Goal: Task Accomplishment & Management: Manage account settings

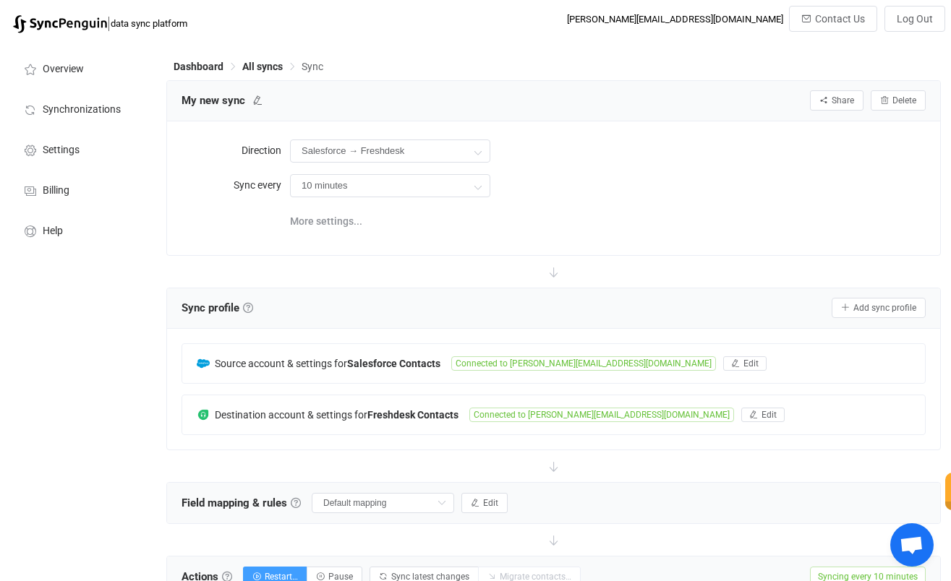
click at [633, 196] on div "10 minutes 10 minutes 15 minutes 30 minutes 1 hour 2 hours 4 hours 8 hours 12 h…" at bounding box center [608, 186] width 636 height 30
click at [498, 85] on div "My new sync Share Sync sharing Delete" at bounding box center [553, 101] width 773 height 40
click at [255, 66] on span "All syncs" at bounding box center [262, 67] width 40 height 12
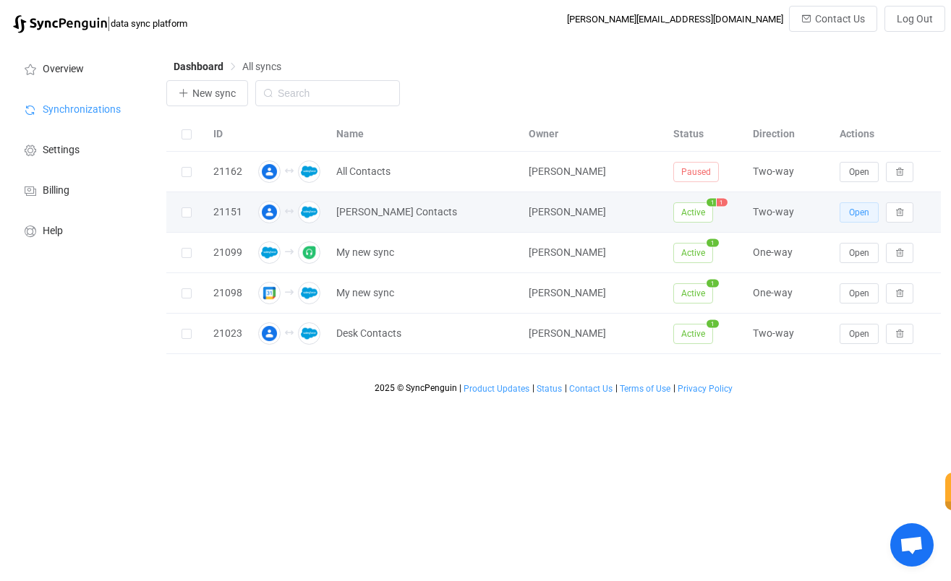
click at [864, 207] on button "Open" at bounding box center [859, 212] width 39 height 20
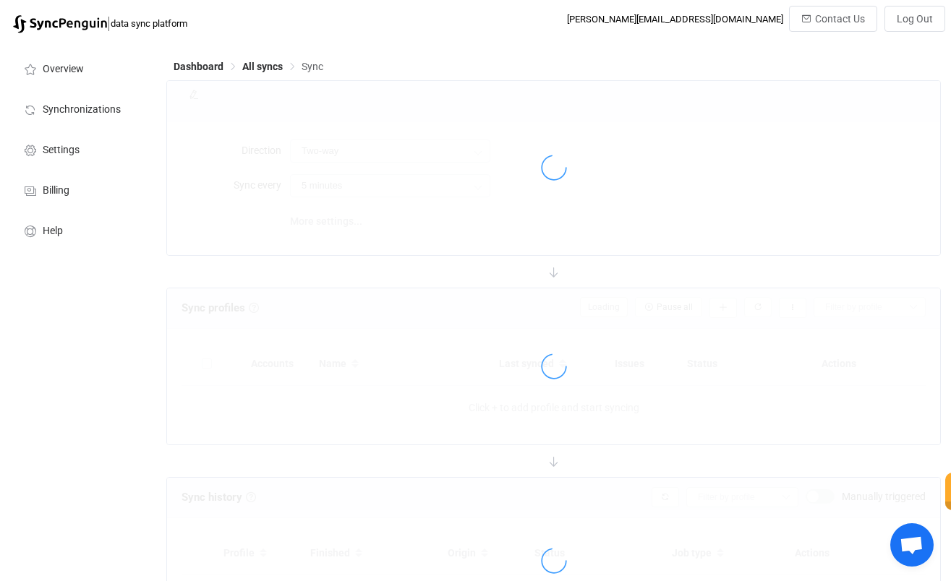
type input "10 minutes"
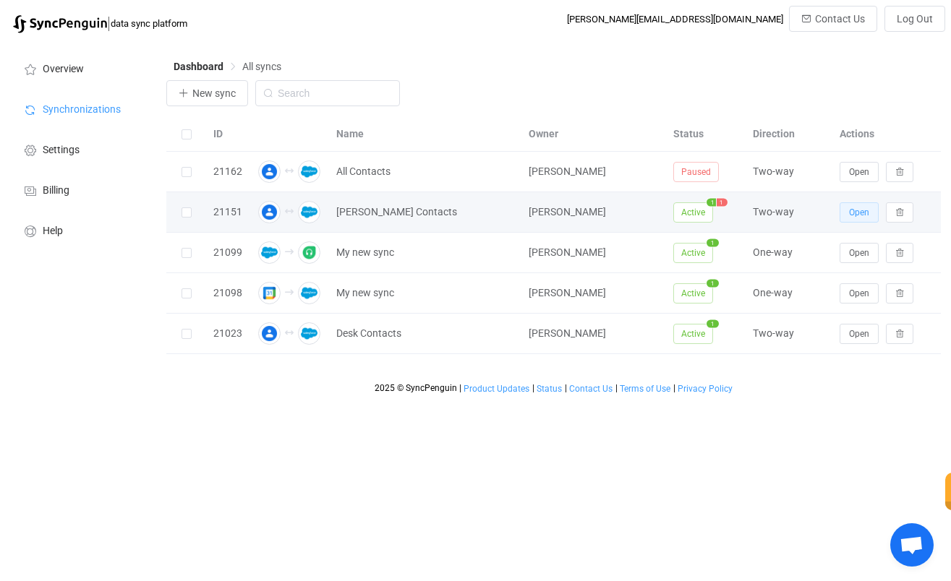
click at [866, 214] on span "Open" at bounding box center [859, 213] width 20 height 10
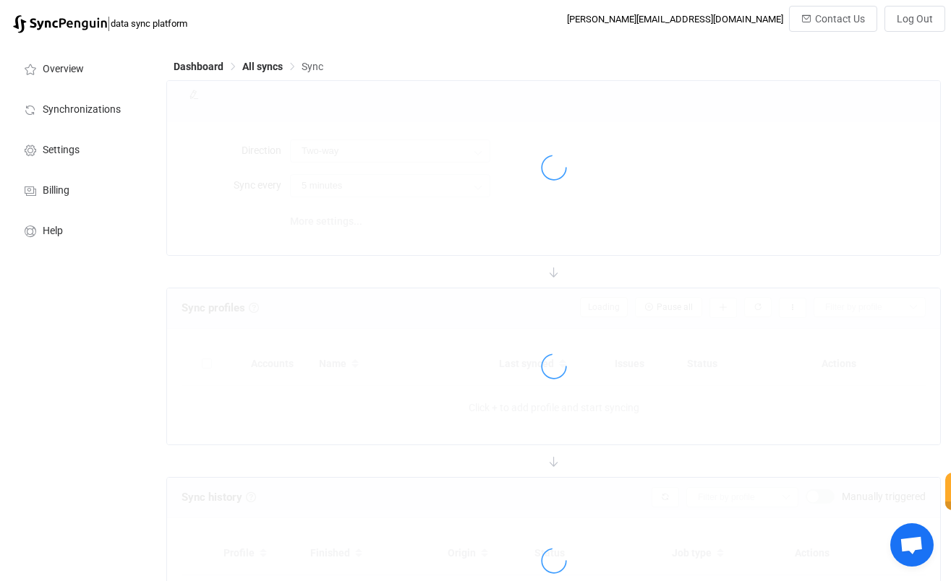
type input "10 minutes"
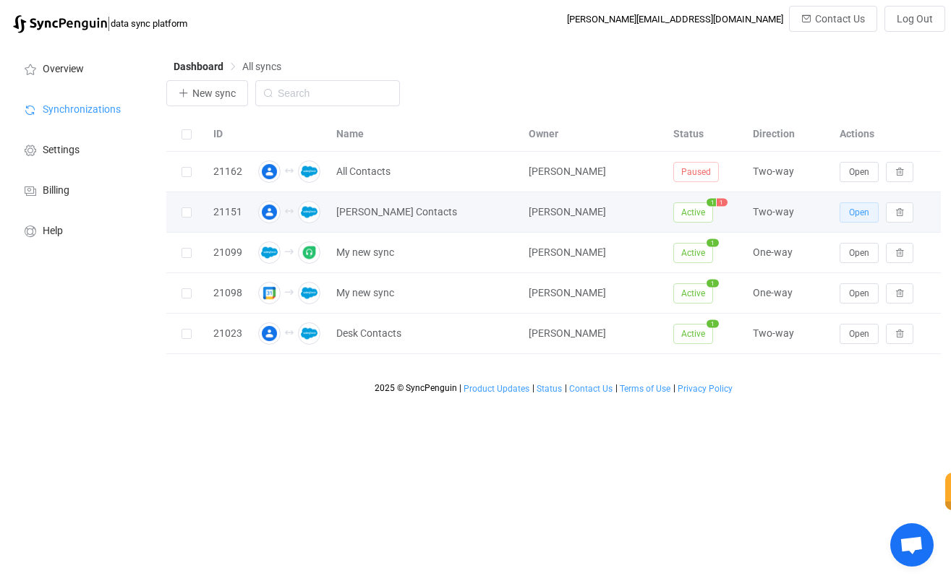
click at [847, 213] on button "Open" at bounding box center [859, 212] width 39 height 20
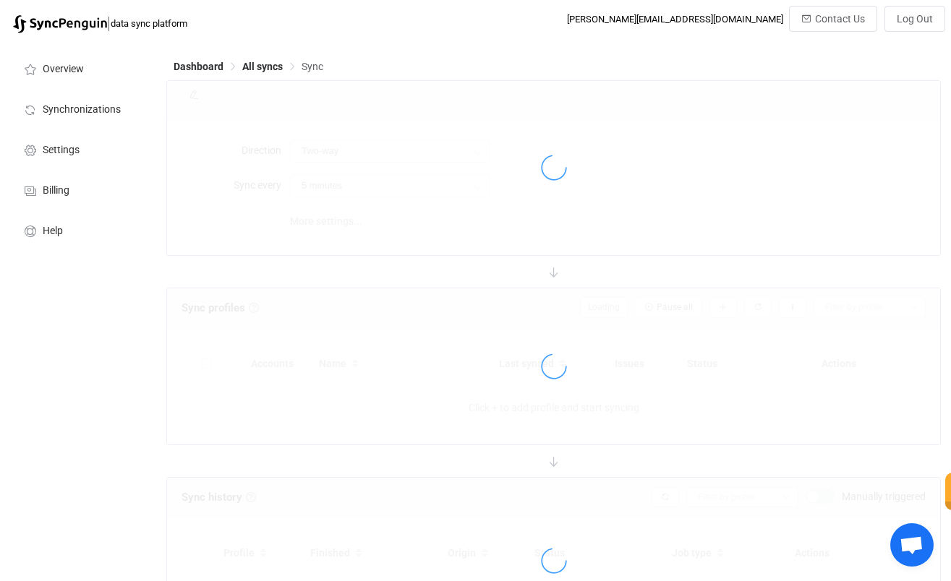
type input "10 minutes"
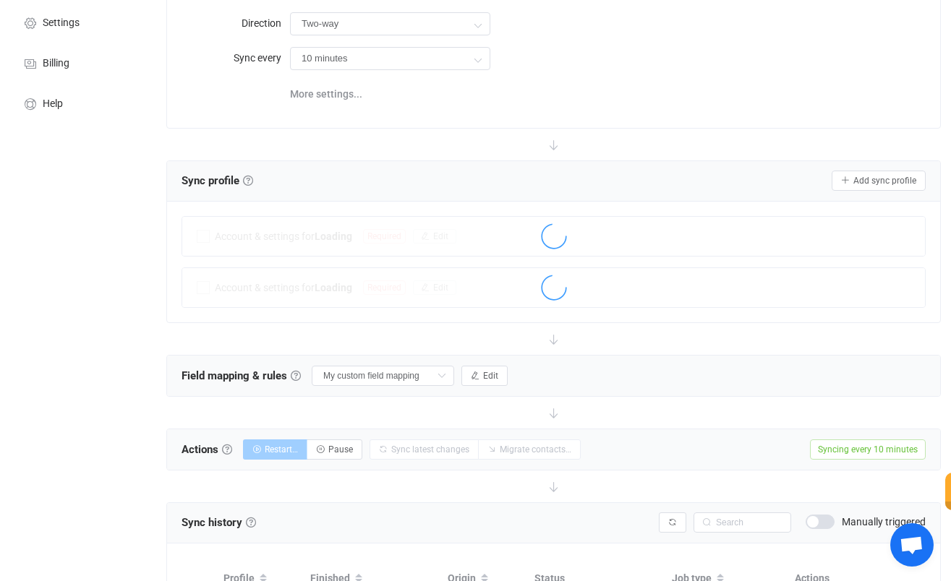
scroll to position [128, 0]
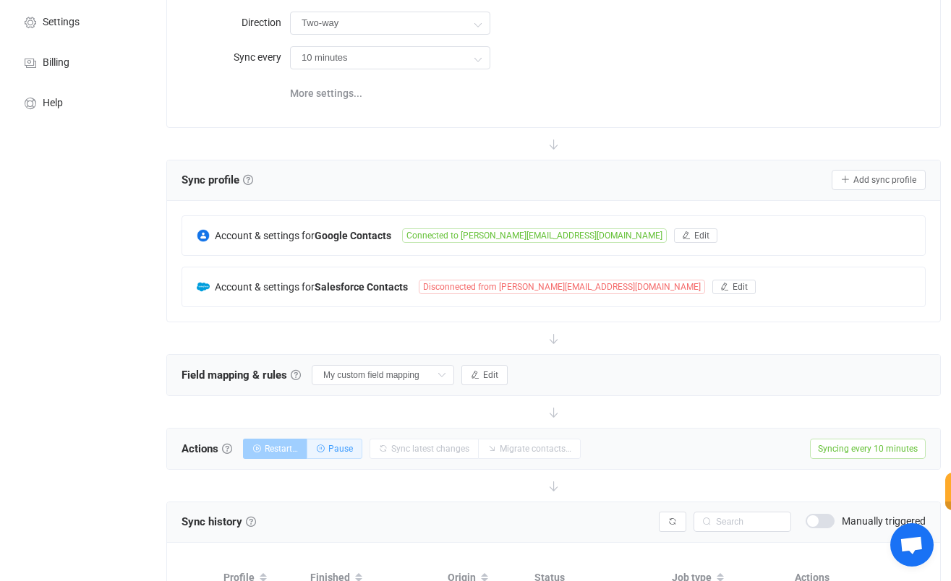
click at [346, 448] on span "Pause" at bounding box center [340, 449] width 25 height 10
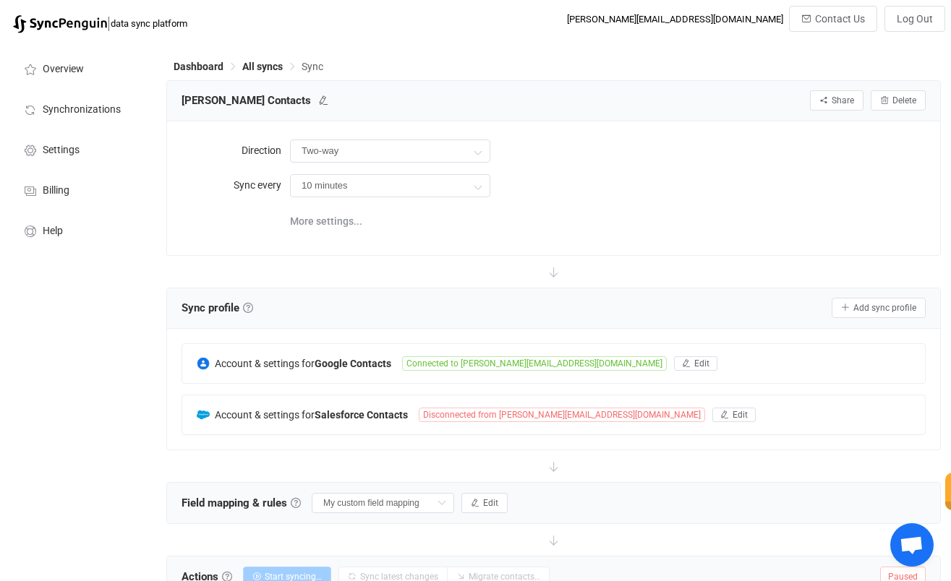
click at [266, 61] on span "All syncs" at bounding box center [262, 67] width 40 height 12
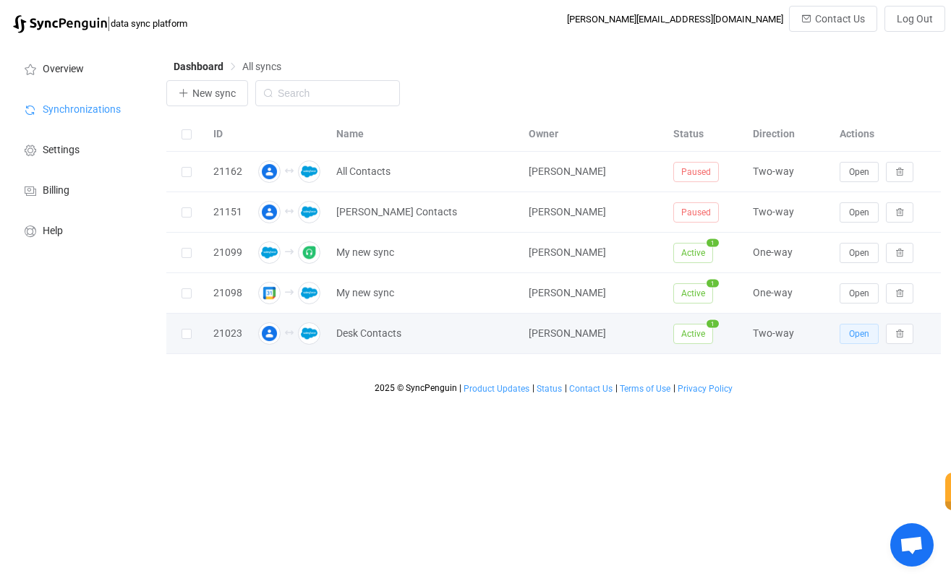
click at [870, 337] on button "Open" at bounding box center [859, 334] width 39 height 20
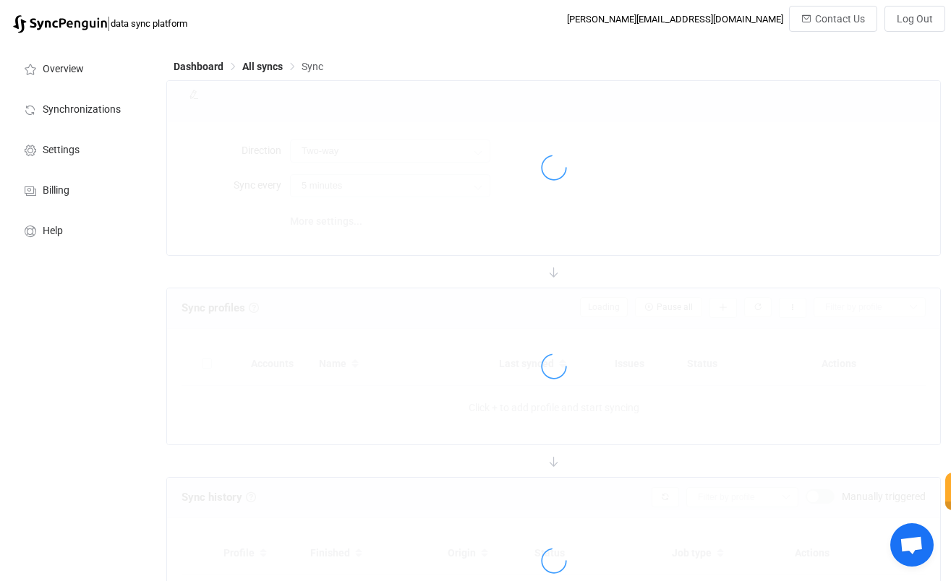
type input "10 minutes"
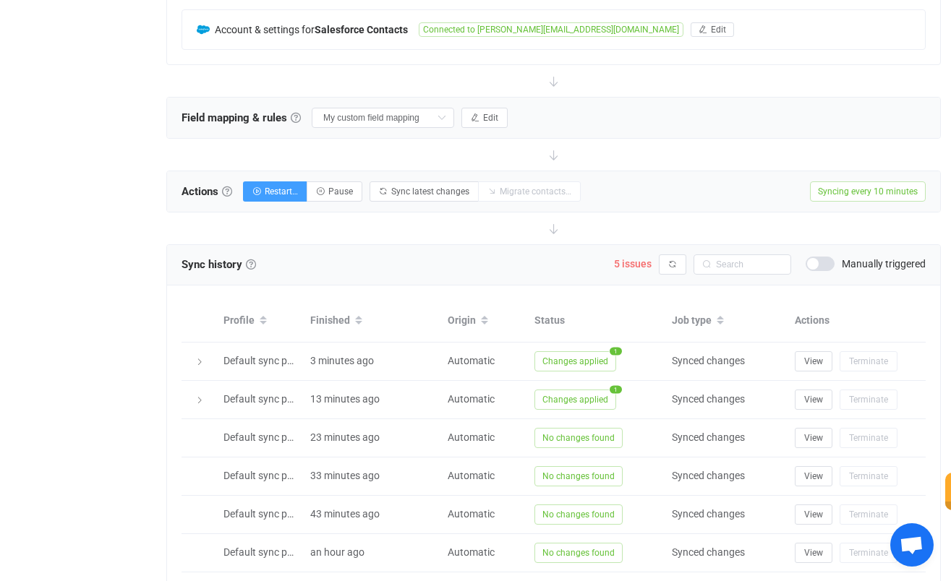
scroll to position [386, 0]
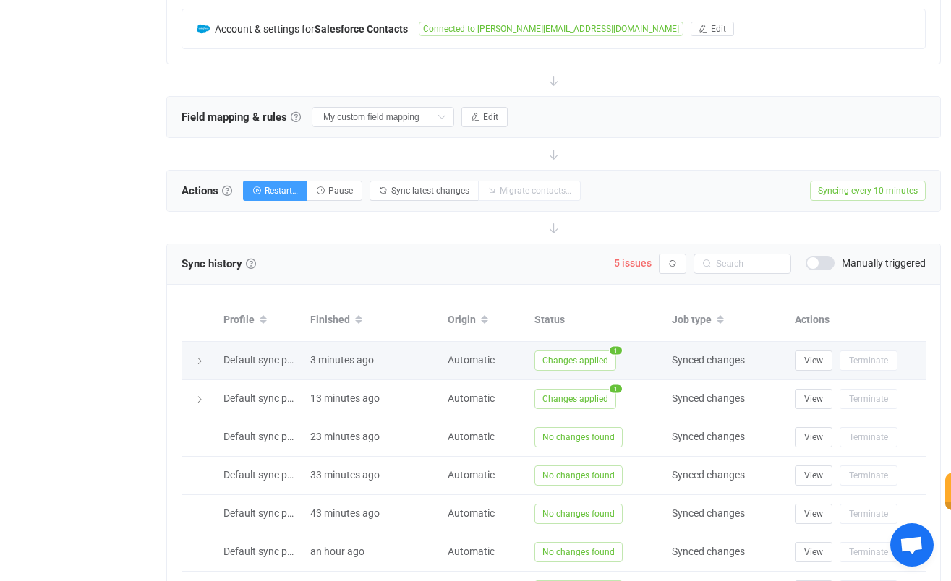
click at [592, 356] on span "Changes applied" at bounding box center [575, 361] width 82 height 20
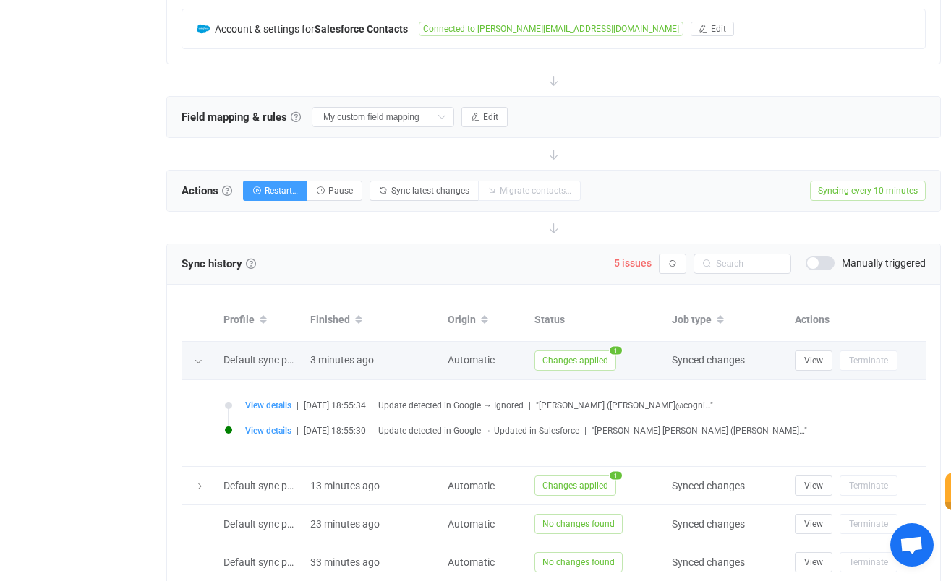
click at [592, 356] on span "Changes applied" at bounding box center [575, 361] width 82 height 20
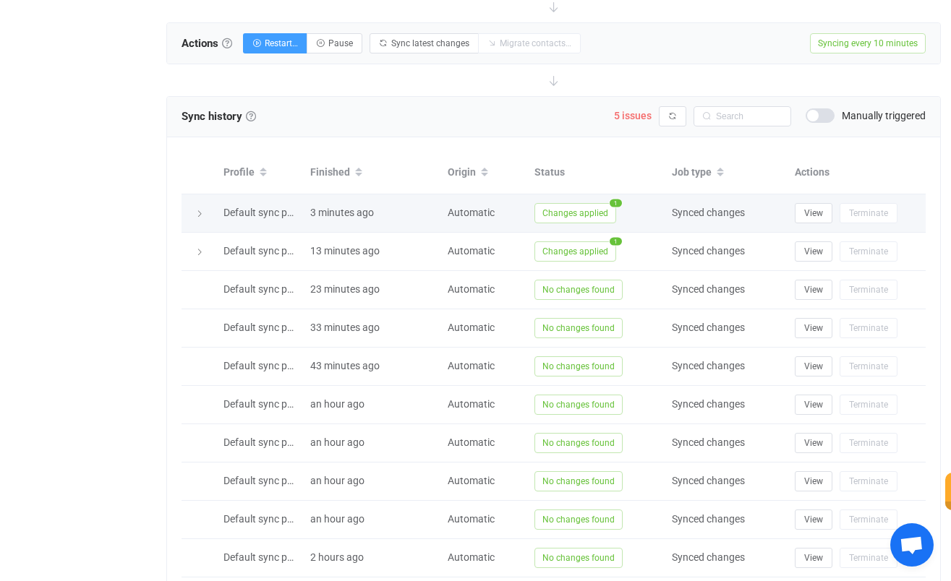
scroll to position [532, 0]
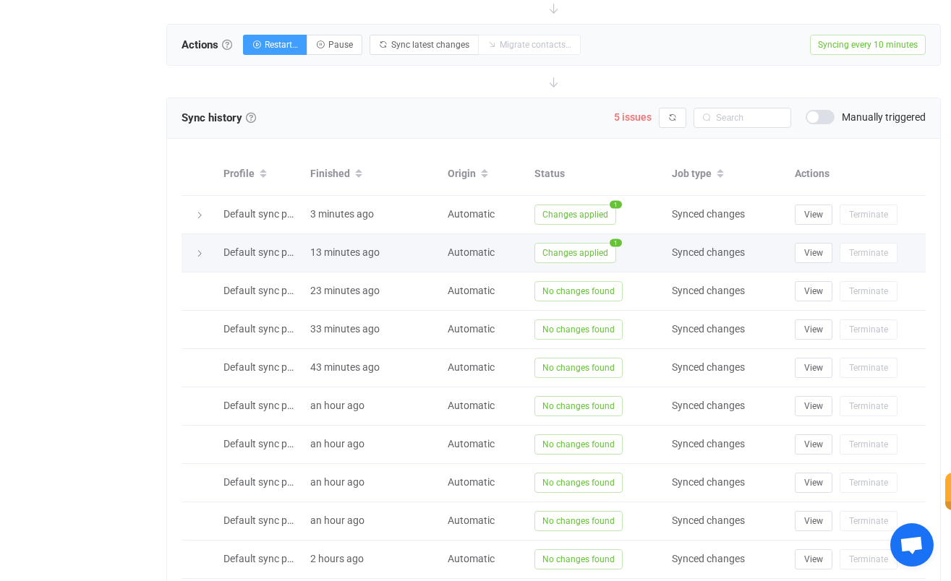
click at [579, 256] on span "Changes applied" at bounding box center [575, 253] width 82 height 20
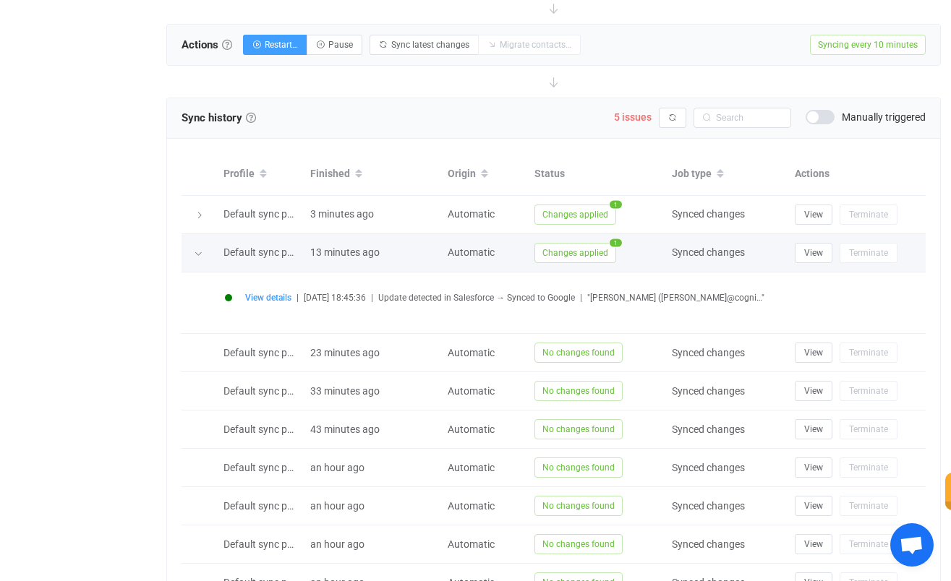
click at [579, 256] on span "Changes applied" at bounding box center [575, 253] width 82 height 20
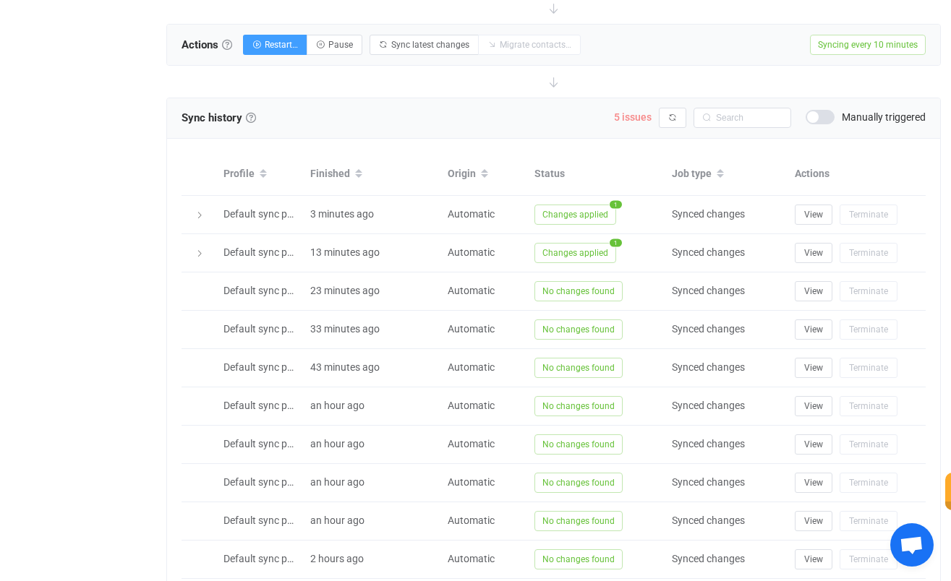
click at [636, 121] on span "5 issues" at bounding box center [633, 117] width 38 height 12
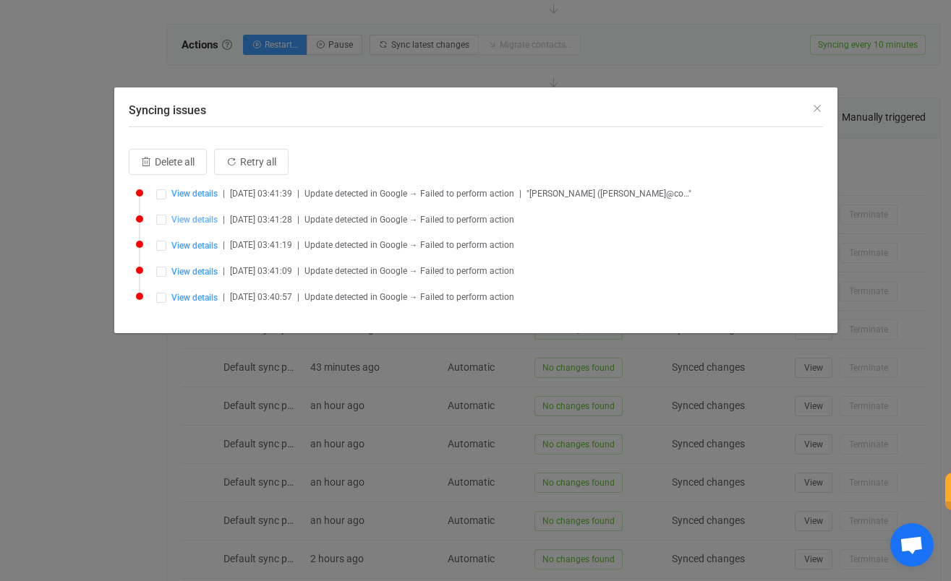
click at [187, 221] on span "View details" at bounding box center [194, 220] width 46 height 10
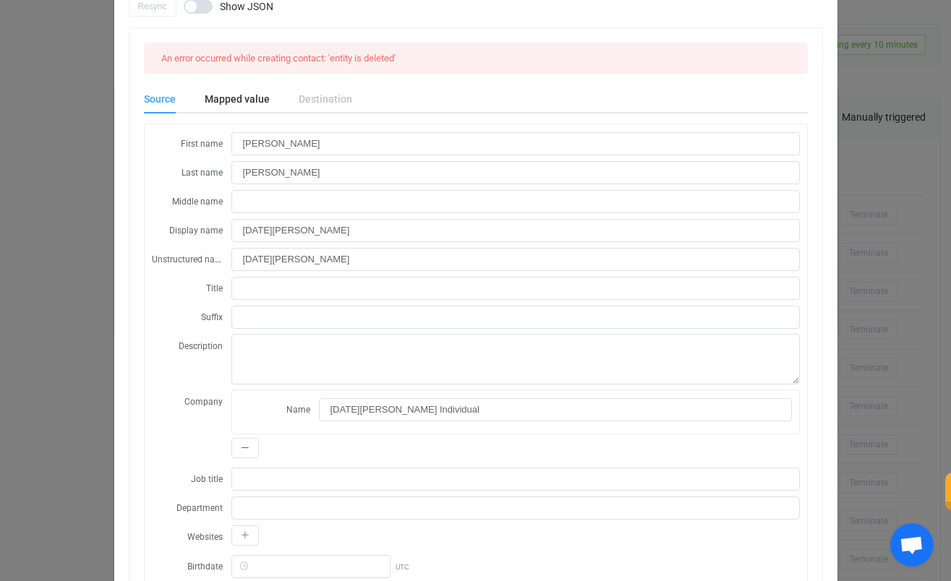
scroll to position [19, 0]
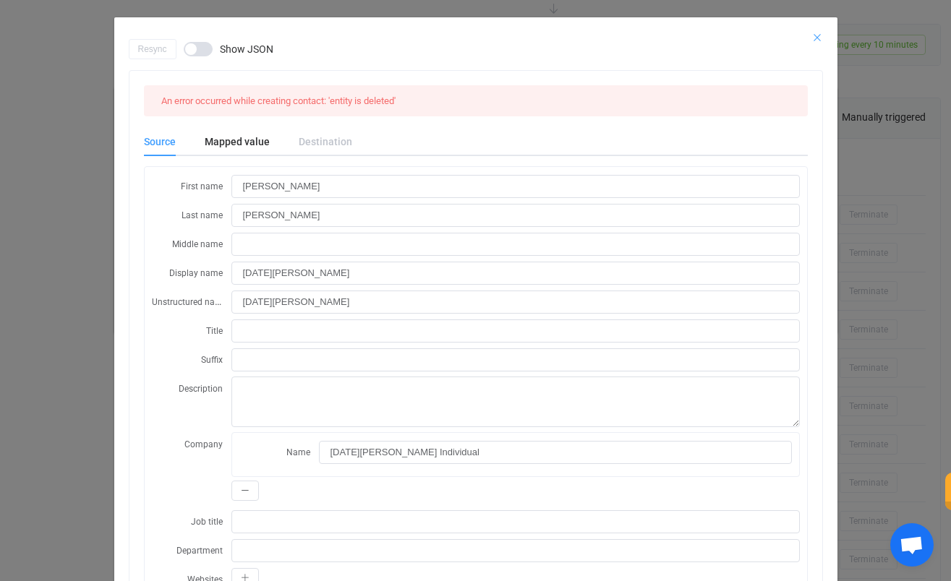
click at [818, 35] on icon "Close" at bounding box center [817, 38] width 12 height 12
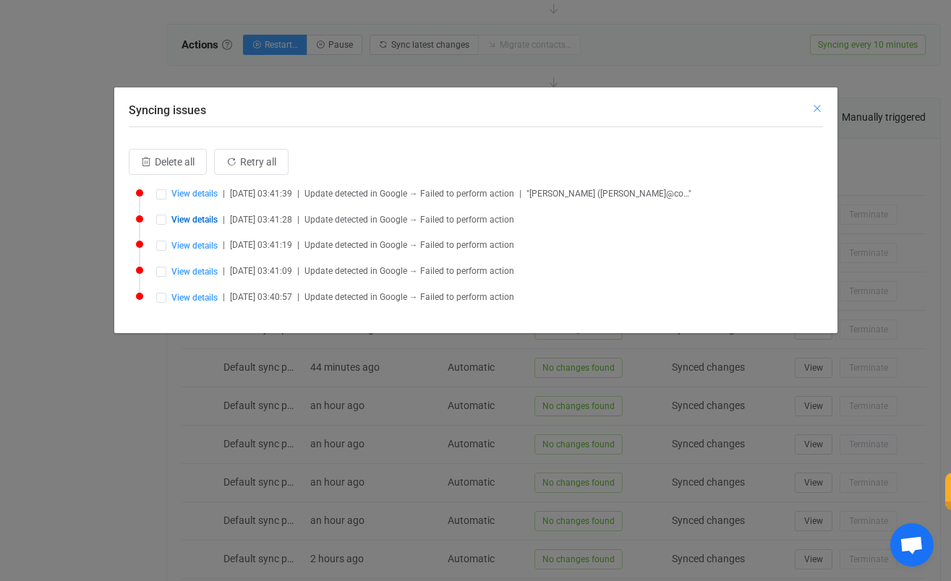
click at [817, 114] on button "Close" at bounding box center [817, 109] width 12 height 14
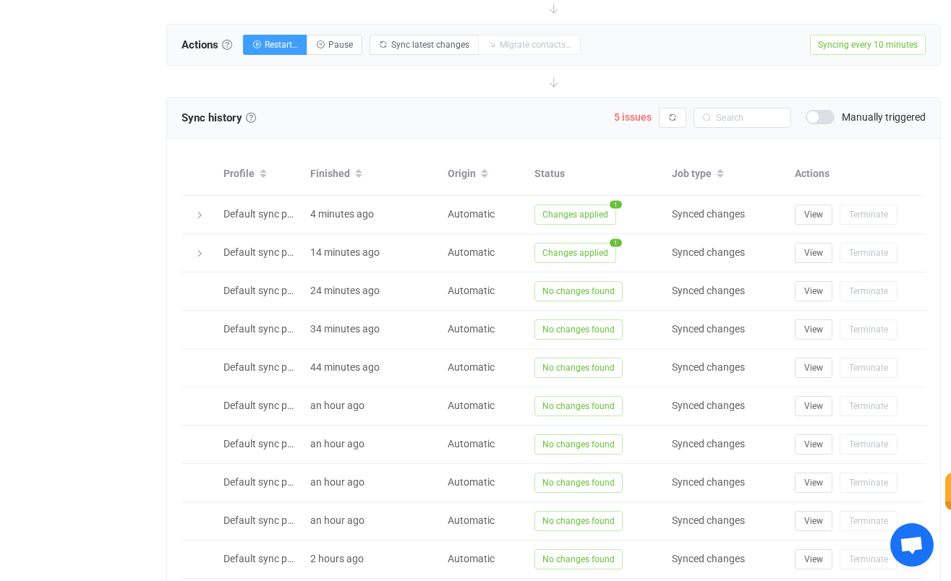
click at [641, 30] on div "Actions Actions To start syncing, click the Start syncing button. You'll be pro…" at bounding box center [553, 45] width 773 height 40
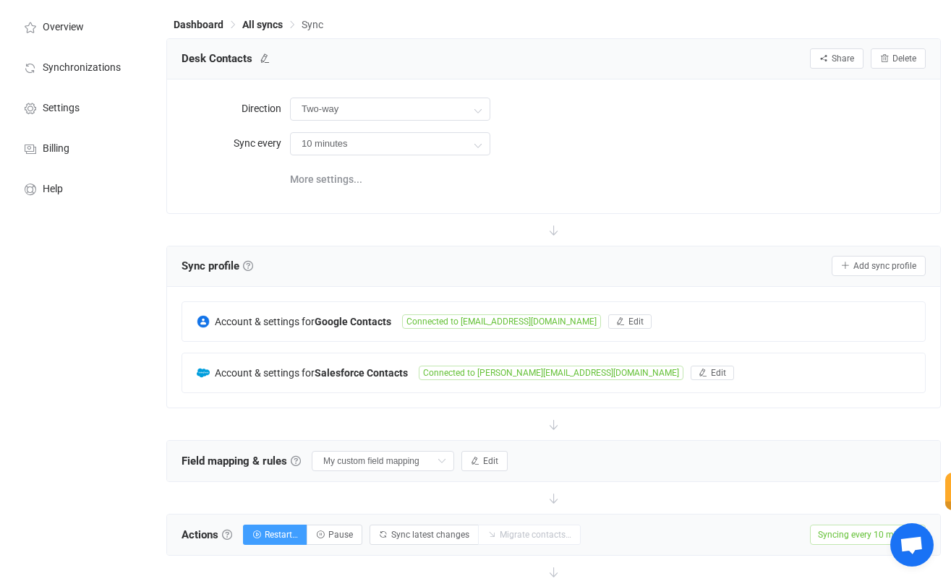
scroll to position [0, 0]
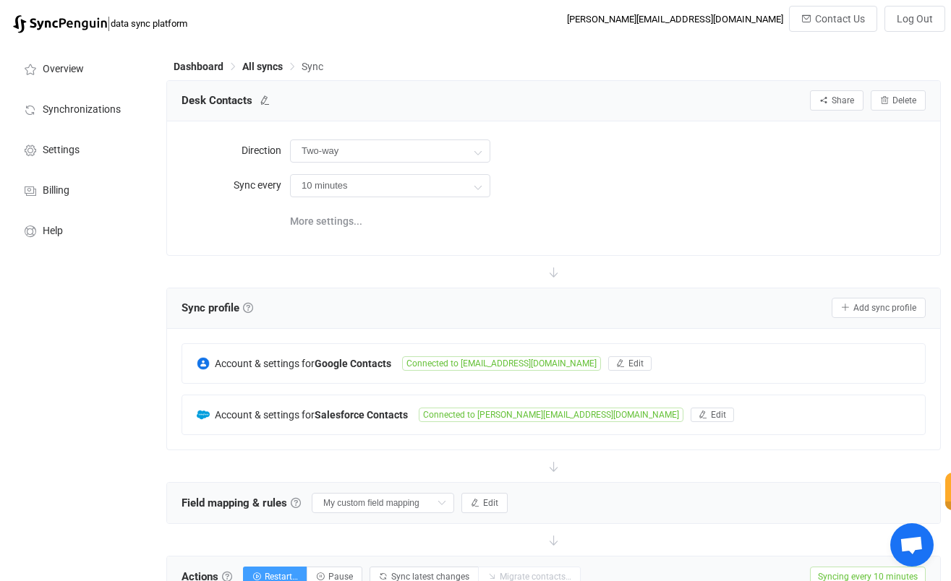
click at [733, 200] on div "Direction Two-way Two-way Google Salesforce Salesforce Google Sync every 10 min…" at bounding box center [553, 188] width 744 height 104
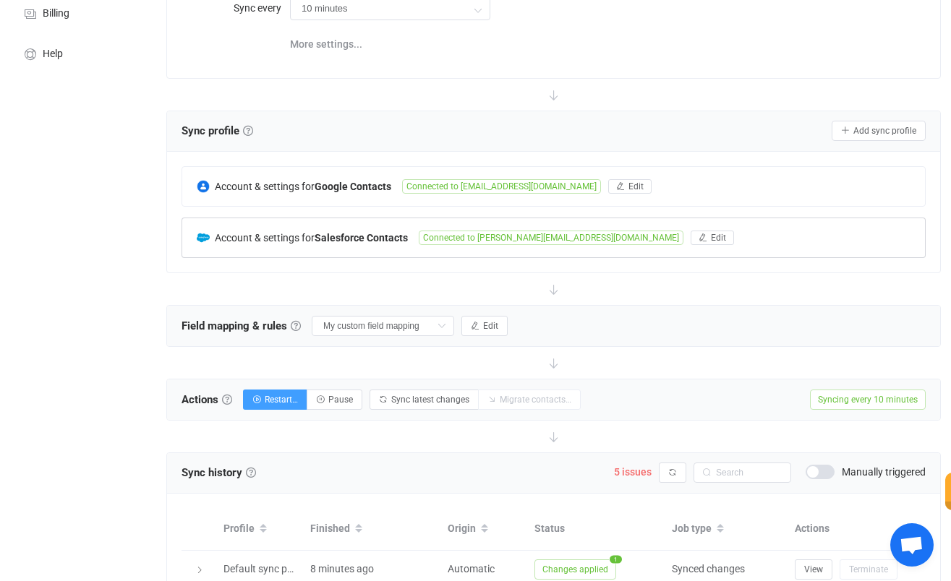
scroll to position [195, 0]
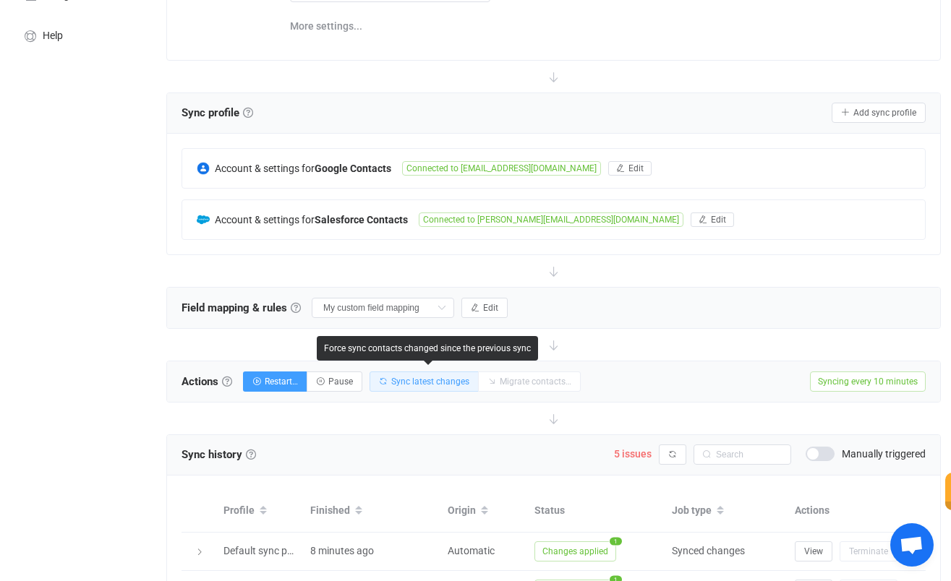
click at [437, 379] on span "Sync latest changes" at bounding box center [430, 382] width 78 height 10
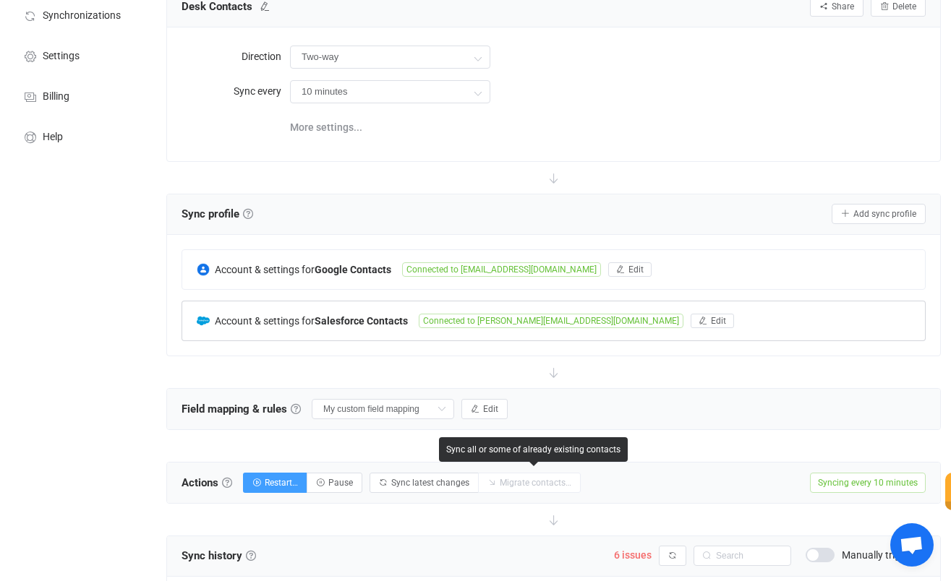
scroll to position [87, 0]
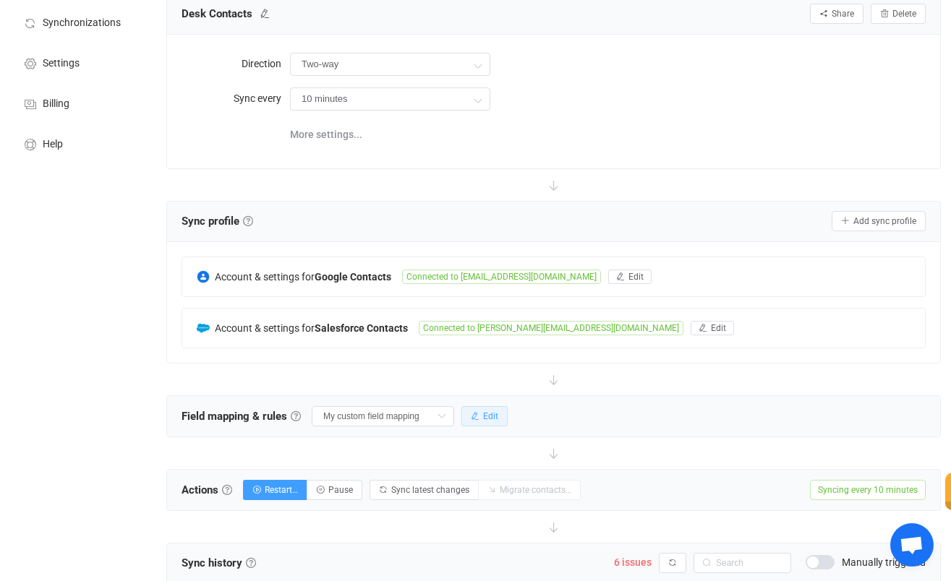
click at [483, 415] on span "Edit" at bounding box center [490, 416] width 15 height 10
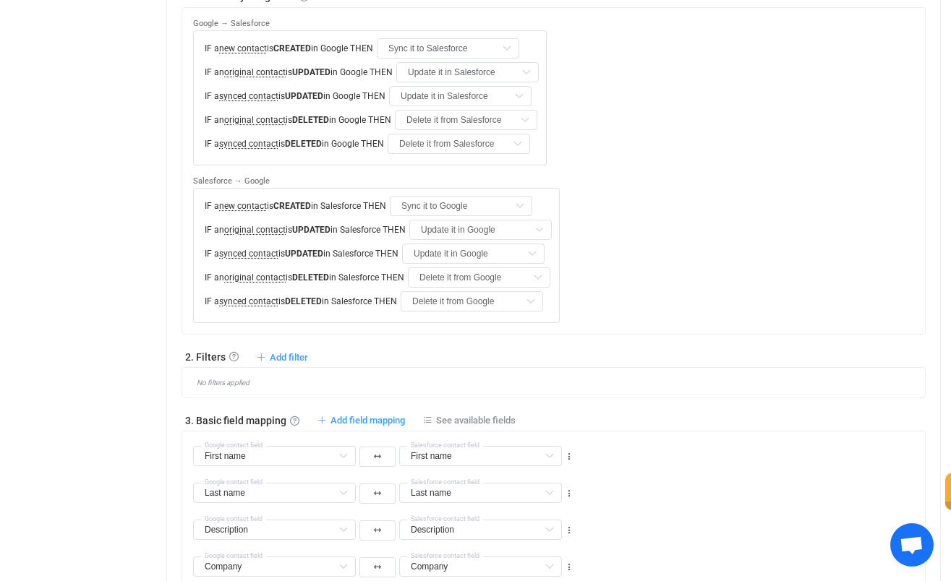
scroll to position [605, 0]
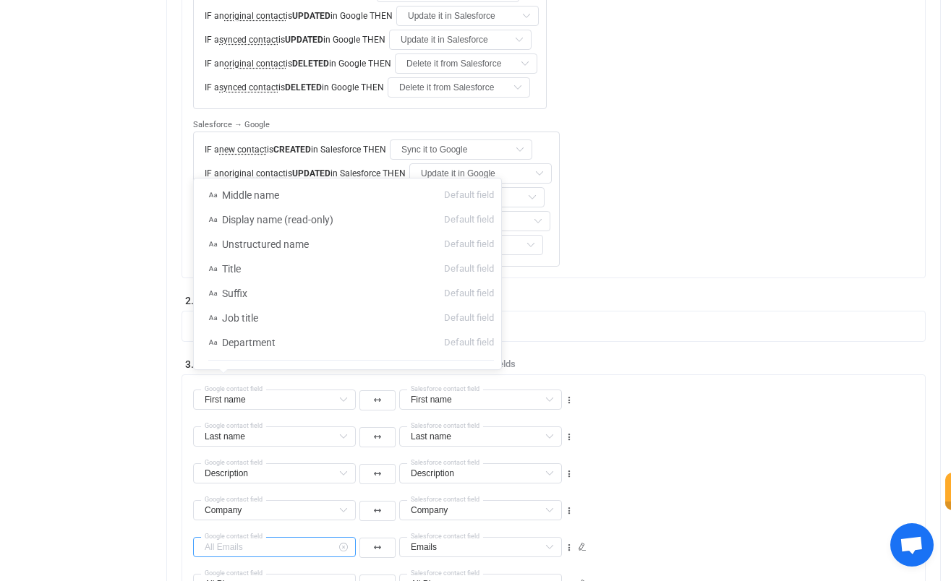
click at [283, 537] on input "text" at bounding box center [274, 547] width 163 height 20
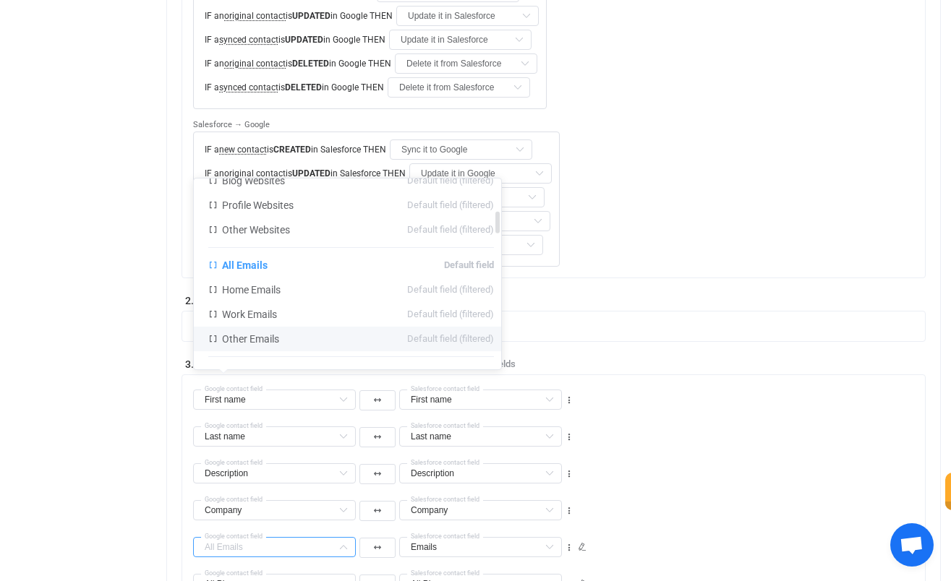
scroll to position [307, 0]
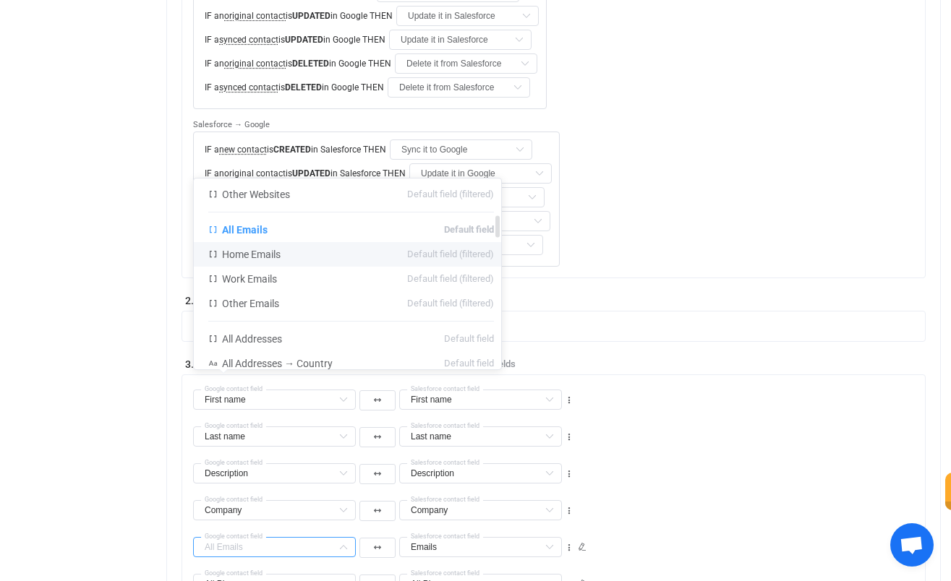
click at [280, 260] on li "Home Emails Default field (filtered)" at bounding box center [351, 254] width 315 height 25
type input "Home Emails"
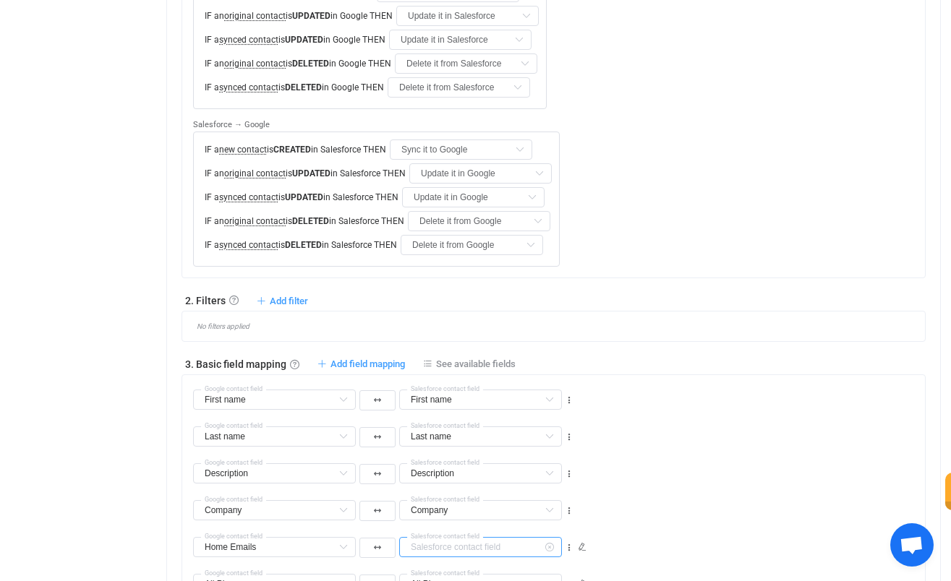
click at [493, 537] on input "text" at bounding box center [480, 547] width 163 height 20
type input "h"
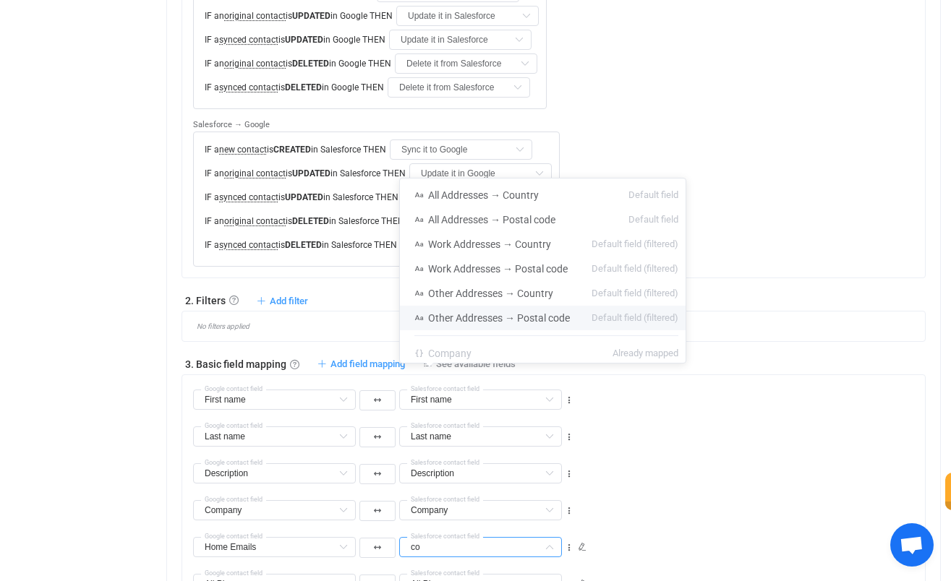
type input "c"
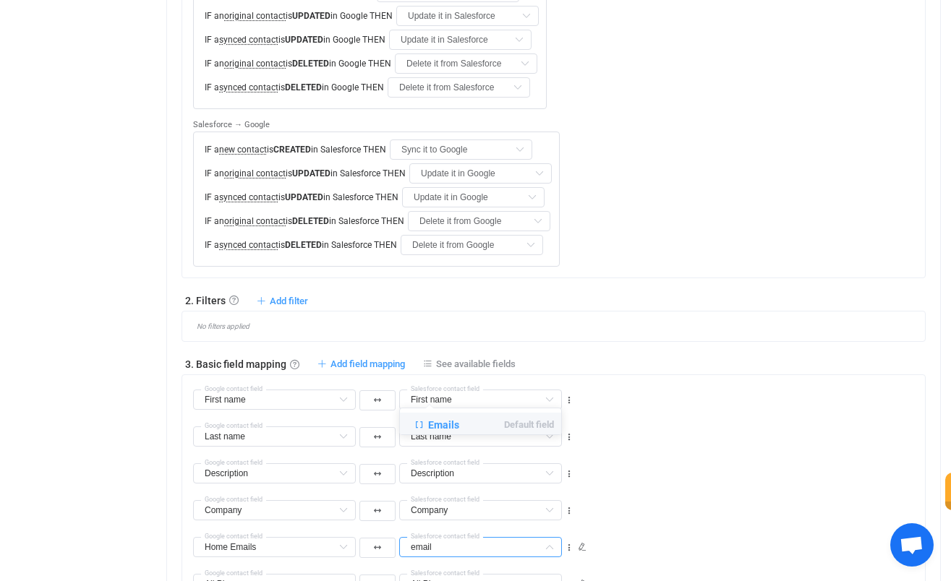
click at [443, 428] on span "Emails" at bounding box center [443, 425] width 31 height 12
type input "Emails"
click at [537, 537] on input "Emails" at bounding box center [480, 547] width 163 height 20
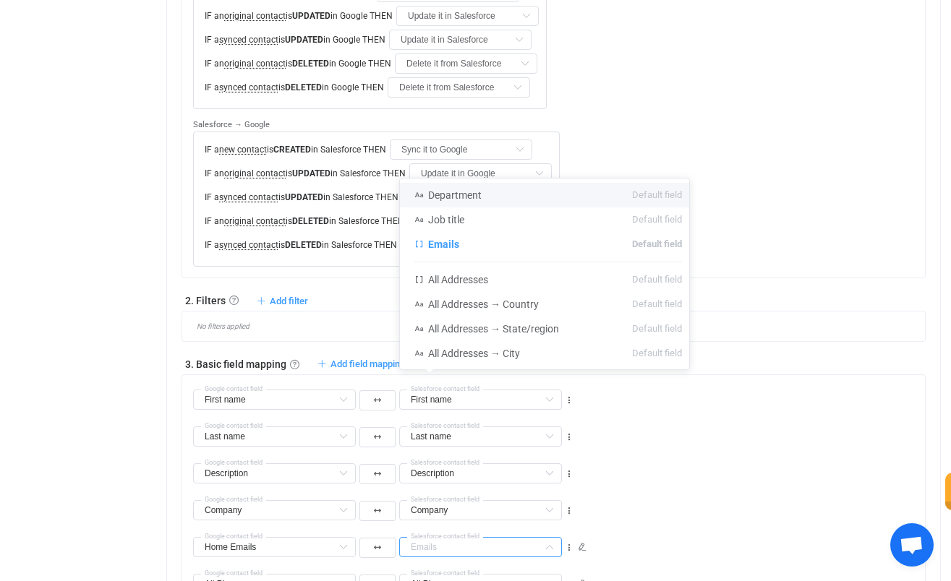
click at [694, 560] on div "All Phones Middle name Default field Display name (read-only) Default field Uns…" at bounding box center [559, 578] width 732 height 37
type input "Emails"
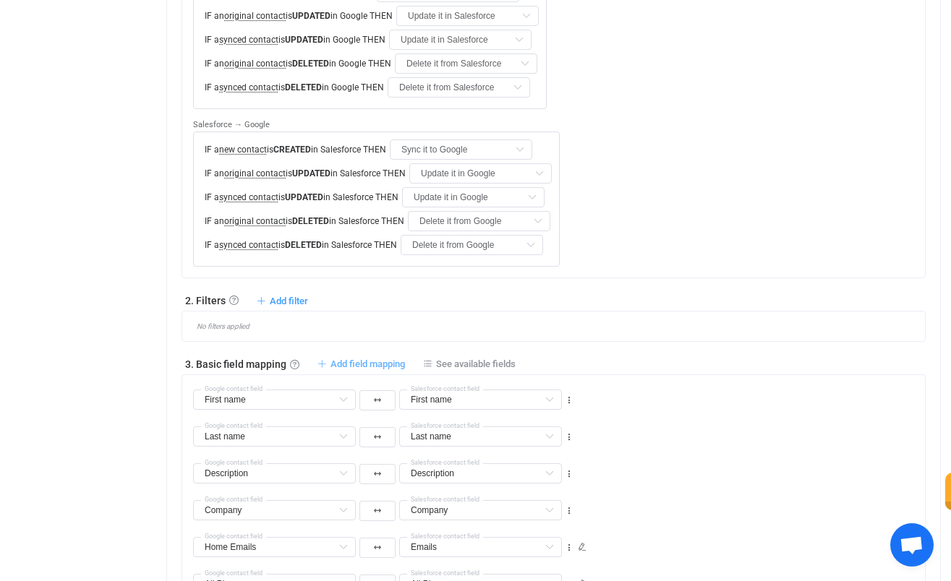
click at [387, 359] on span "Add field mapping" at bounding box center [367, 364] width 74 height 11
type input "First name"
type input "Last name"
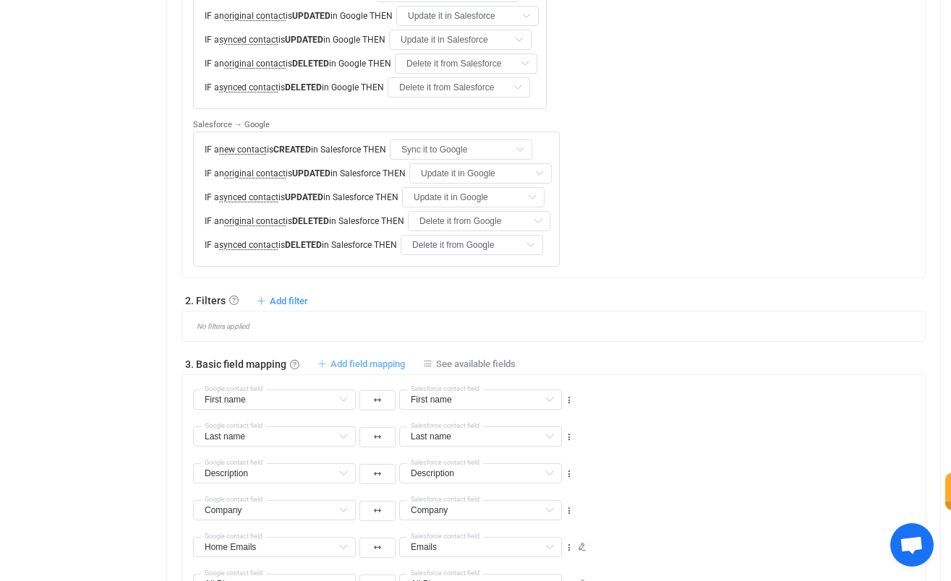
type input "Description"
type input "Company"
type input "Home Emails"
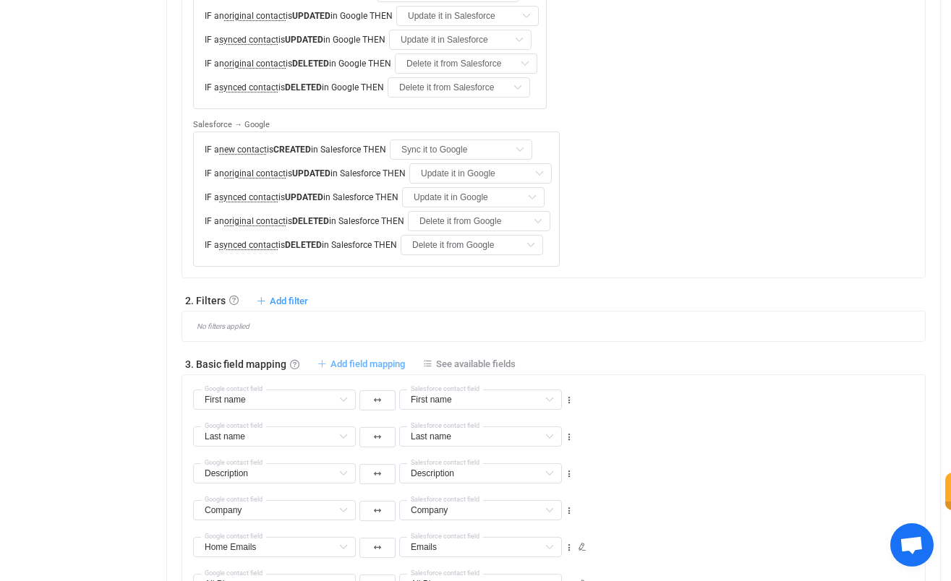
type input "Emails"
click at [294, 390] on input "text" at bounding box center [274, 400] width 163 height 20
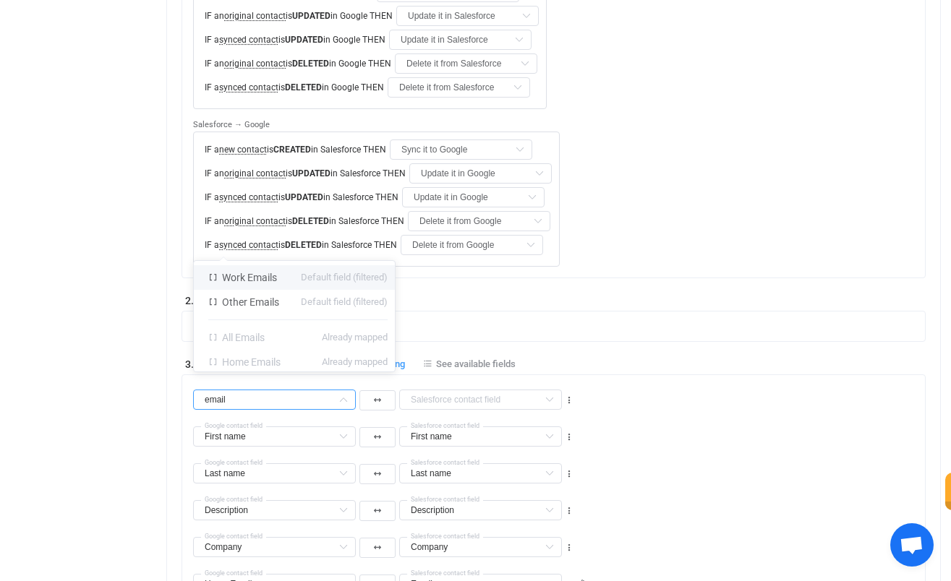
click at [287, 281] on li "Work Emails Default field (filtered)" at bounding box center [298, 277] width 208 height 25
type input "Work Emails"
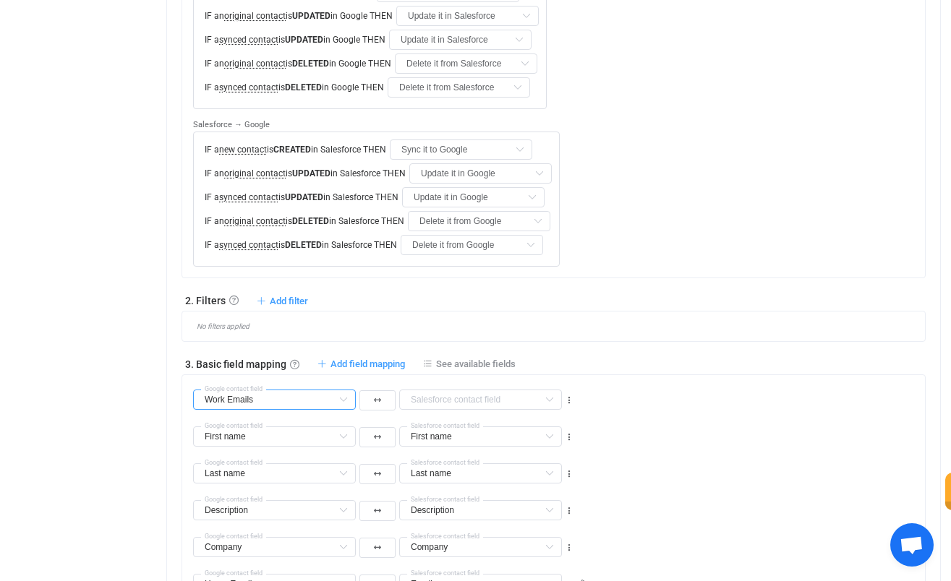
scroll to position [219, 0]
click at [438, 390] on input "text" at bounding box center [480, 400] width 163 height 20
type input "e"
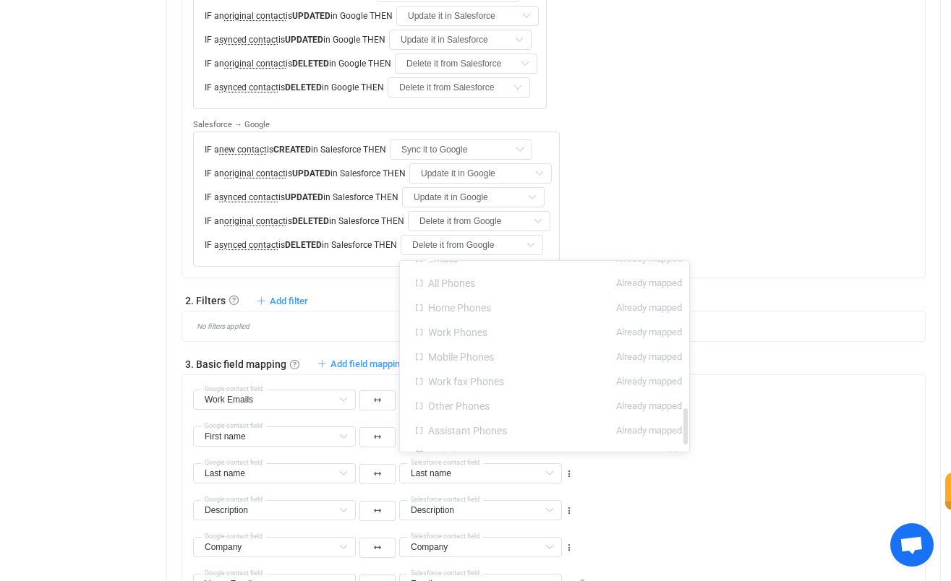
scroll to position [789, 0]
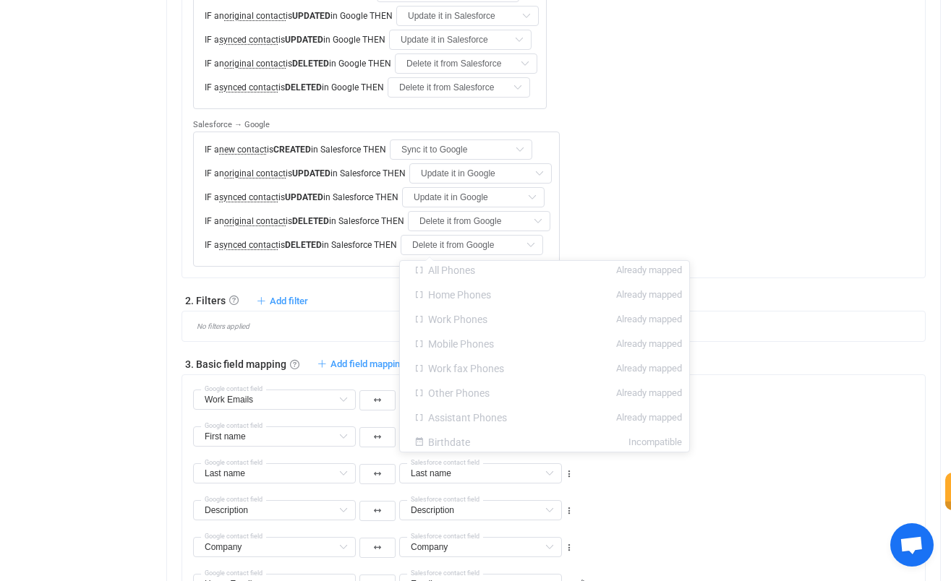
click at [734, 449] on div "Last name Last name Default field Middle name Default field Display name (read-…" at bounding box center [559, 467] width 732 height 37
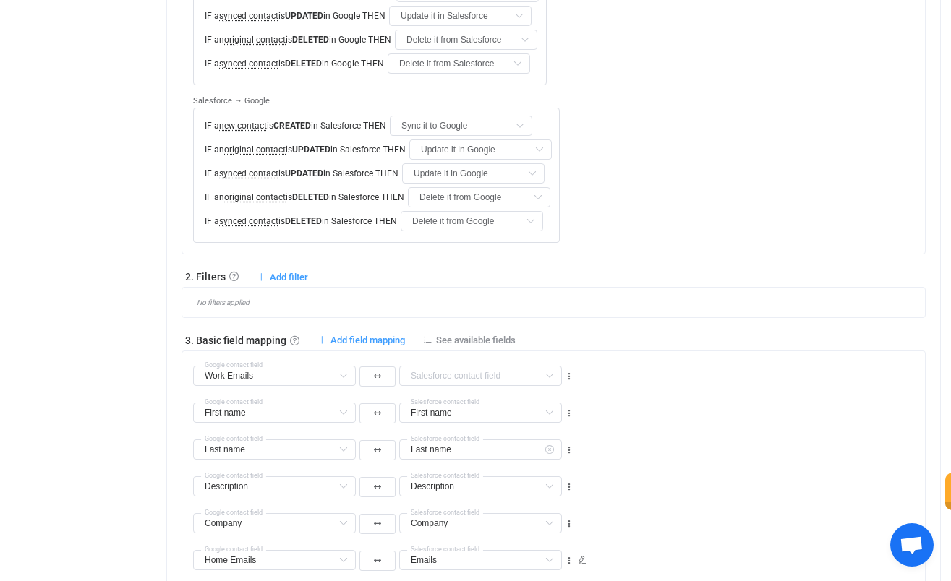
scroll to position [573, 0]
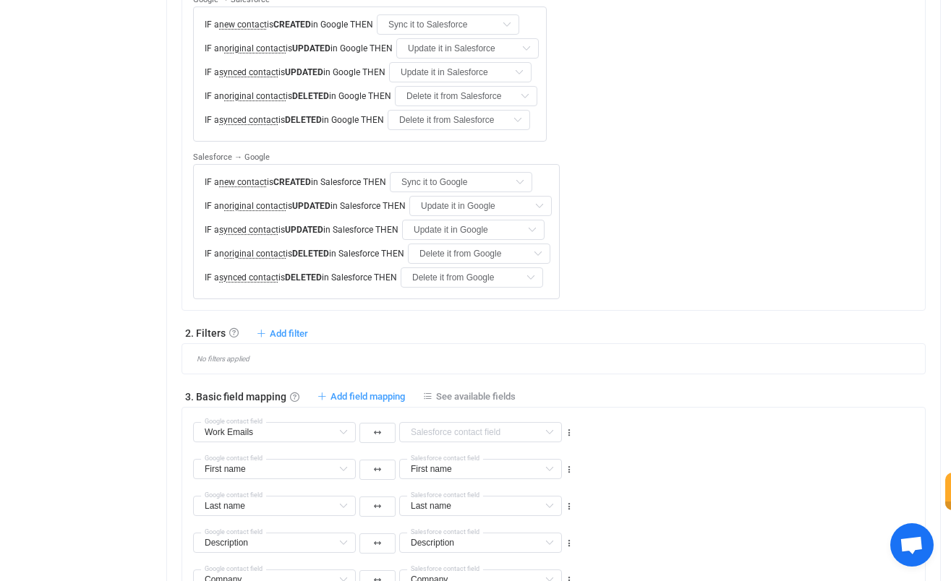
click at [576, 408] on div "Work Emails Google contact field Department Default field Job title Default fie…" at bounding box center [559, 426] width 732 height 37
click at [568, 428] on icon at bounding box center [569, 433] width 10 height 10
click at [532, 355] on li "Delete" at bounding box center [524, 361] width 95 height 26
type input "First name"
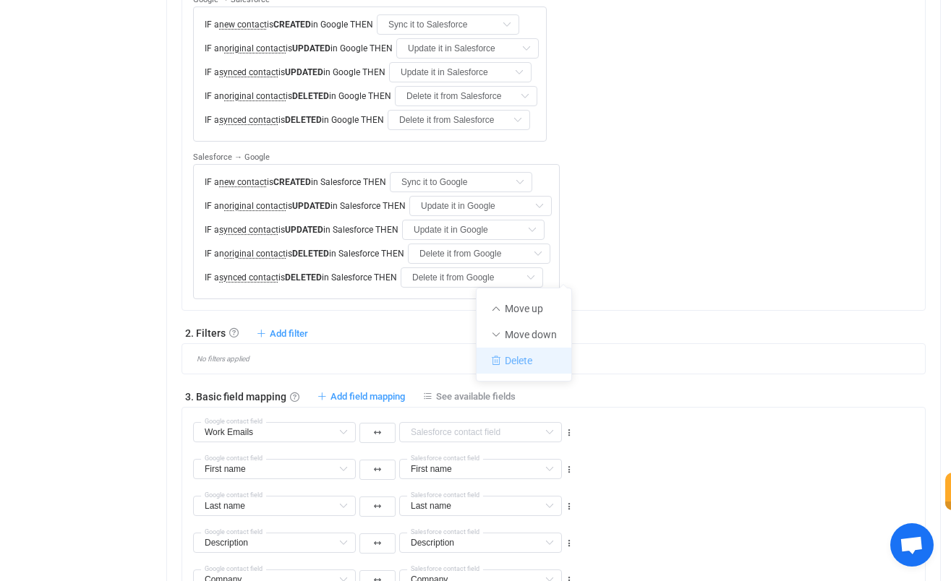
type input "Last name"
type input "Description"
type input "Company"
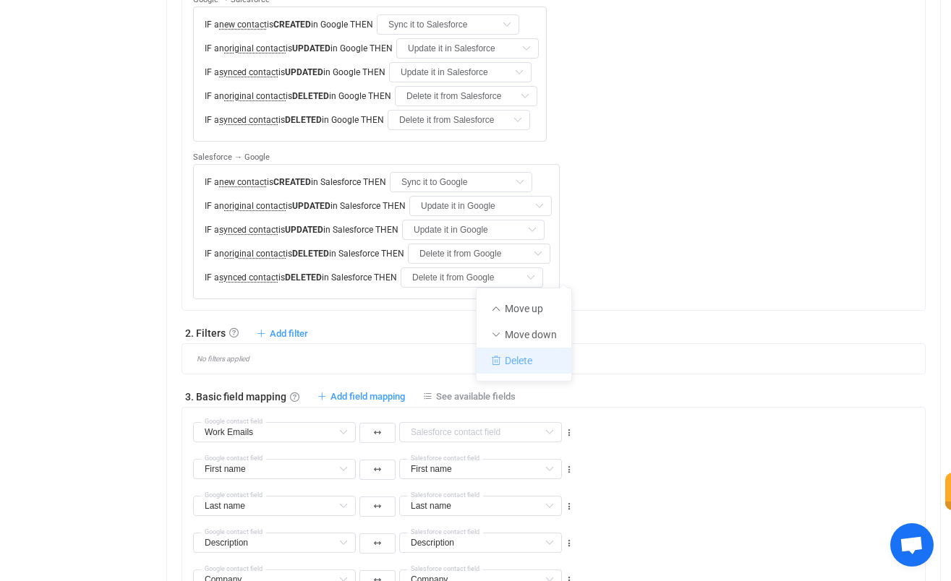
type input "Company"
type input "Home Emails"
type input "Emails"
type input "All Phones"
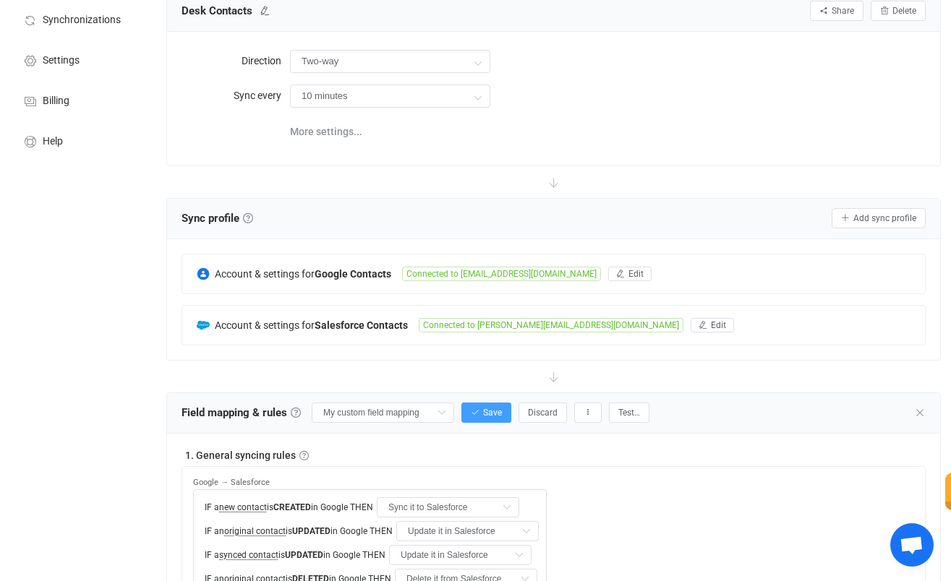
scroll to position [95, 0]
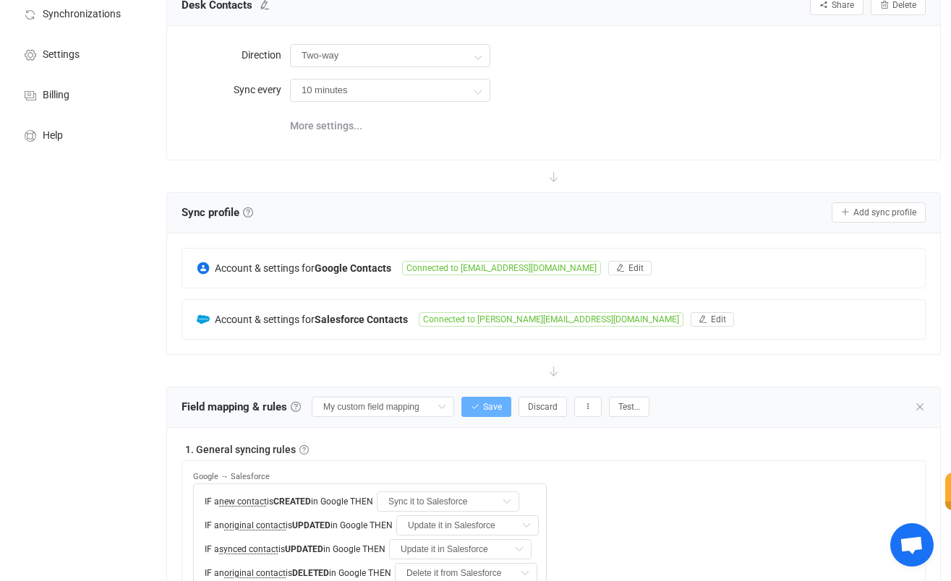
click at [483, 409] on span "Save" at bounding box center [492, 407] width 19 height 10
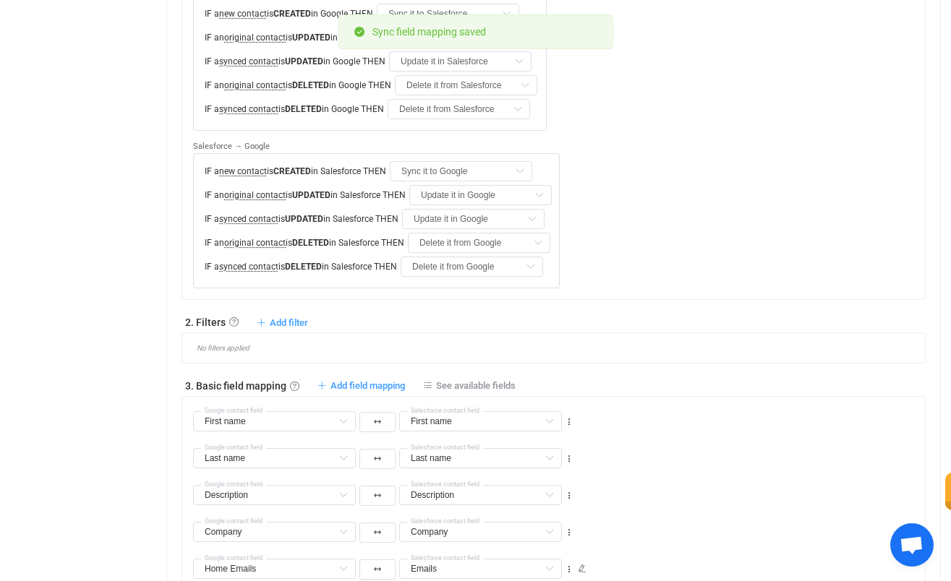
scroll to position [616, 0]
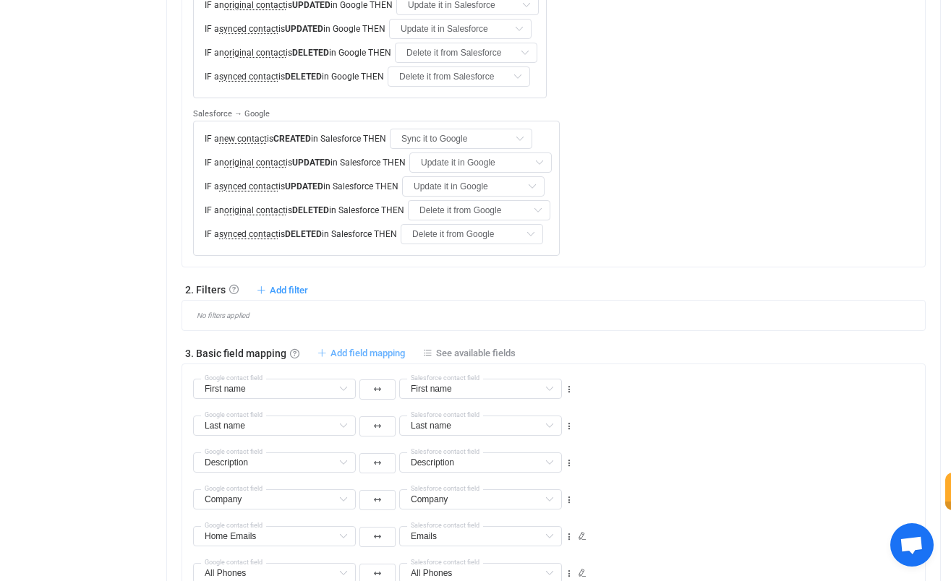
click at [362, 348] on span "Add field mapping" at bounding box center [367, 353] width 74 height 11
type input "First name"
type input "Last name"
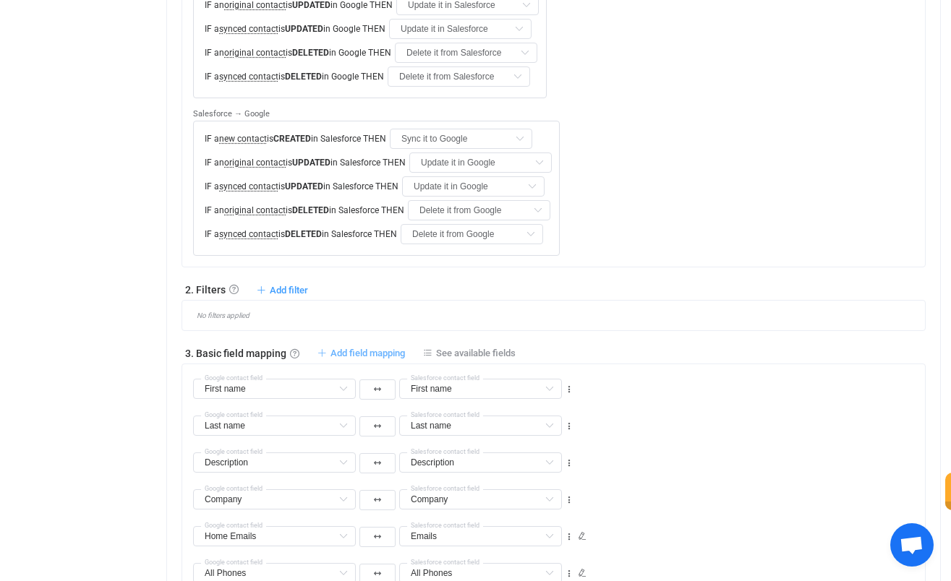
type input "Description"
type input "Company"
type input "Home Emails"
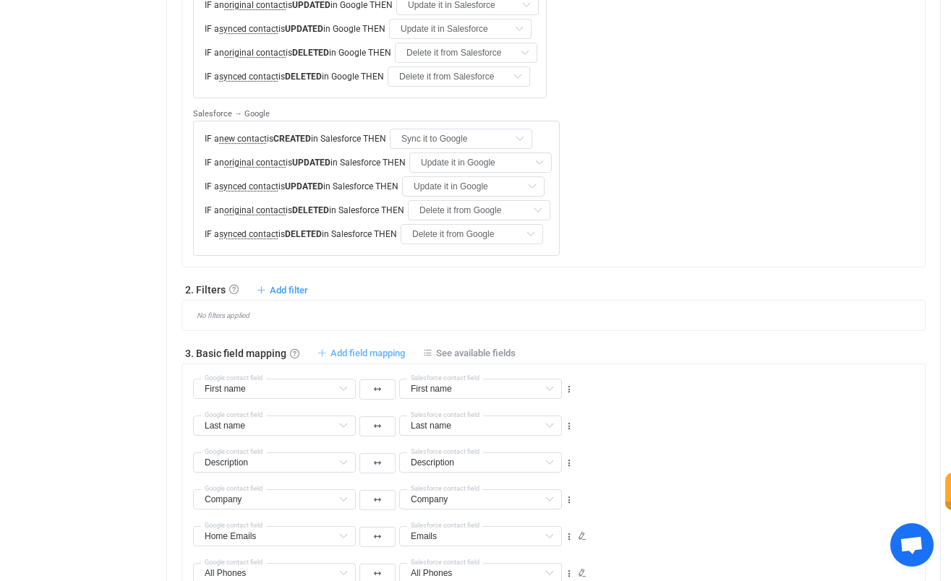
type input "Emails"
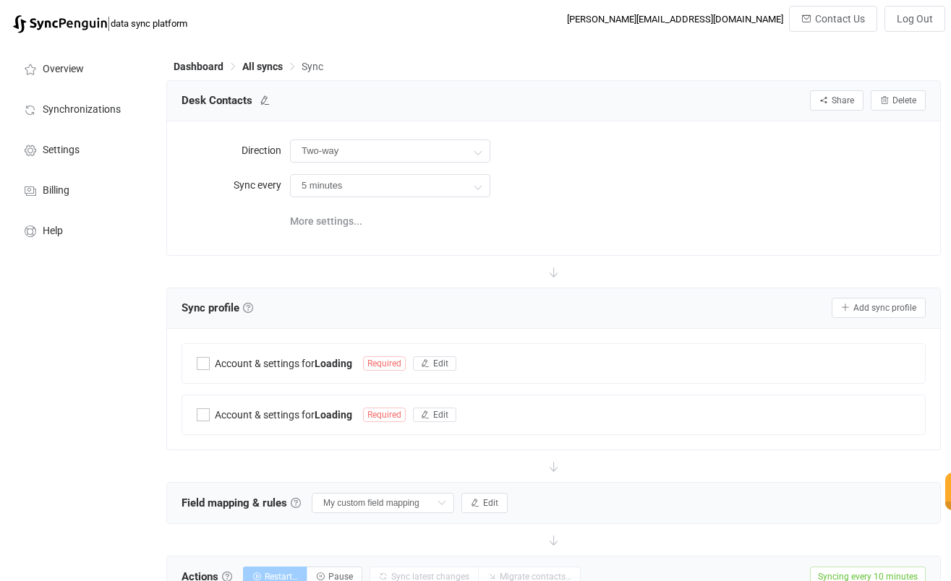
type input "10 minutes"
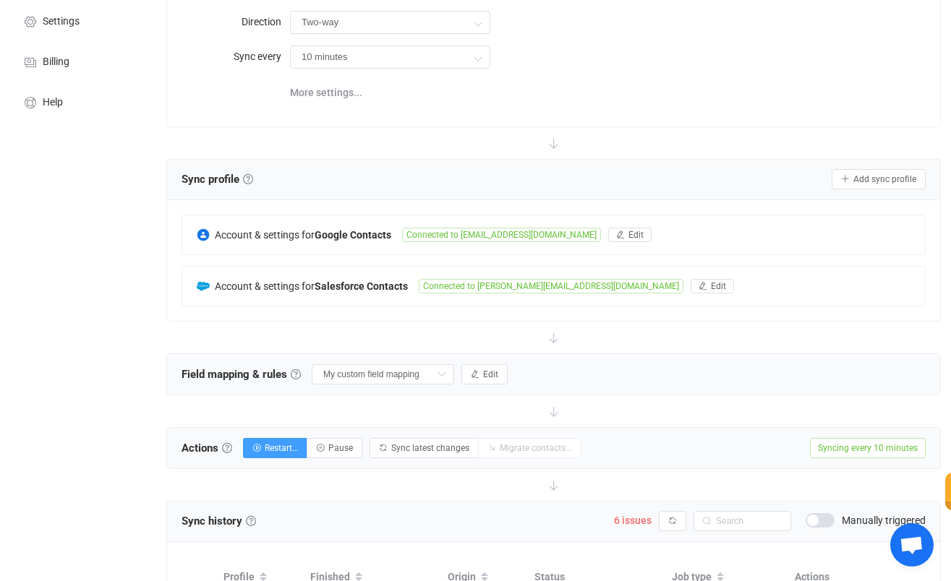
scroll to position [242, 0]
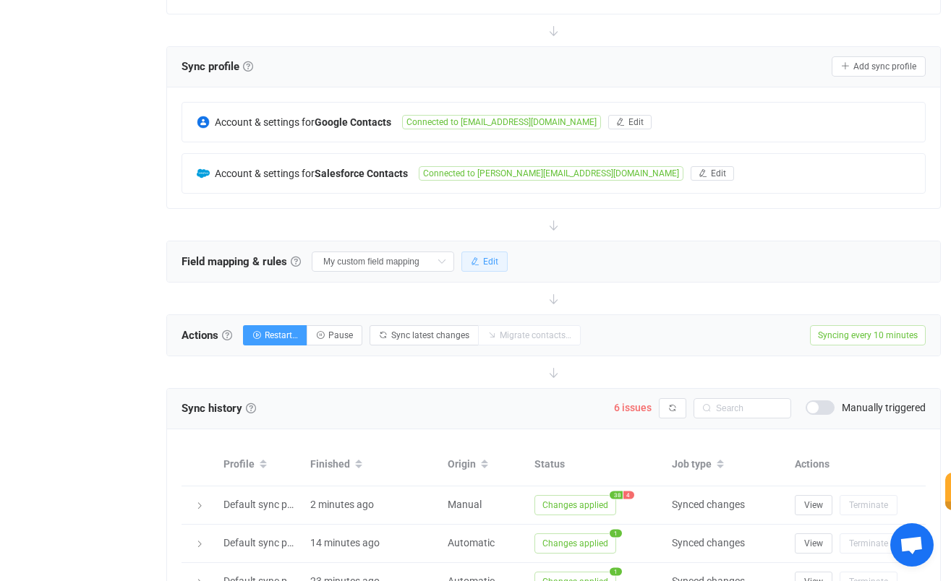
click at [461, 254] on button "Edit" at bounding box center [484, 262] width 46 height 20
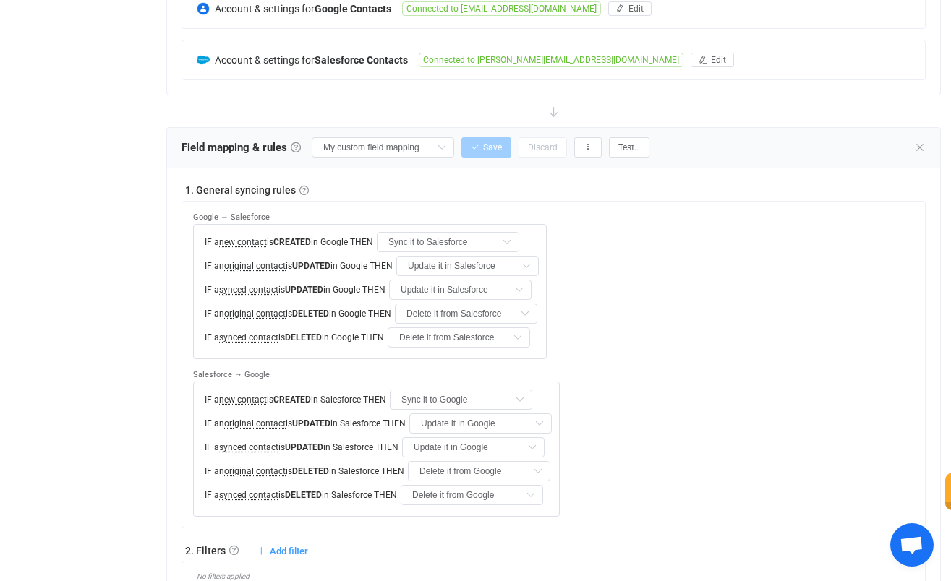
scroll to position [360, 0]
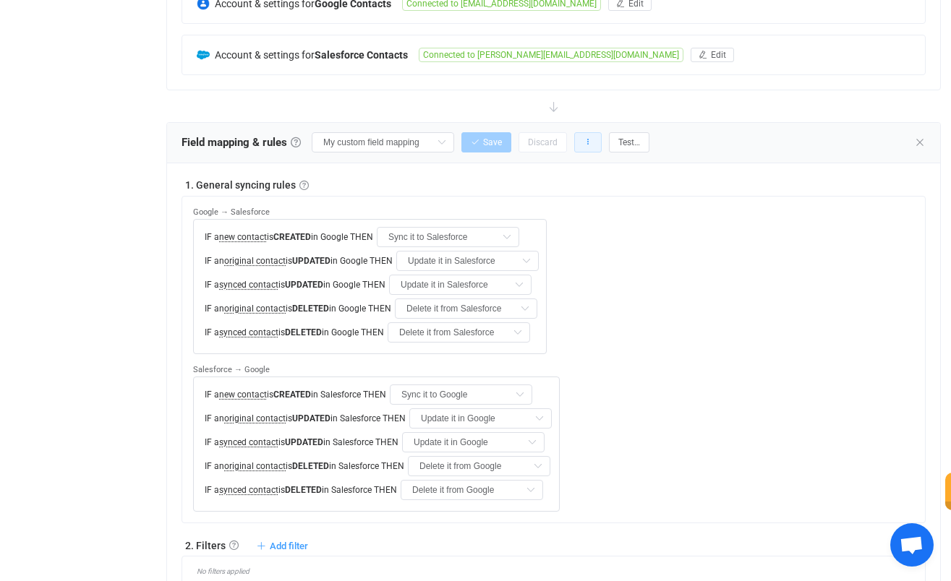
click at [584, 139] on icon "button" at bounding box center [588, 142] width 9 height 9
click at [654, 174] on div "1. General syncing rules General syncing rules Control how SyncPengin reacts to…" at bounding box center [553, 554] width 773 height 783
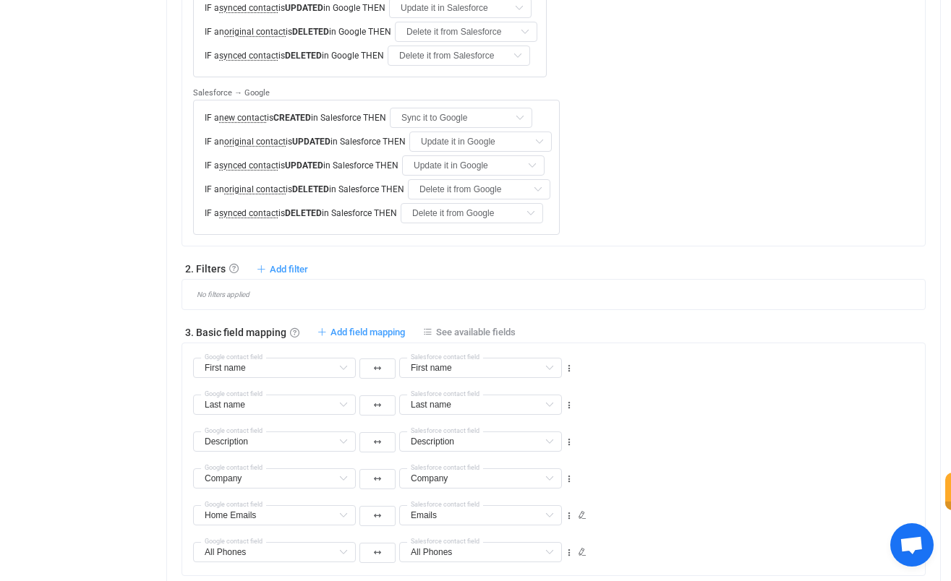
scroll to position [662, 0]
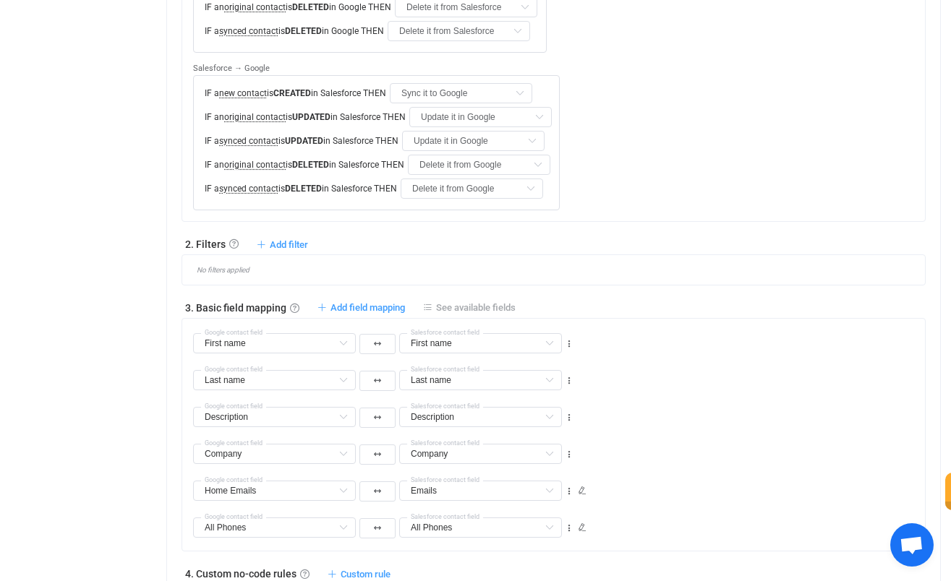
click at [477, 302] on span "See available fields" at bounding box center [476, 307] width 80 height 11
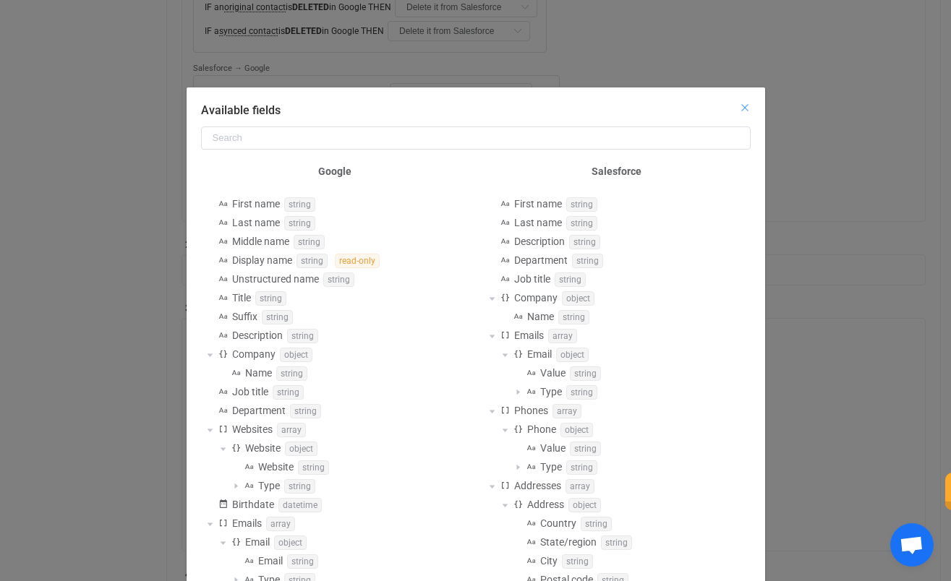
click at [739, 102] on icon "Close" at bounding box center [745, 108] width 12 height 12
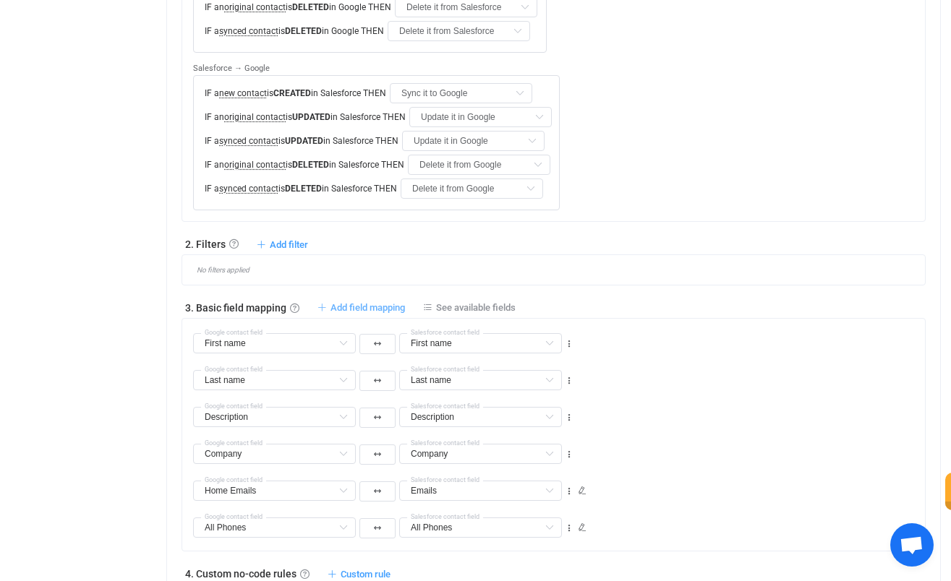
click at [370, 302] on span "Add field mapping" at bounding box center [367, 307] width 74 height 11
type input "First name"
type input "Last name"
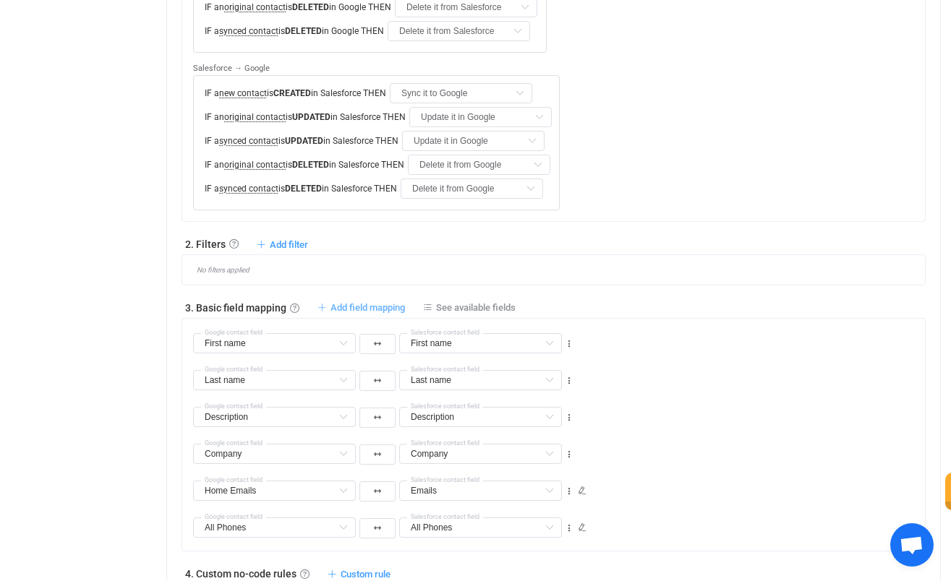
type input "Description"
type input "Company"
type input "Home Emails"
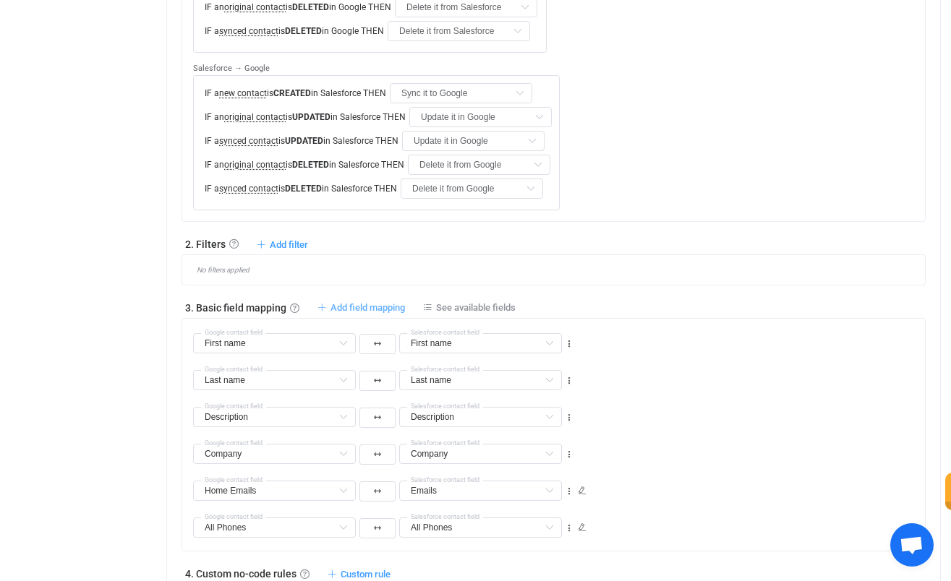
type input "Emails"
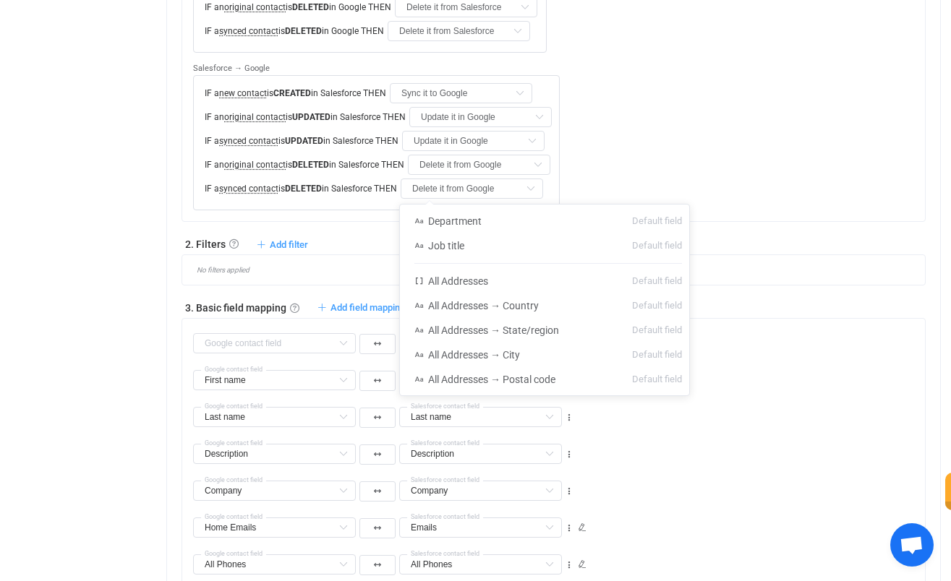
click at [477, 333] on input "text" at bounding box center [480, 343] width 163 height 20
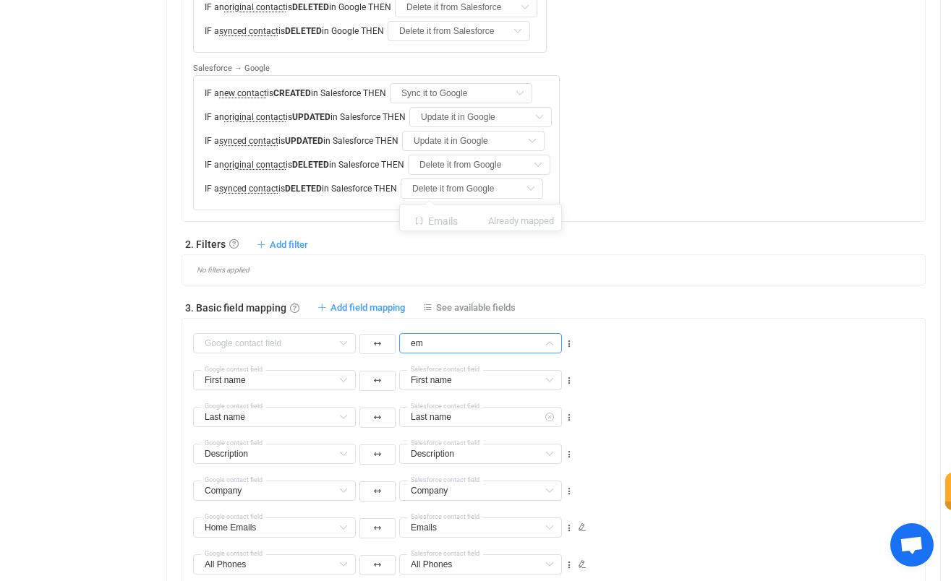
type input "e"
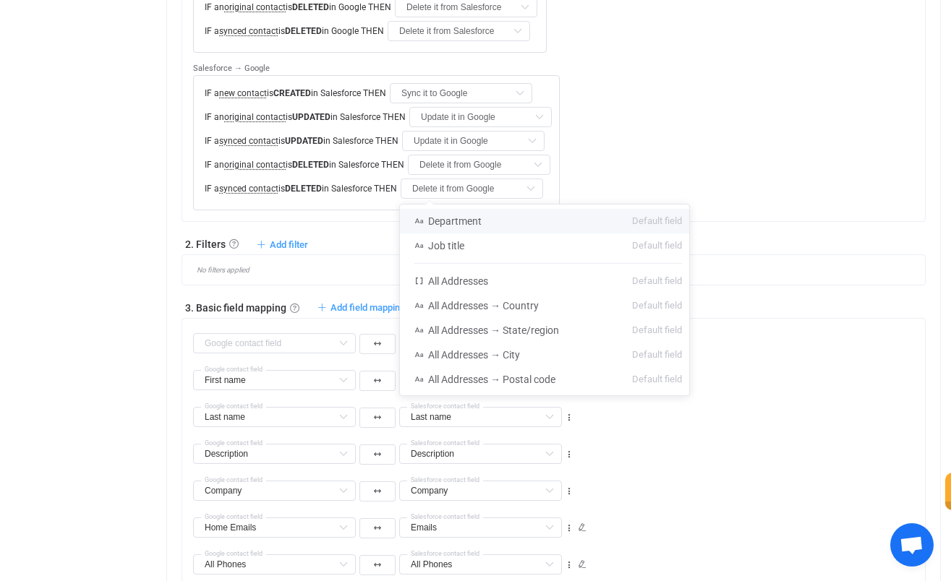
click at [591, 300] on div "3. Basic field mapping Basic field mapping Define how fields are mapped between…" at bounding box center [553, 307] width 744 height 14
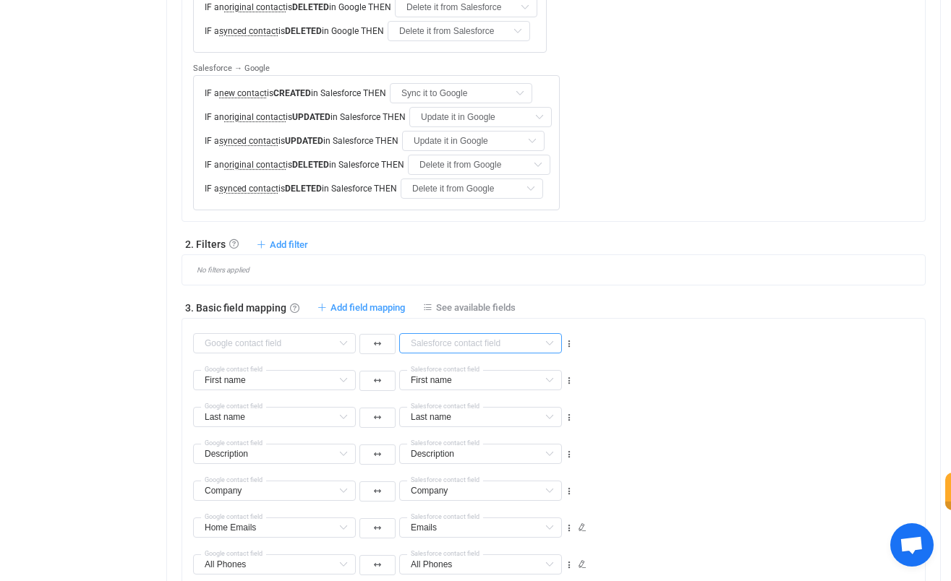
click at [494, 333] on input "text" at bounding box center [480, 343] width 163 height 20
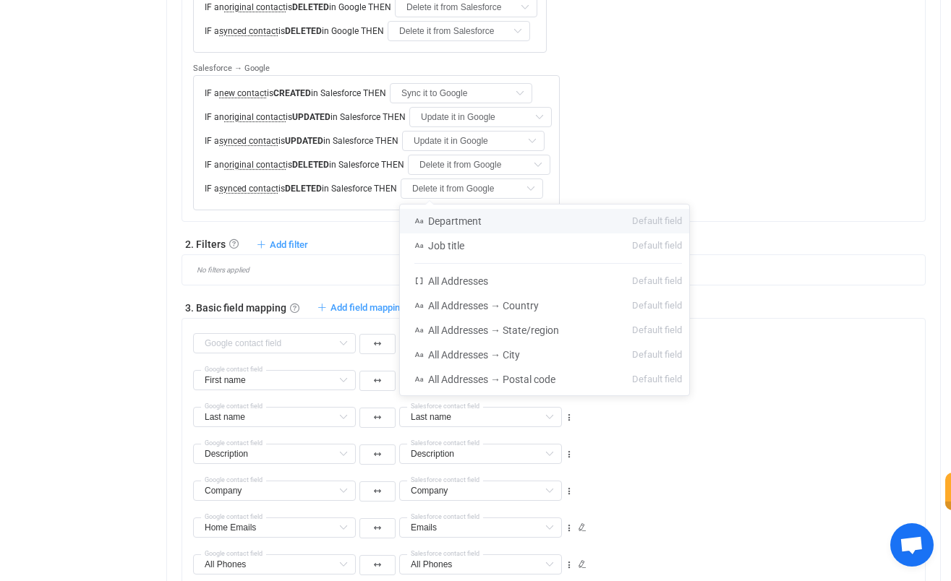
click at [623, 319] on div "Middle name Default field Display name (read-only) Default field Unstructured n…" at bounding box center [559, 337] width 732 height 37
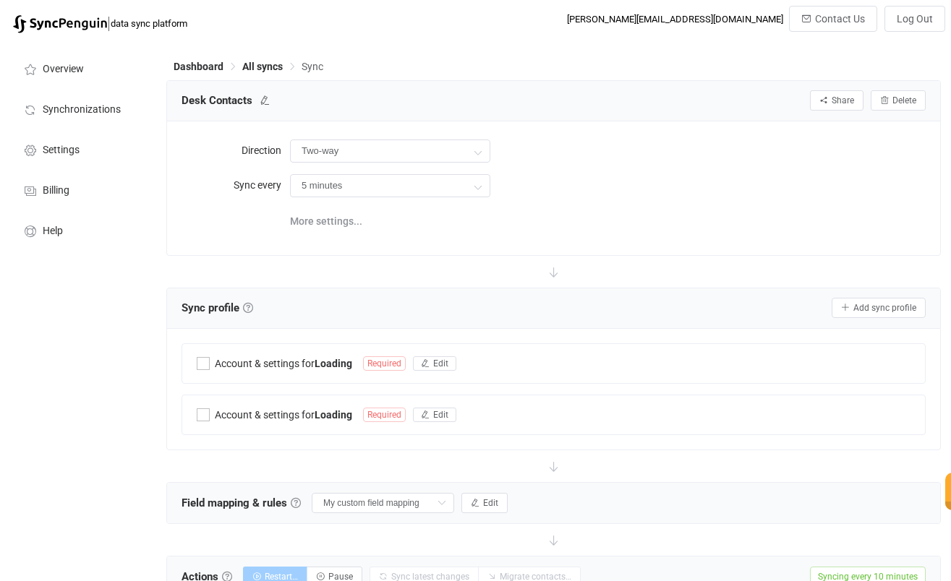
type input "10 minutes"
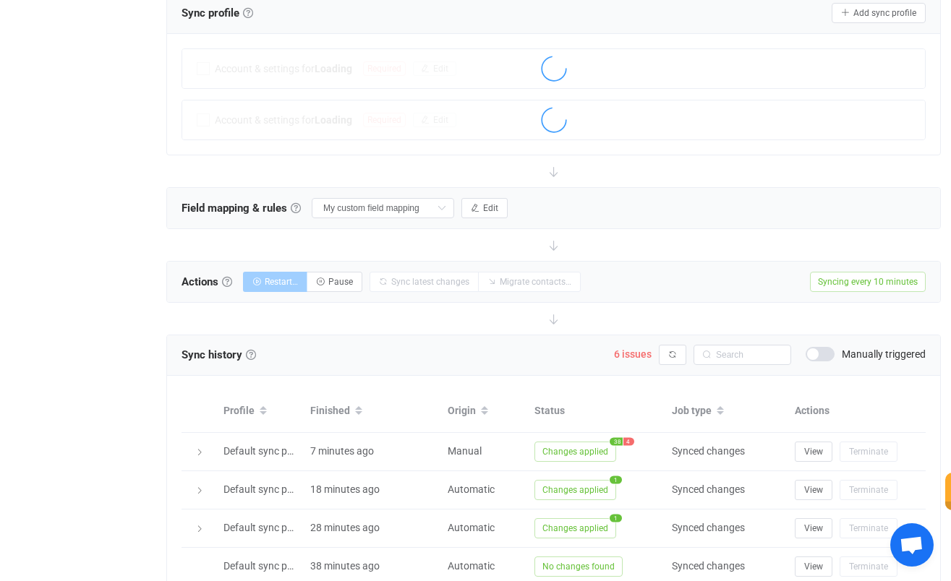
scroll to position [269, 0]
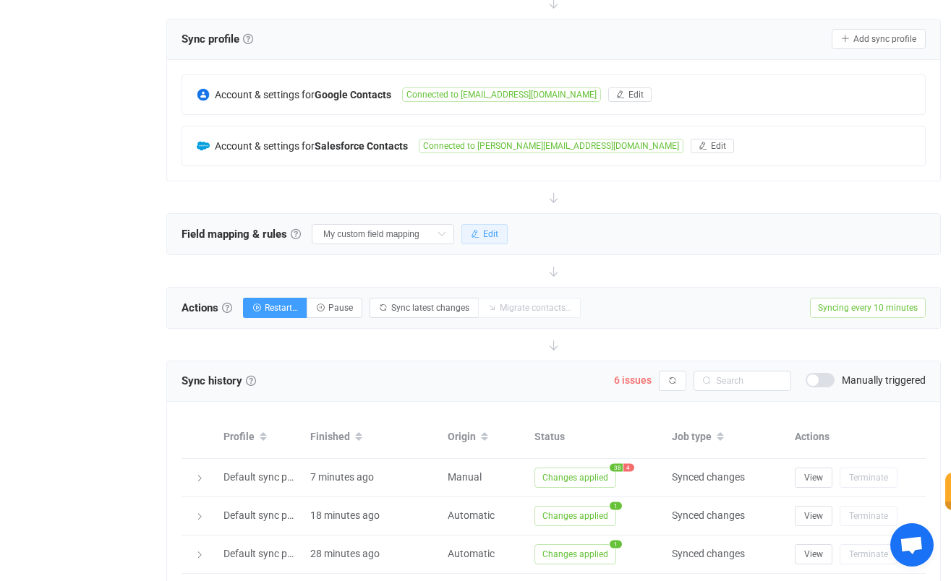
click at [466, 238] on button "Edit" at bounding box center [484, 234] width 46 height 20
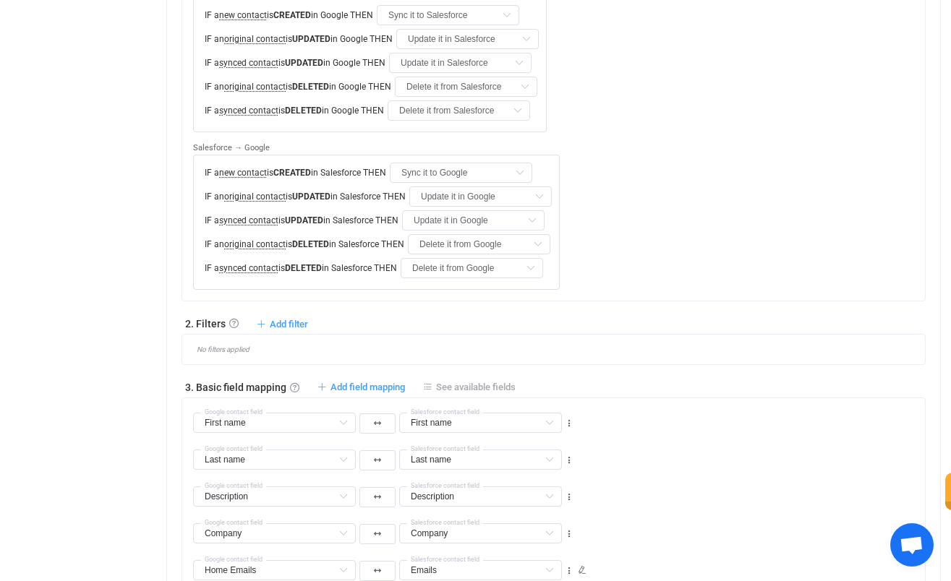
scroll to position [615, 0]
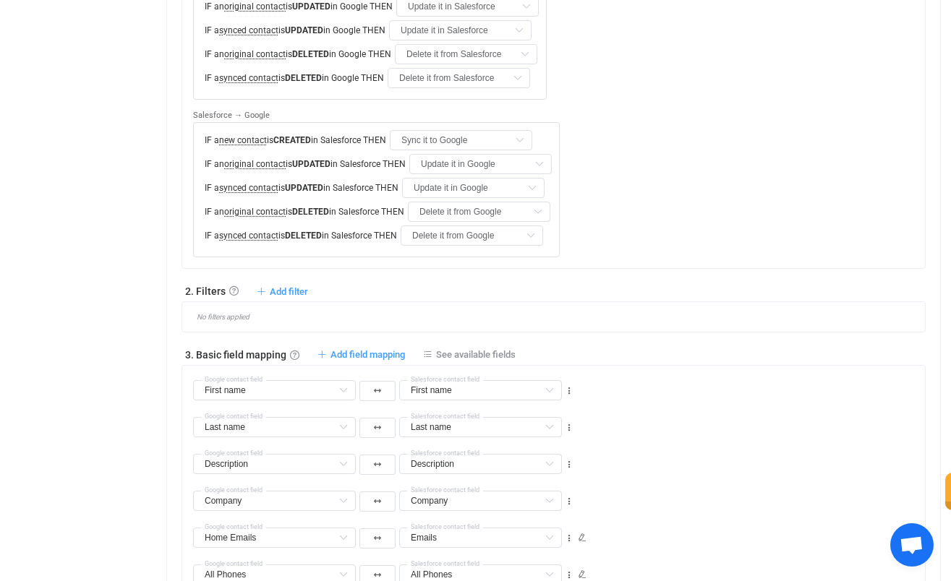
click at [367, 347] on div "3. Basic field mapping Basic field mapping Define how fields are mapped between…" at bounding box center [553, 354] width 744 height 14
click at [368, 349] on span "Add field mapping" at bounding box center [367, 354] width 74 height 11
type input "First name"
type input "Last name"
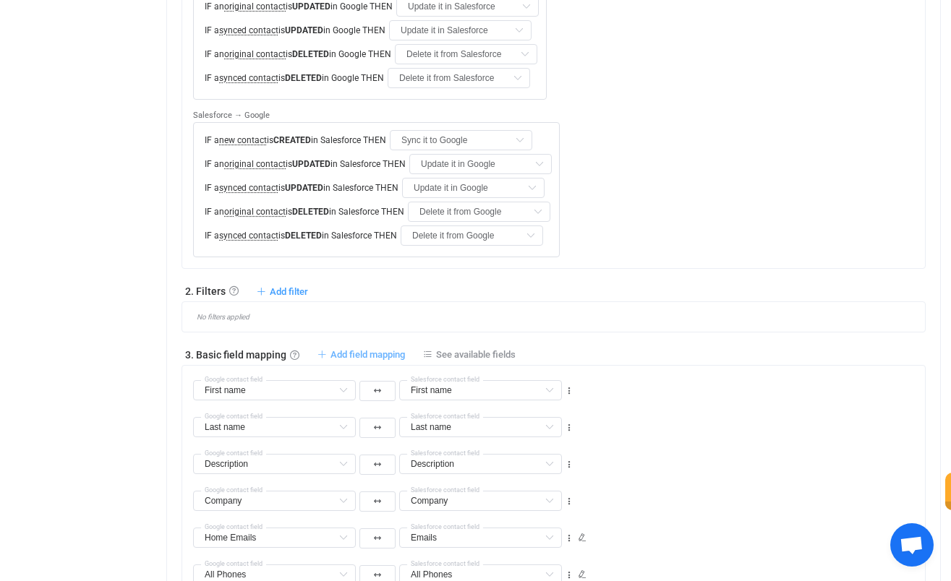
type input "Last name"
type input "Description"
type input "Company"
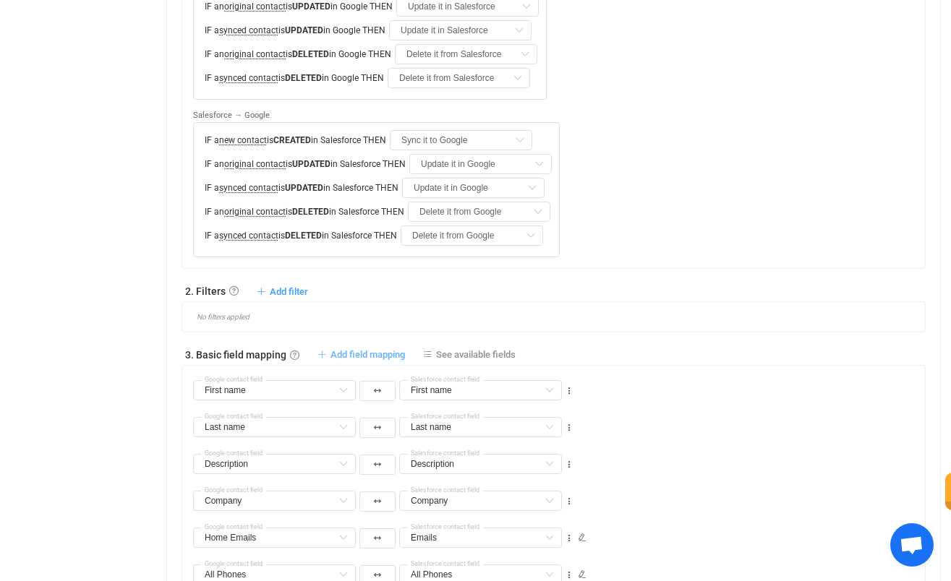
type input "Home Emails"
type input "Emails"
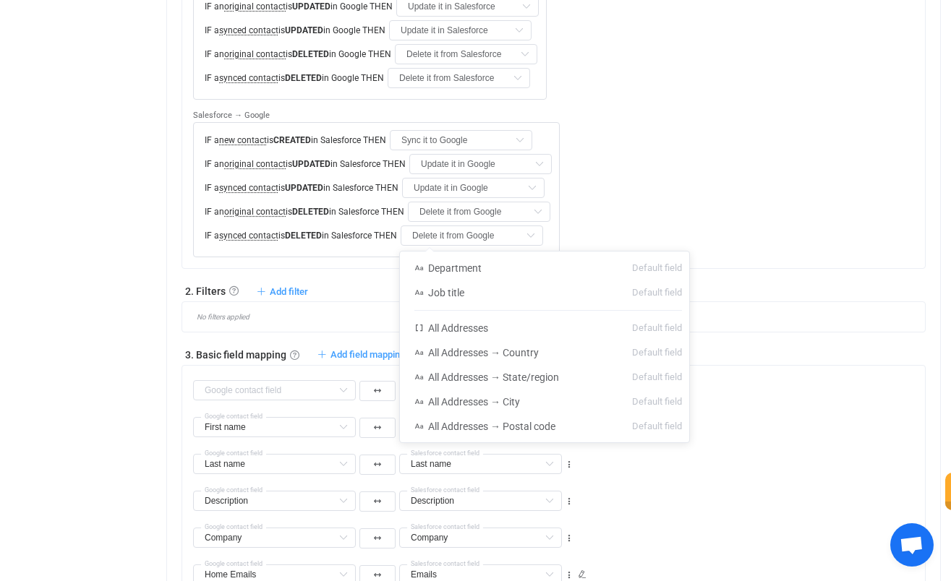
click at [461, 380] on input "text" at bounding box center [480, 390] width 163 height 20
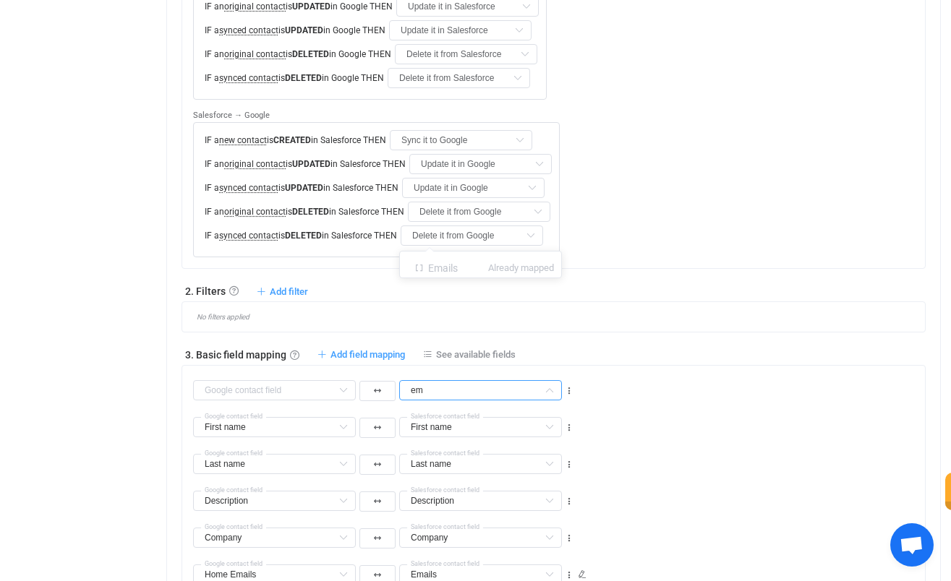
type input "e"
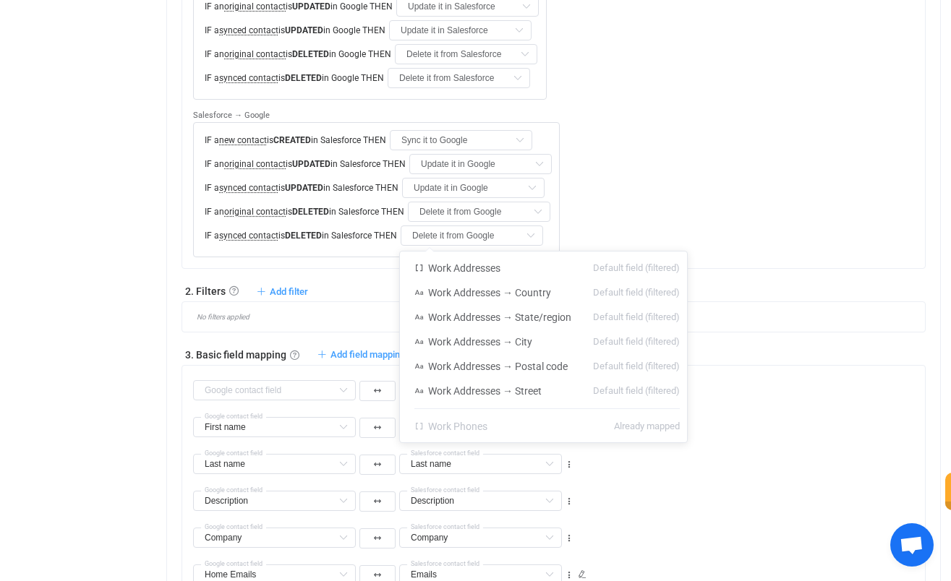
type input "w"
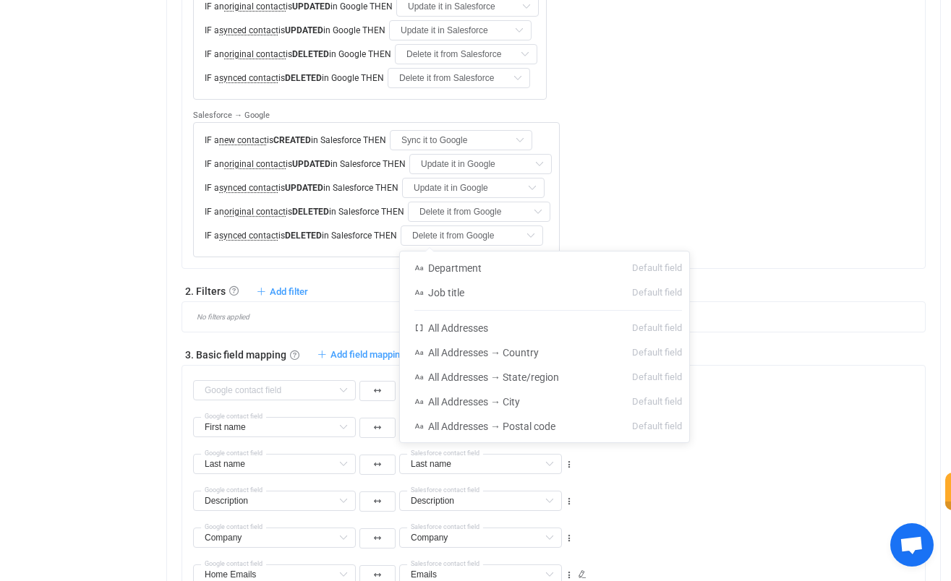
click at [628, 302] on div "No filters applied" at bounding box center [553, 317] width 744 height 31
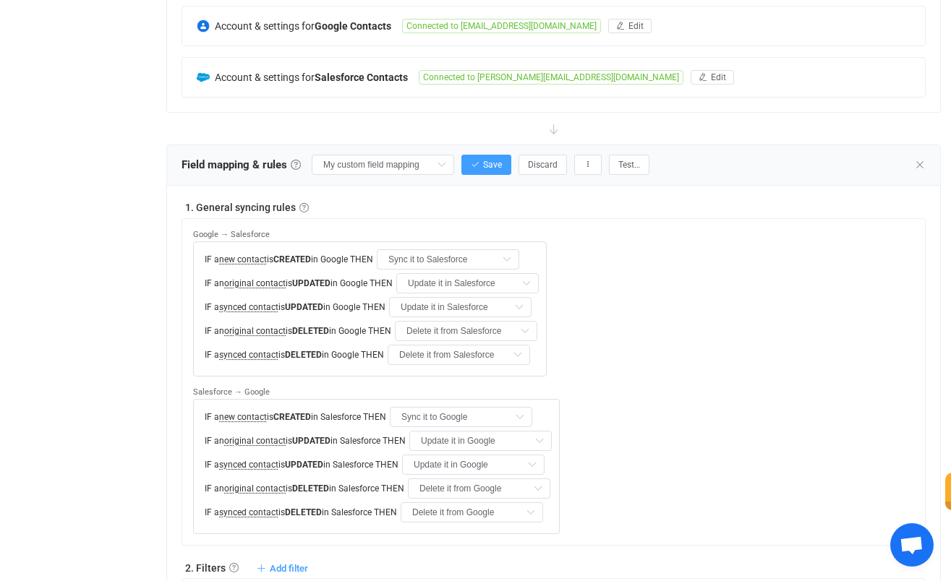
scroll to position [342, 0]
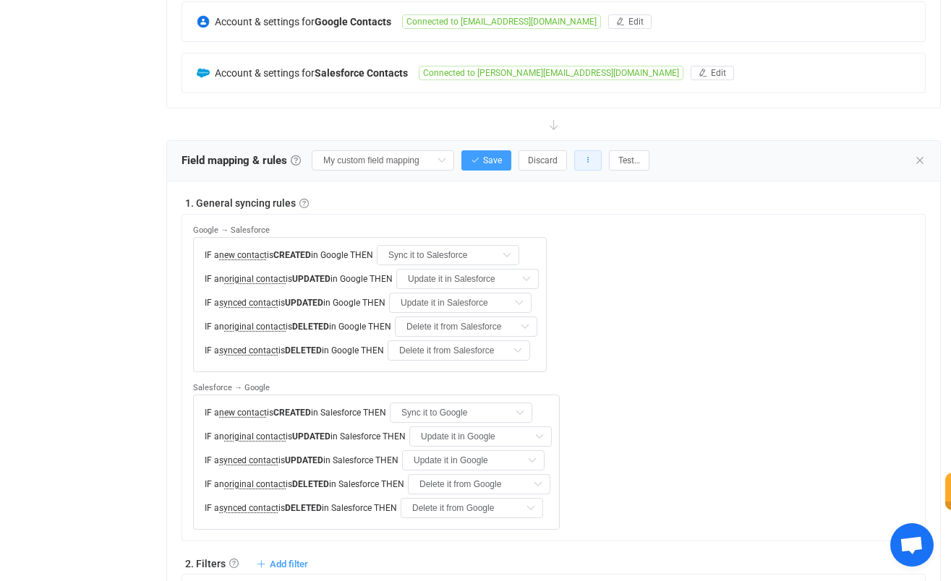
click at [584, 160] on icon "button" at bounding box center [588, 160] width 9 height 9
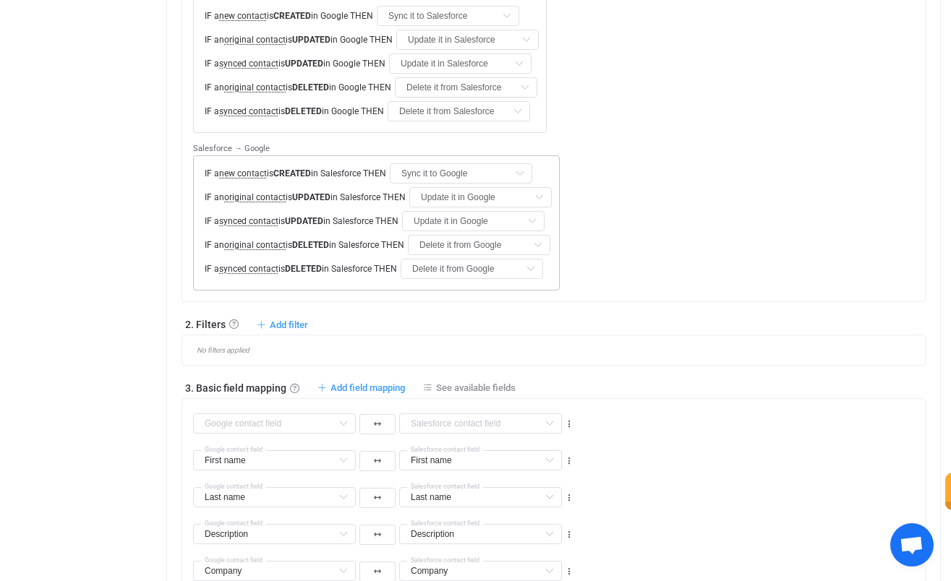
scroll to position [586, 0]
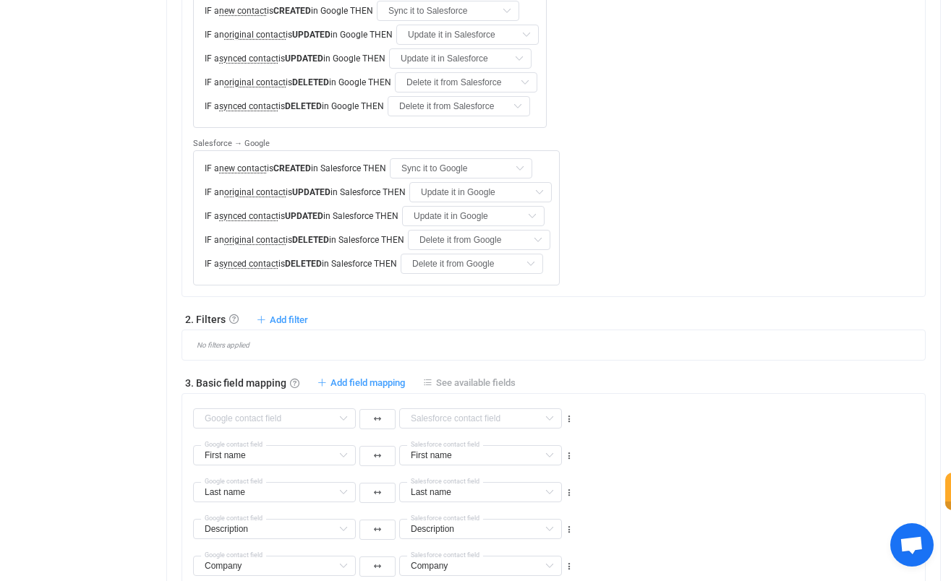
click at [502, 377] on span "See available fields" at bounding box center [476, 382] width 80 height 11
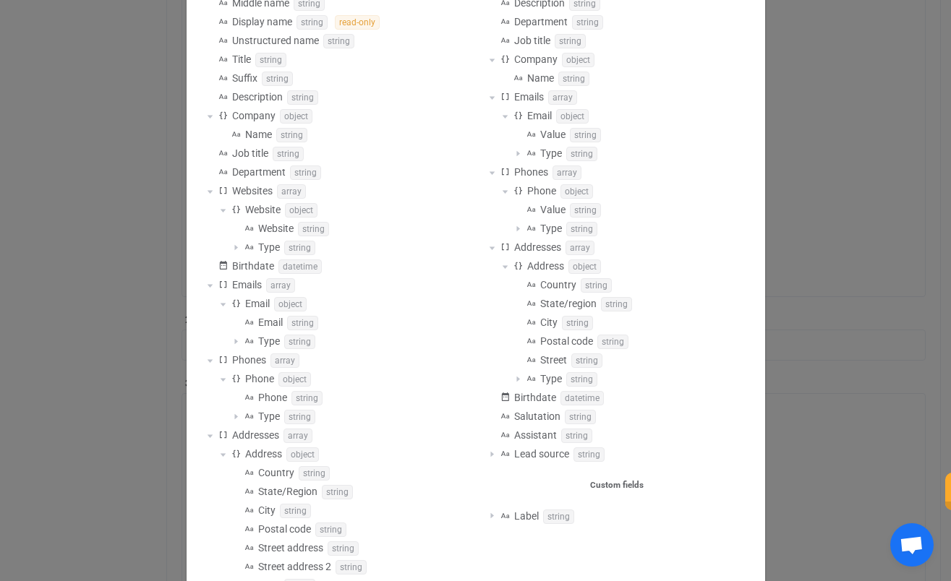
scroll to position [252, 0]
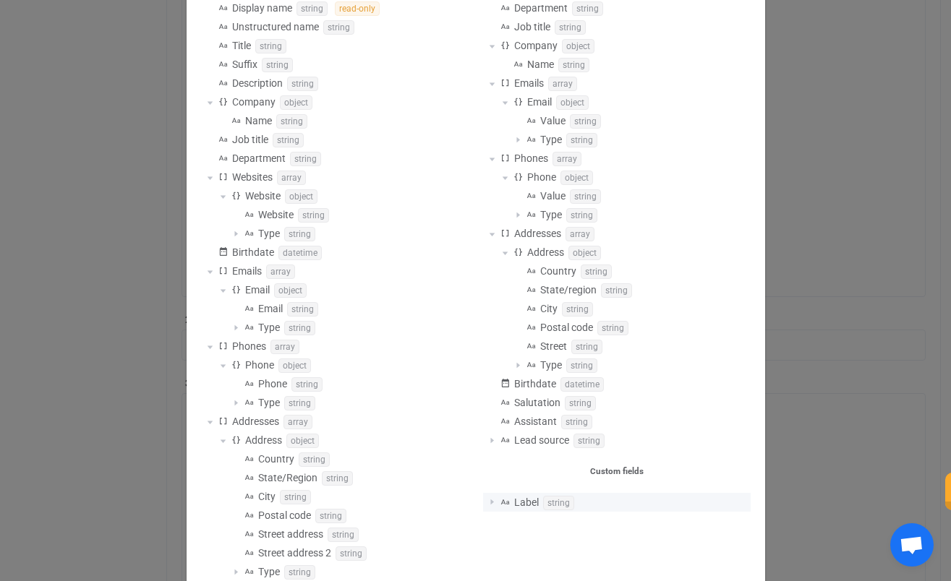
click at [495, 497] on span "Available fields" at bounding box center [491, 502] width 17 height 17
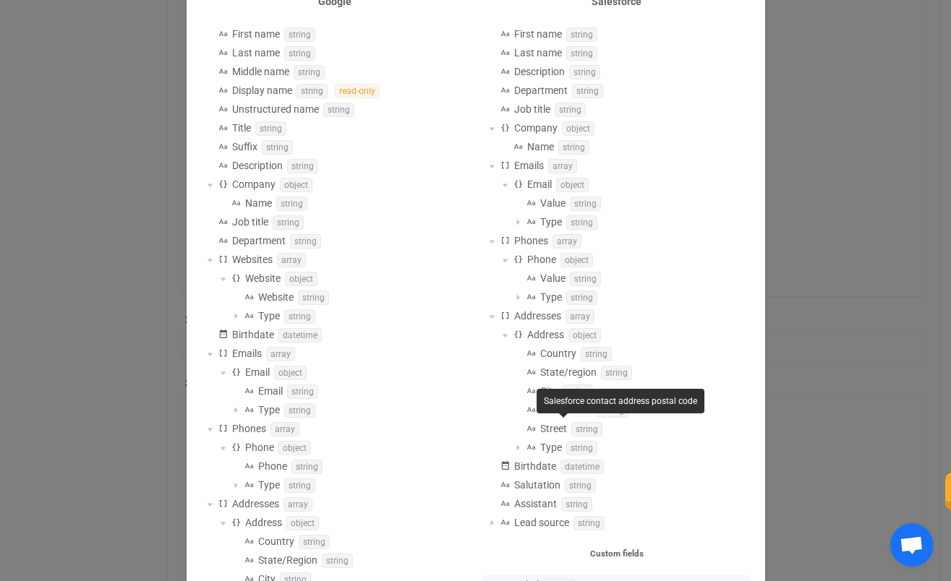
scroll to position [0, 0]
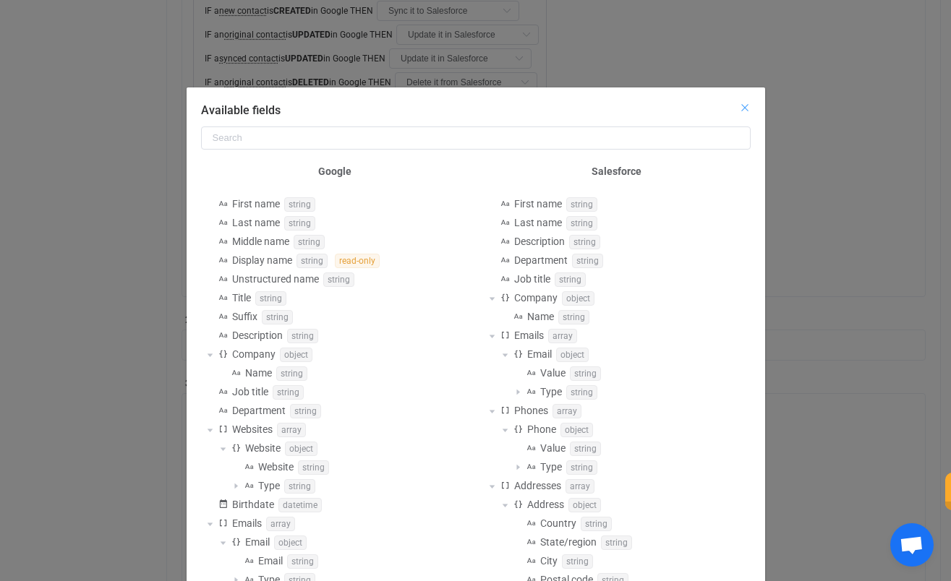
click at [741, 109] on icon "Close" at bounding box center [745, 108] width 12 height 12
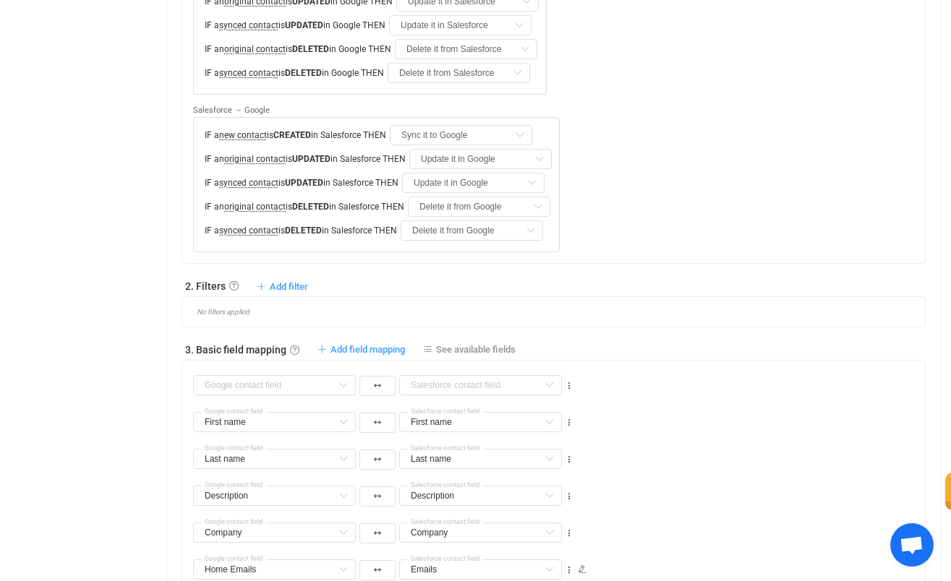
scroll to position [612, 0]
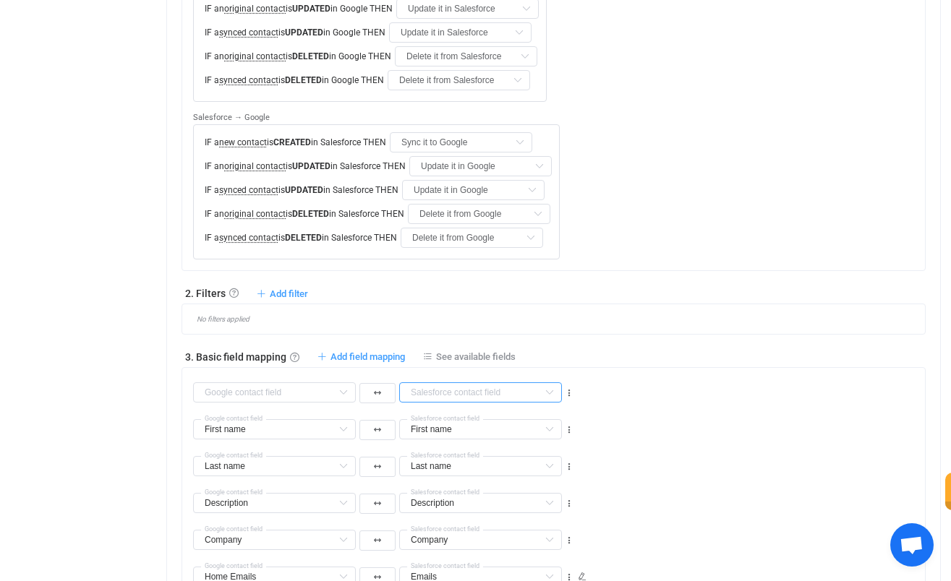
click at [445, 383] on input "text" at bounding box center [480, 393] width 163 height 20
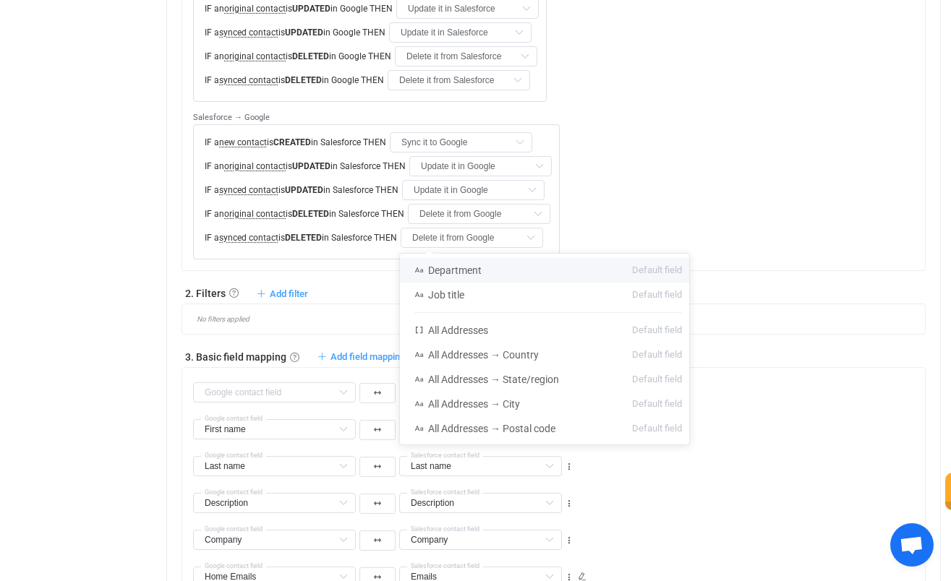
click at [526, 142] on div "1. General syncing rules General syncing rules Control how SyncPengin reacts to…" at bounding box center [553, 314] width 744 height 777
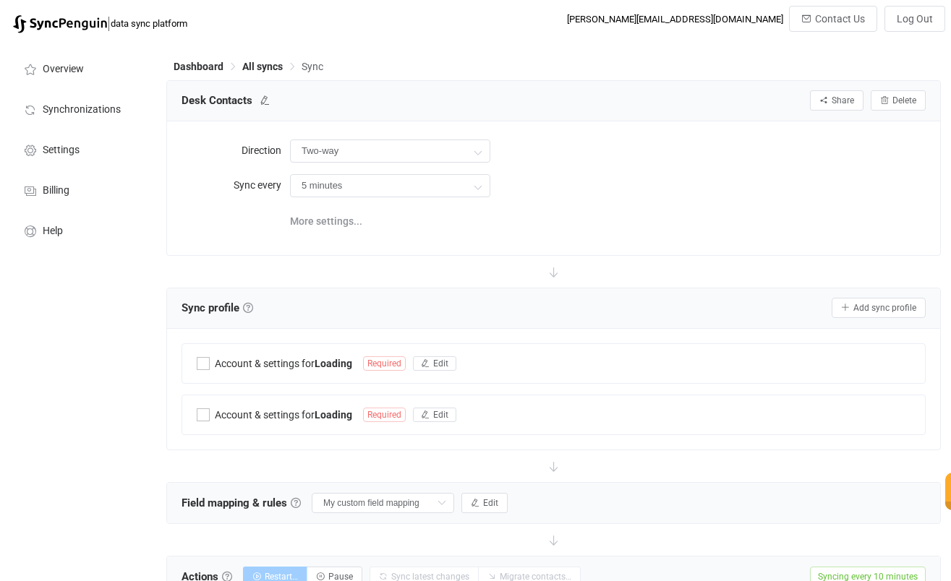
type input "10 minutes"
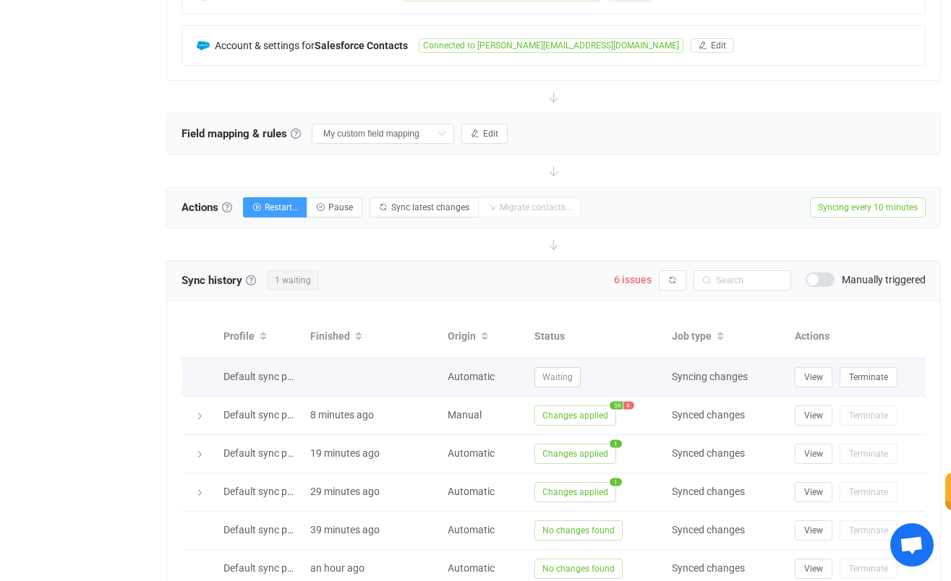
scroll to position [409, 0]
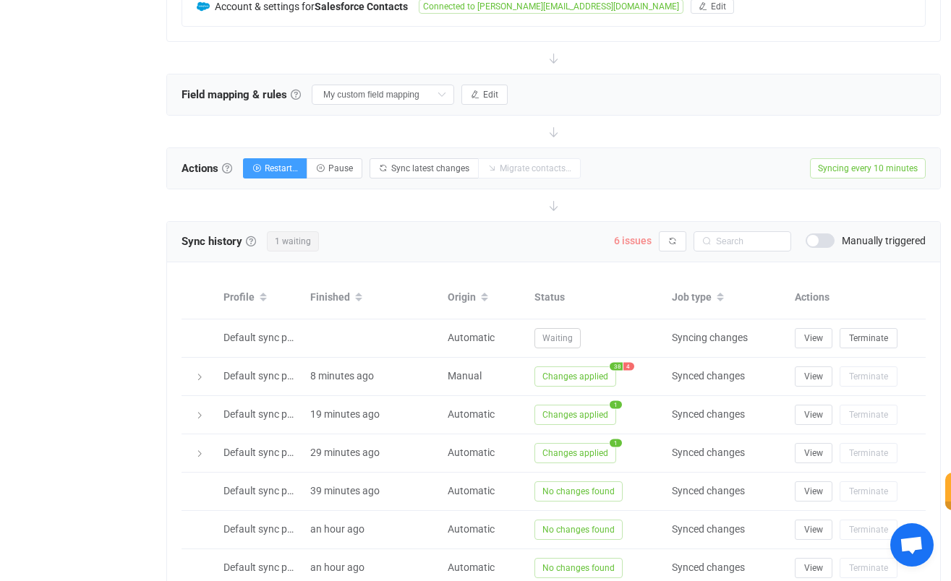
click at [637, 241] on span "6 issues" at bounding box center [633, 241] width 38 height 12
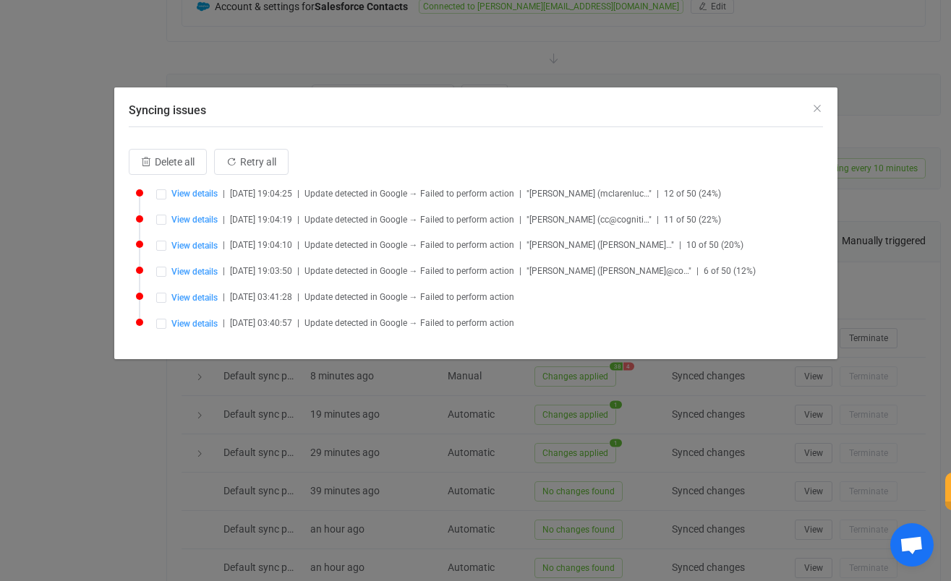
click at [194, 200] on li "View details | 2025-08-31 19:04:25 | Update detected in Google → Failed to perf…" at bounding box center [479, 202] width 687 height 26
click at [197, 188] on div "View details | 2025-08-31 19:04:25 | Update detected in Google → Failed to perf…" at bounding box center [489, 194] width 667 height 12
click at [197, 203] on li "View details | 2025-08-31 19:04:25 | Update detected in Google → Failed to perf…" at bounding box center [479, 202] width 687 height 26
click at [197, 195] on span "View details" at bounding box center [194, 194] width 46 height 10
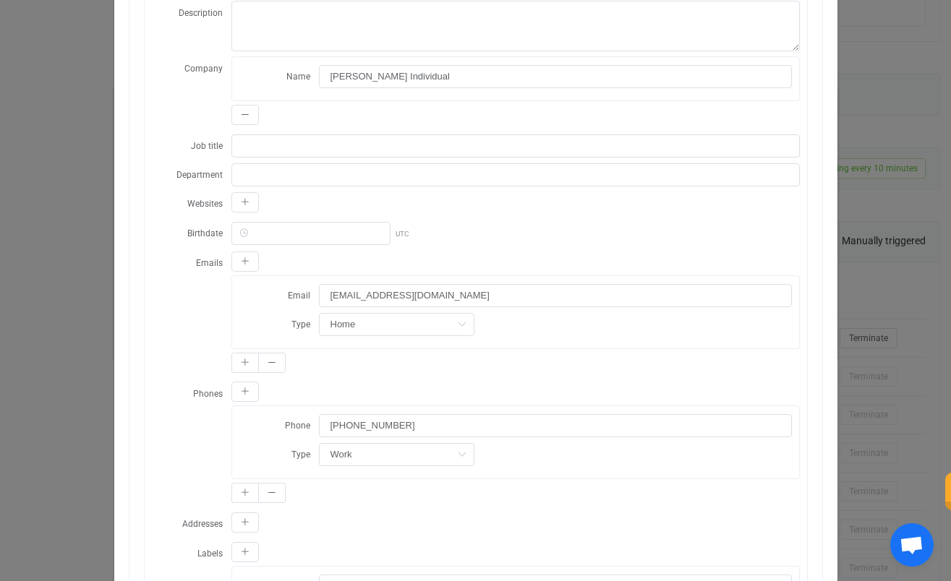
scroll to position [0, 0]
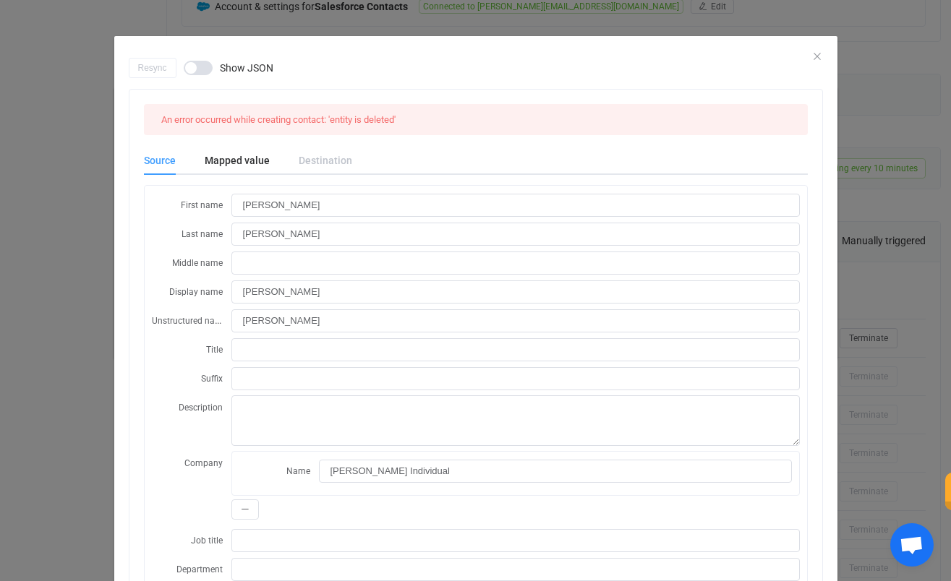
click at [311, 158] on div "Destination" at bounding box center [318, 160] width 68 height 29
click at [312, 165] on div "Destination" at bounding box center [318, 160] width 68 height 29
click at [312, 160] on div "Destination" at bounding box center [318, 160] width 68 height 29
click at [239, 153] on div "Mapped value" at bounding box center [237, 160] width 94 height 29
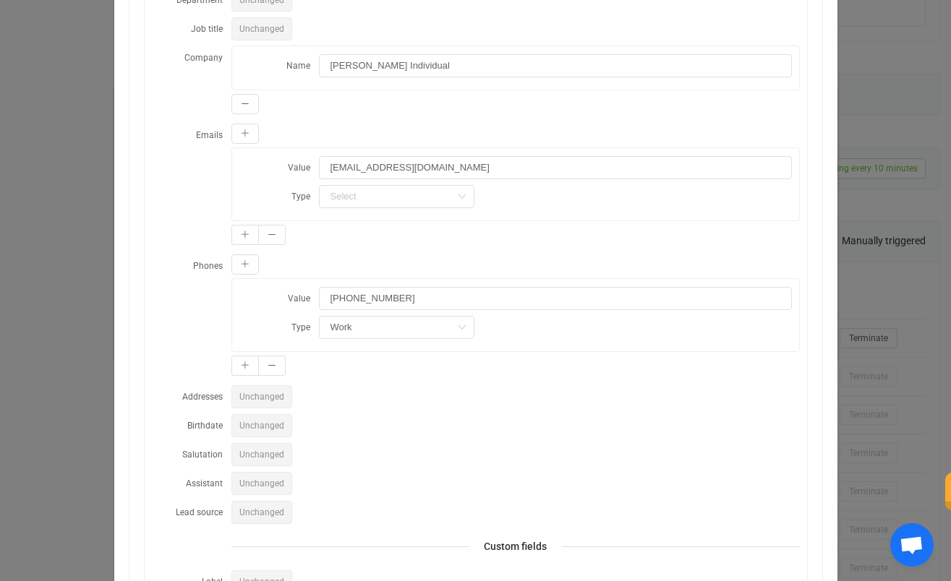
scroll to position [320, 0]
click at [358, 202] on input "dialog" at bounding box center [396, 195] width 155 height 23
click at [268, 189] on label "Type" at bounding box center [279, 196] width 80 height 24
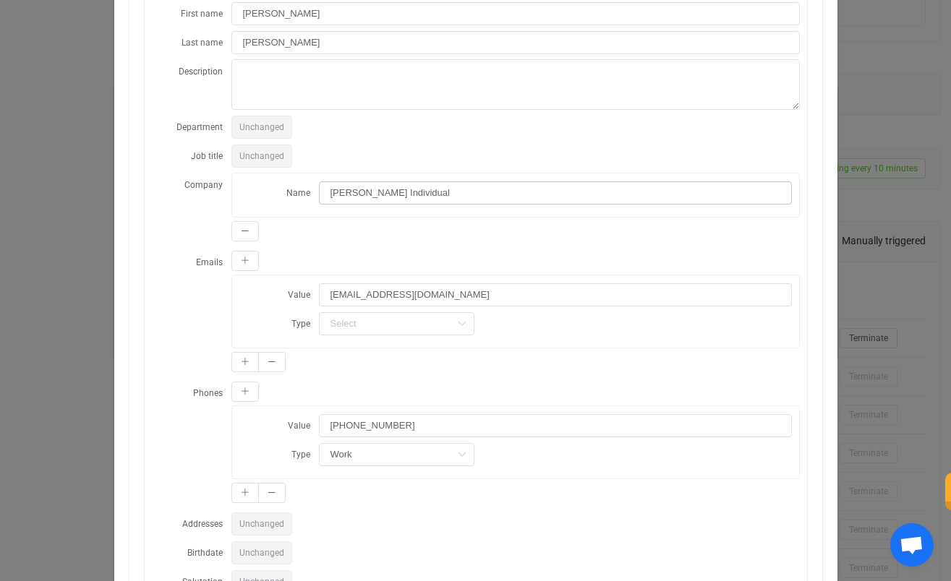
scroll to position [208, 0]
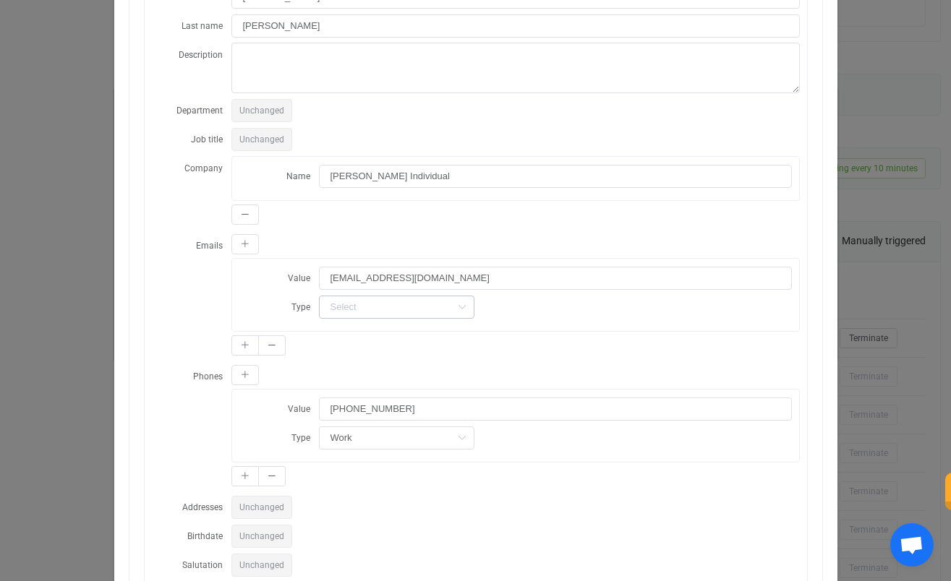
click at [453, 302] on icon "dialog" at bounding box center [462, 307] width 18 height 23
click at [497, 299] on div "dialog" at bounding box center [555, 307] width 473 height 24
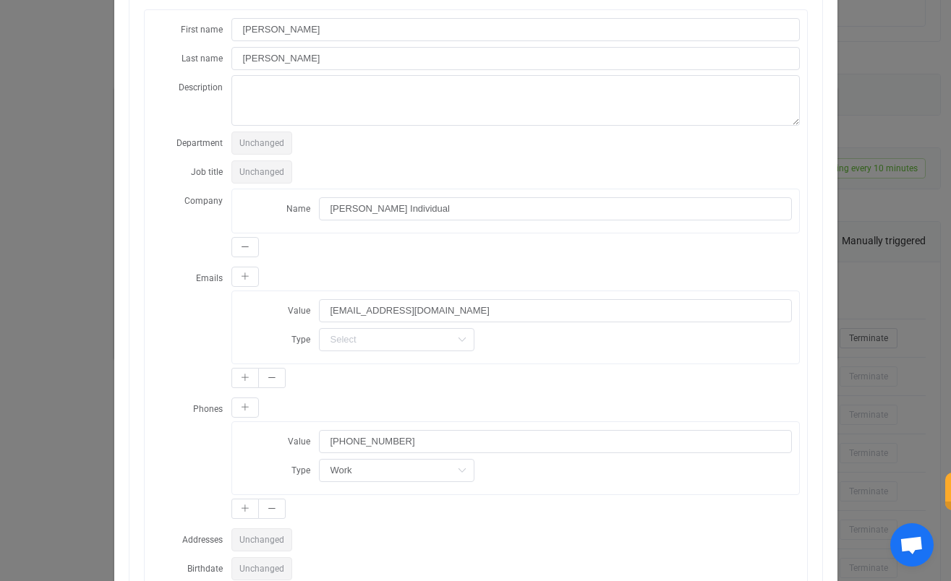
scroll to position [0, 0]
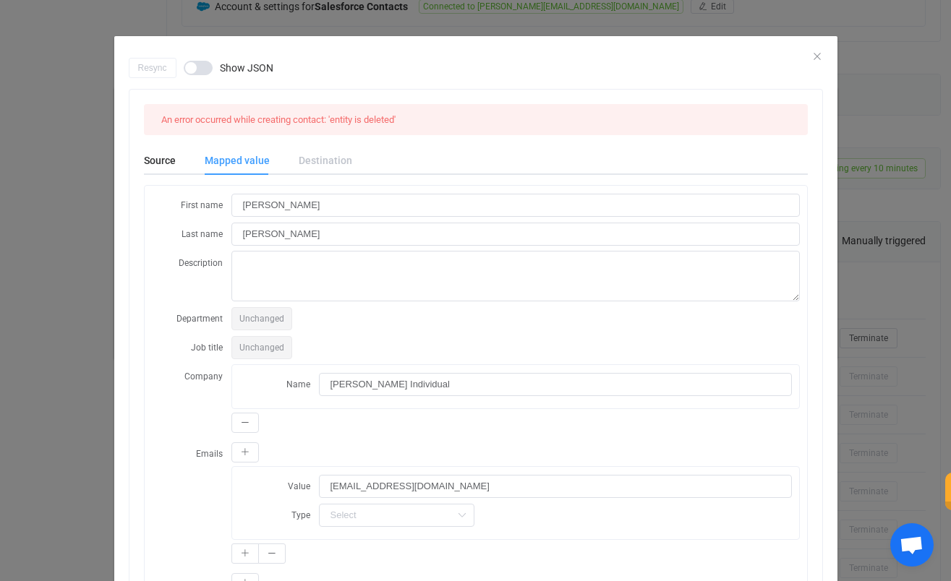
click at [815, 59] on div "Resync Show JSON" at bounding box center [476, 68] width 694 height 20
click at [815, 54] on icon "Close" at bounding box center [817, 57] width 12 height 12
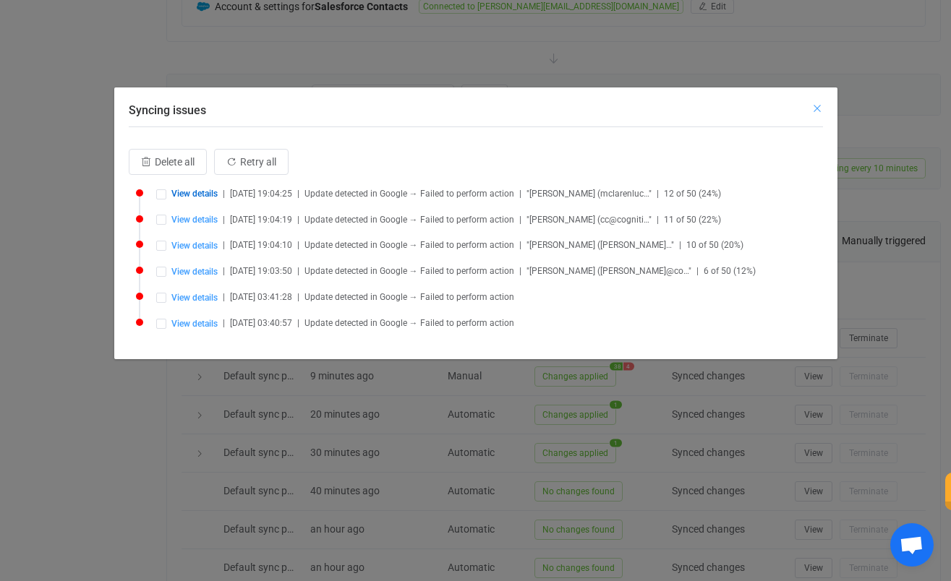
click at [819, 108] on icon "Close" at bounding box center [817, 109] width 12 height 12
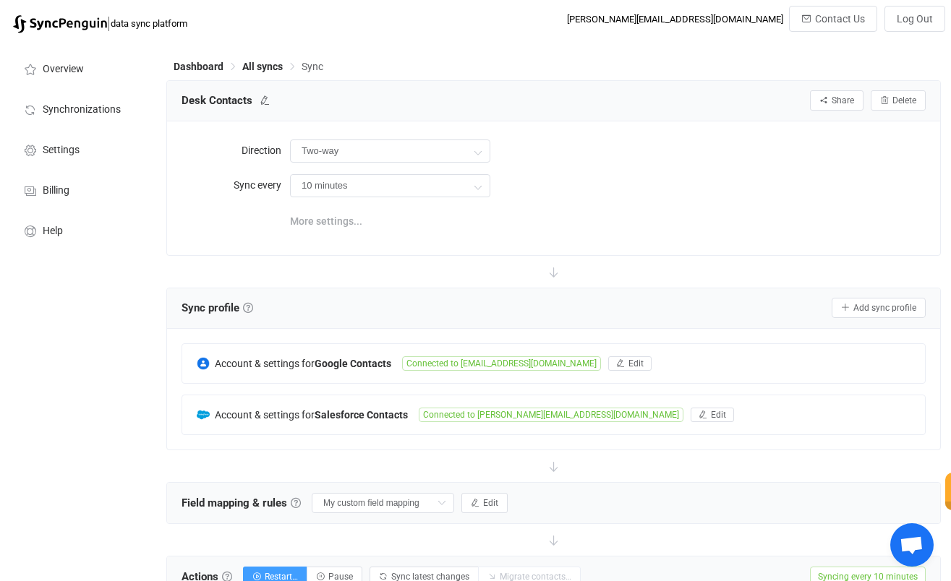
click at [331, 216] on span "More settings..." at bounding box center [326, 221] width 72 height 29
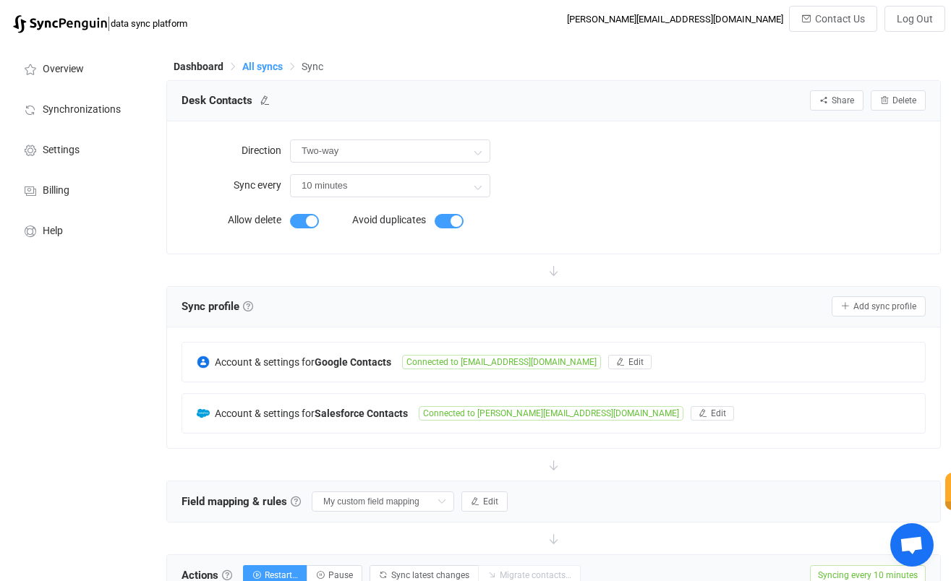
click at [272, 64] on span "All syncs" at bounding box center [262, 67] width 40 height 12
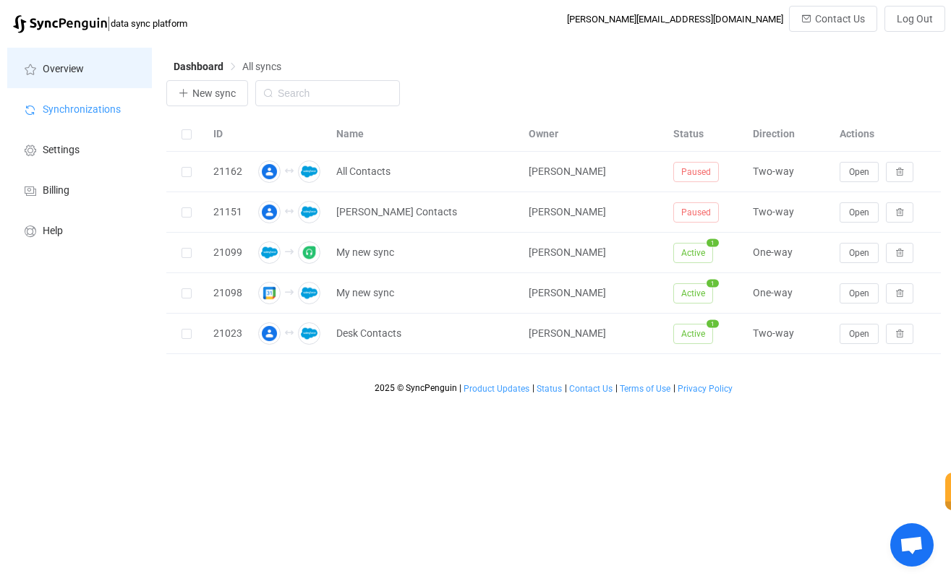
click at [69, 69] on span "Overview" at bounding box center [63, 70] width 41 height 12
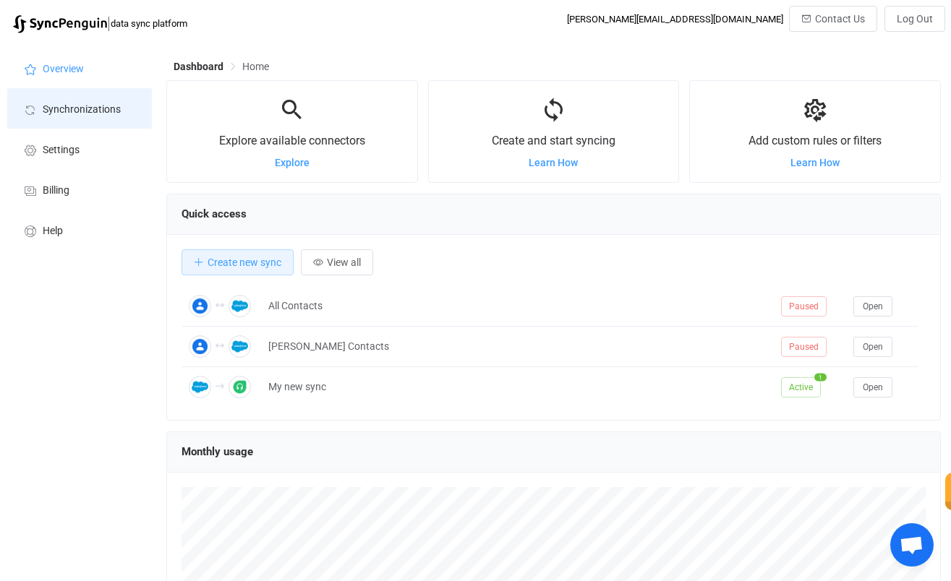
click at [106, 104] on span "Synchronizations" at bounding box center [82, 110] width 78 height 12
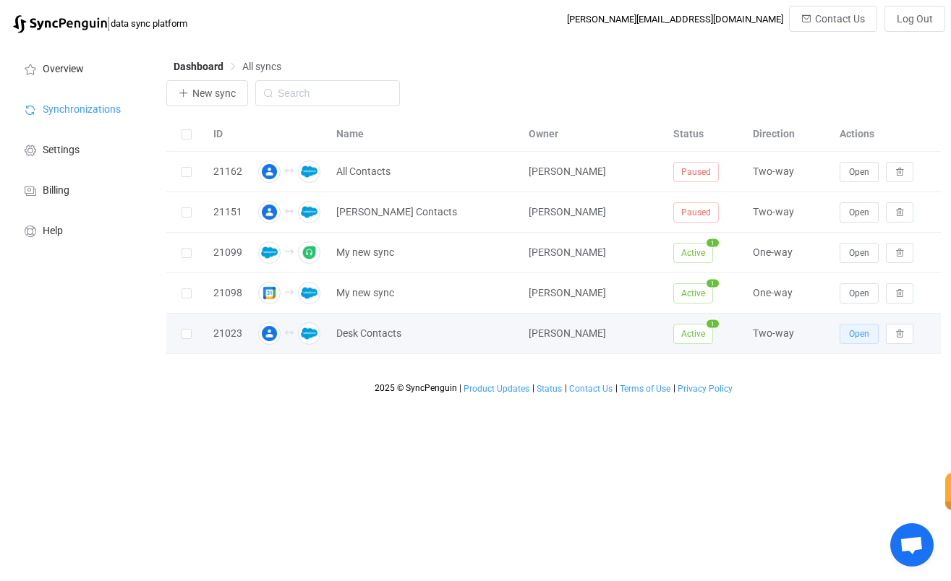
click at [863, 340] on button "Open" at bounding box center [859, 334] width 39 height 20
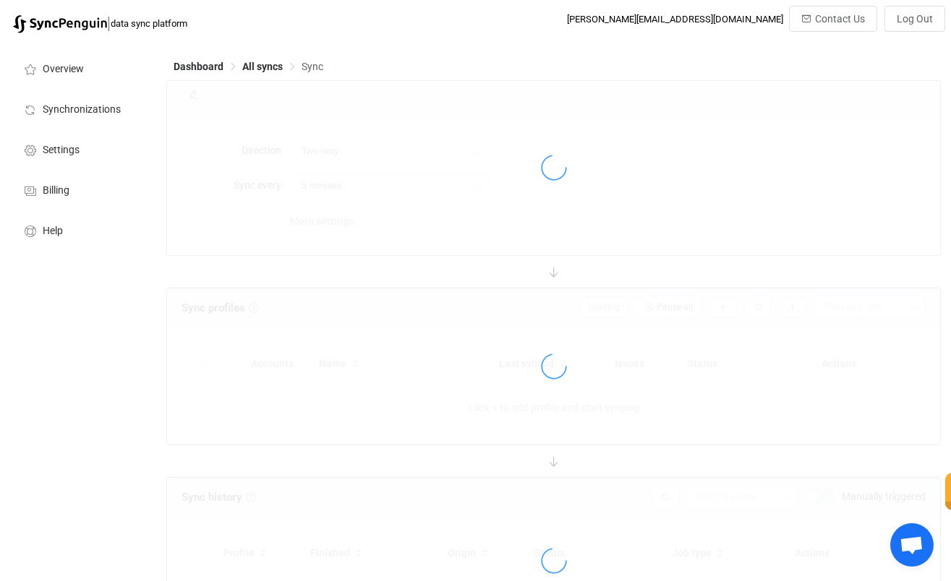
type input "10 minutes"
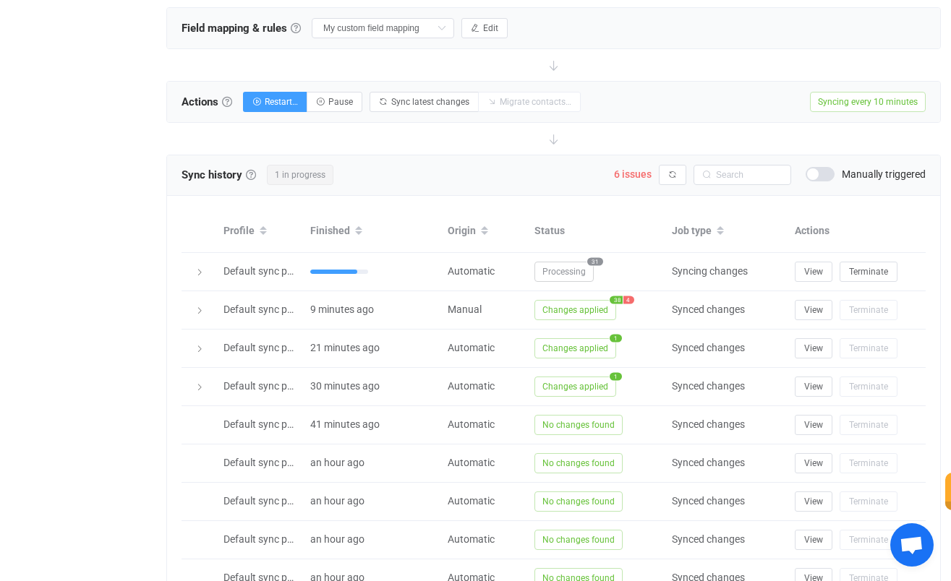
scroll to position [409, 0]
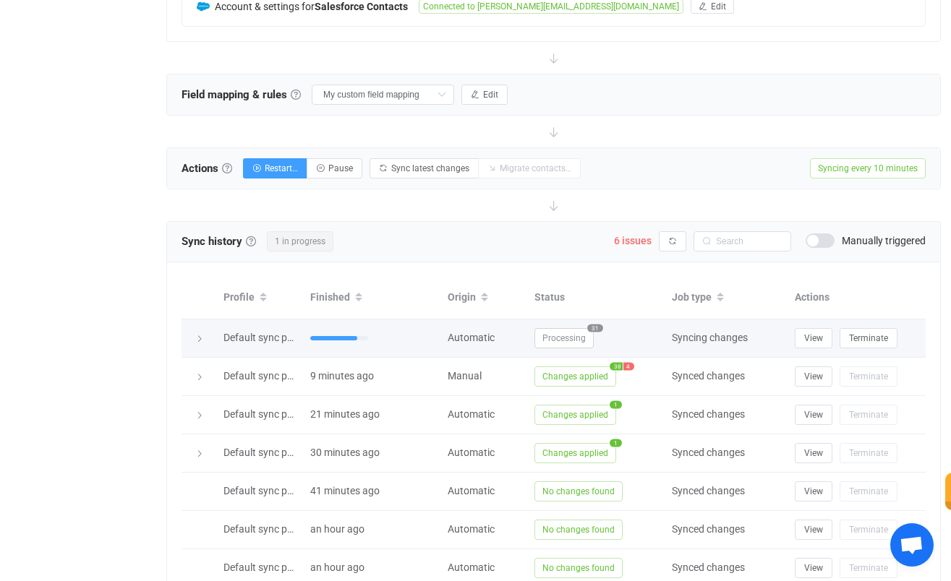
click at [197, 335] on icon at bounding box center [199, 339] width 9 height 9
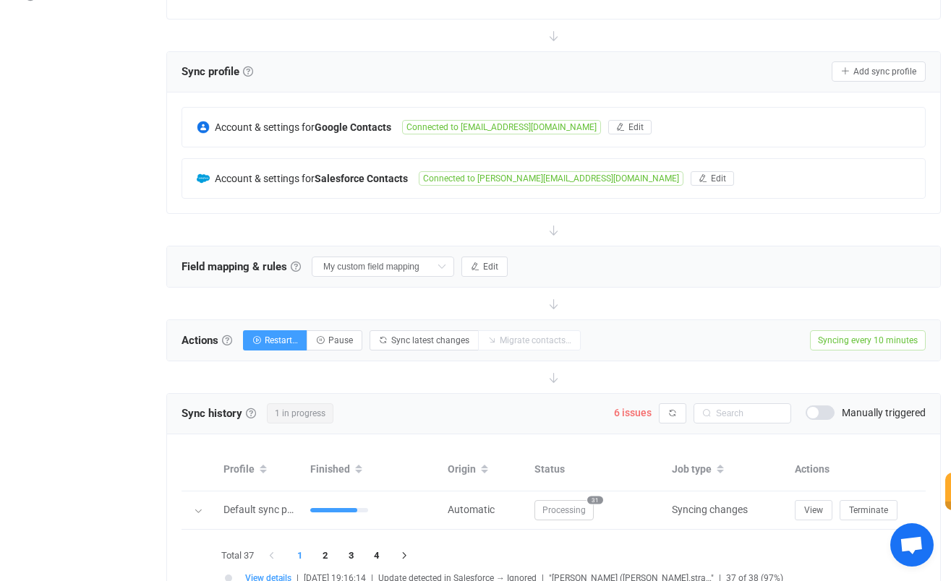
scroll to position [252, 0]
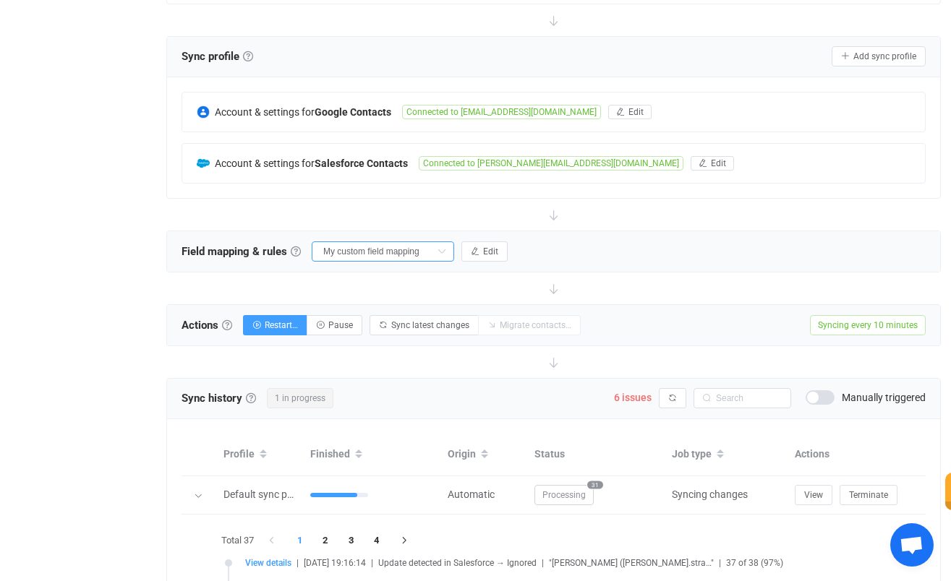
click at [406, 253] on input "My custom field mapping" at bounding box center [383, 252] width 142 height 20
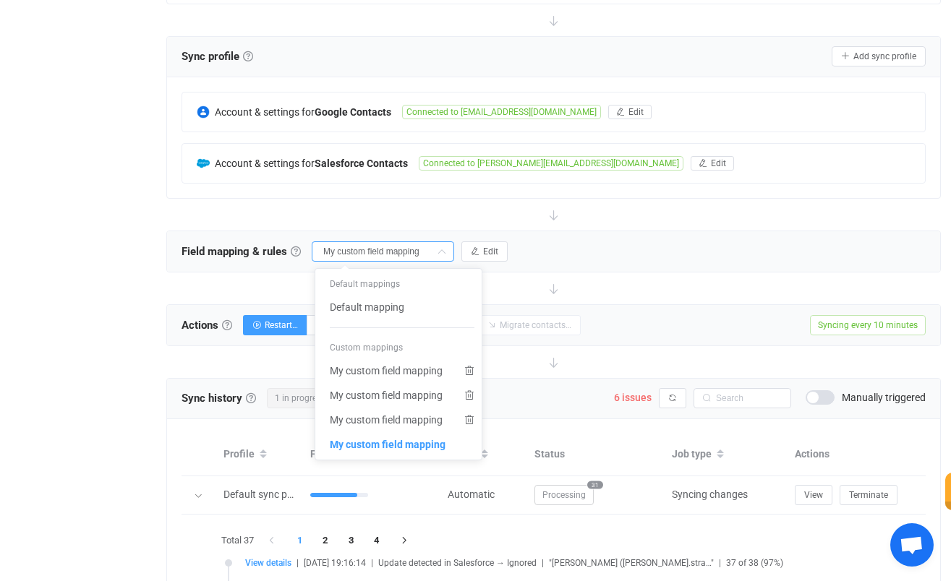
scroll to position [1, 0]
click at [602, 243] on div "Field mapping & rules Field mapping & rules By default, all contacts of the con…" at bounding box center [553, 251] width 773 height 40
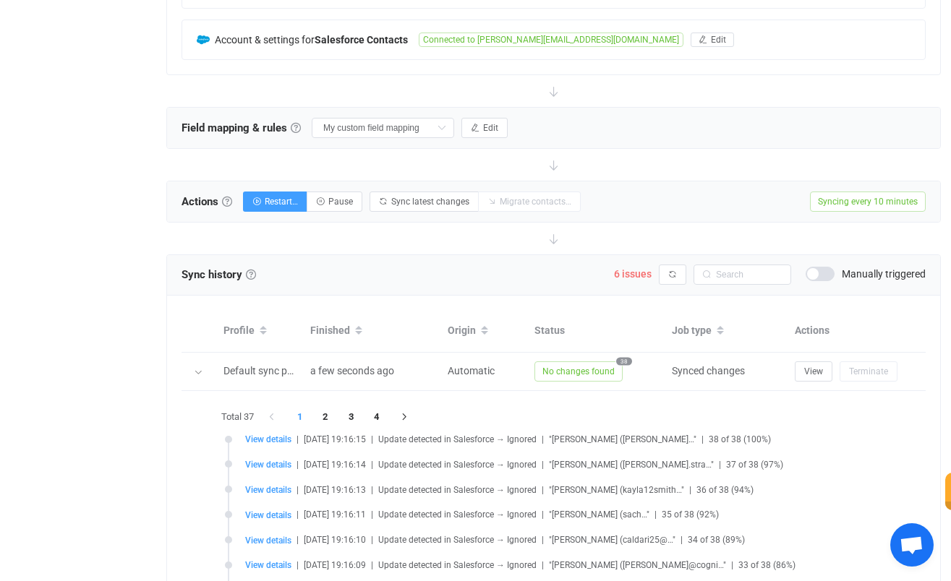
scroll to position [374, 0]
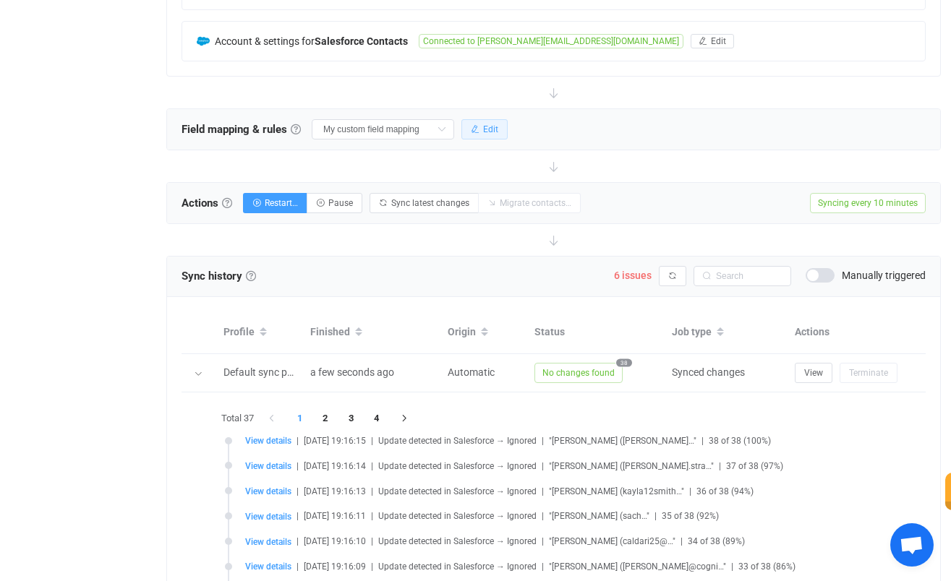
click at [464, 128] on button "Edit" at bounding box center [484, 129] width 46 height 20
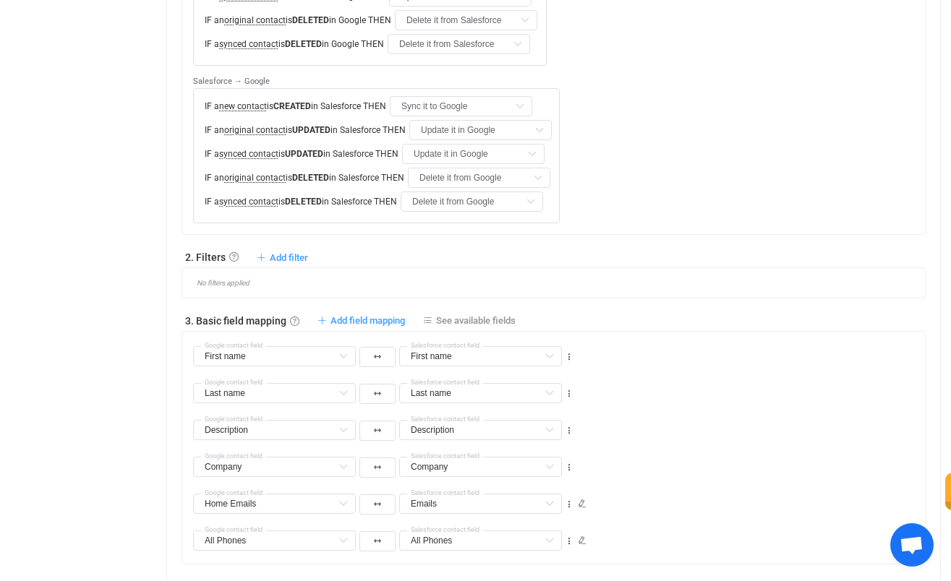
scroll to position [658, 0]
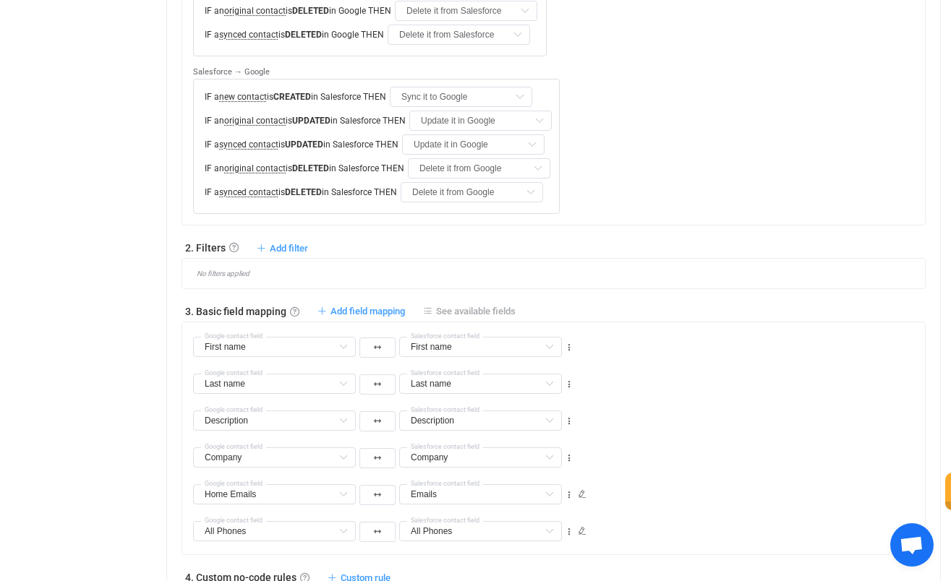
click at [479, 306] on span "See available fields" at bounding box center [476, 311] width 80 height 11
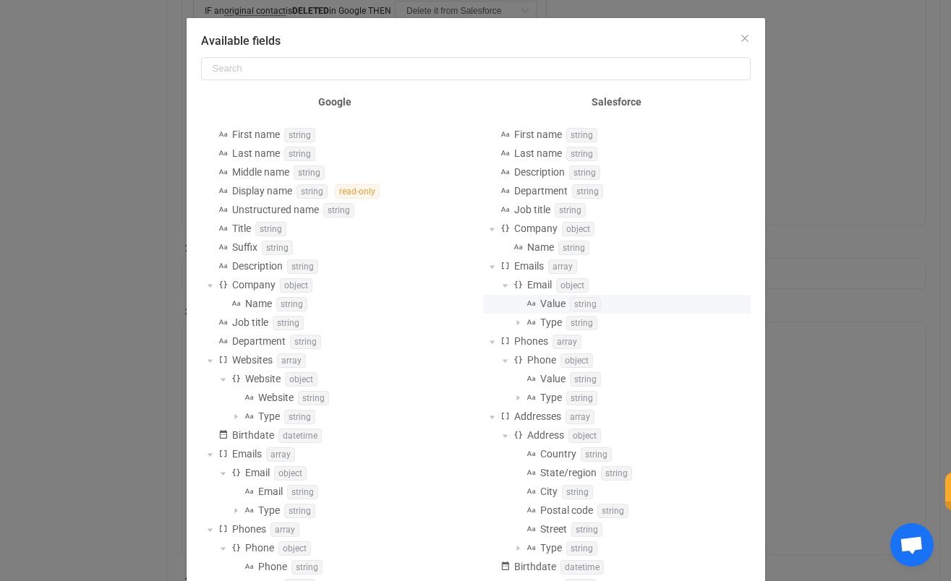
scroll to position [0, 0]
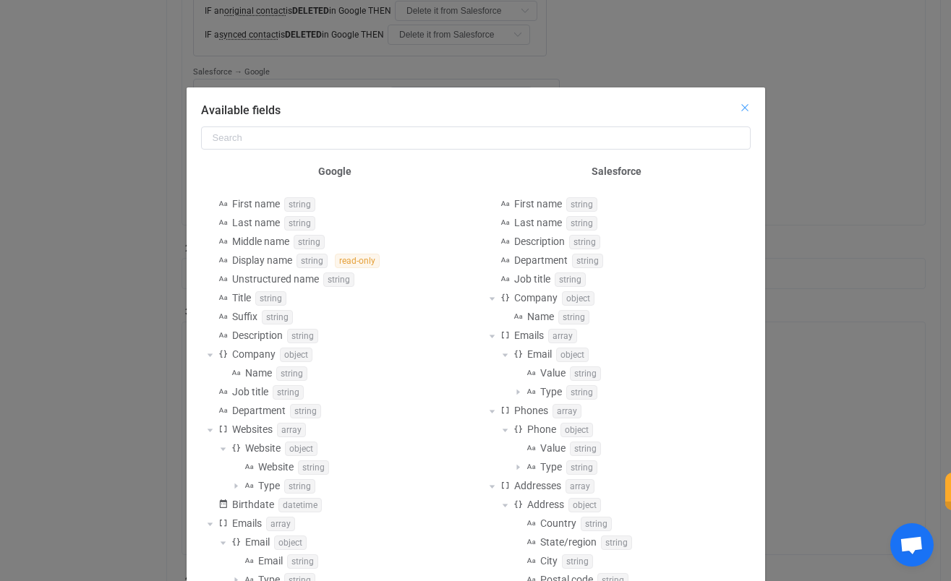
click at [743, 106] on icon "Close" at bounding box center [745, 108] width 12 height 12
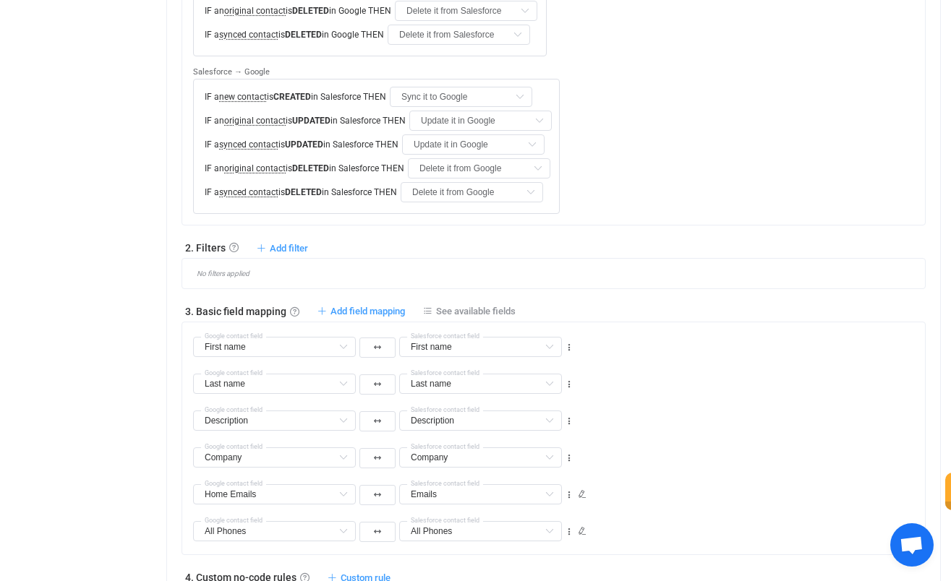
click at [380, 304] on div "3. Basic field mapping Basic field mapping Define how fields are mapped between…" at bounding box center [553, 311] width 744 height 14
click at [380, 306] on span "Add field mapping" at bounding box center [367, 311] width 74 height 11
type input "First name"
type input "Last name"
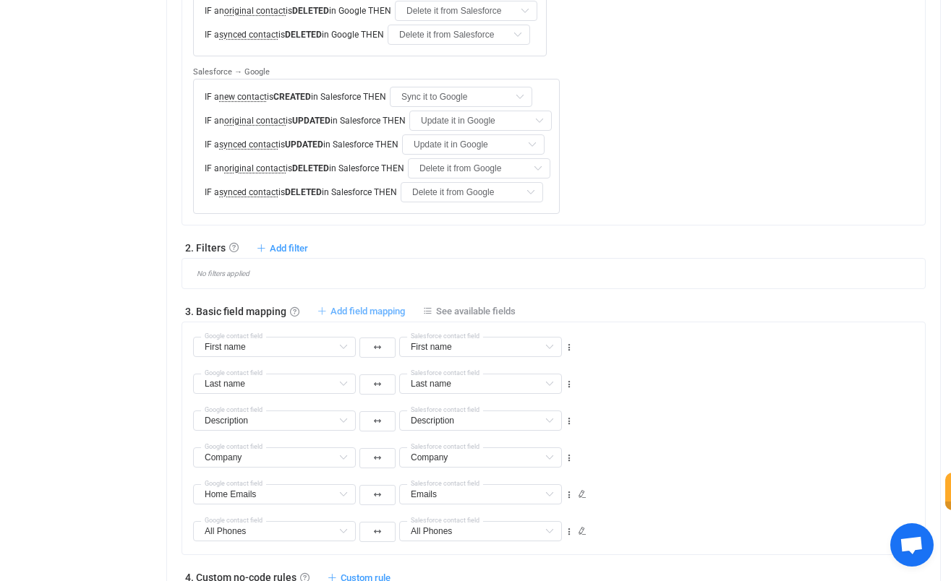
type input "Last name"
type input "Description"
type input "Company"
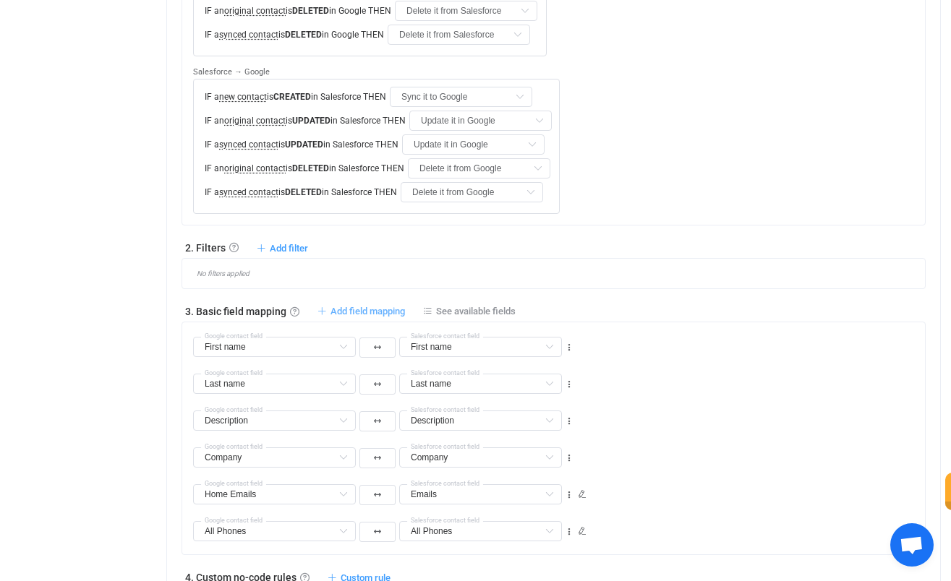
type input "Home Emails"
type input "Emails"
click at [440, 323] on div "Middle name Default field Display name (read-only) Default field Unstructured n…" at bounding box center [384, 341] width 383 height 37
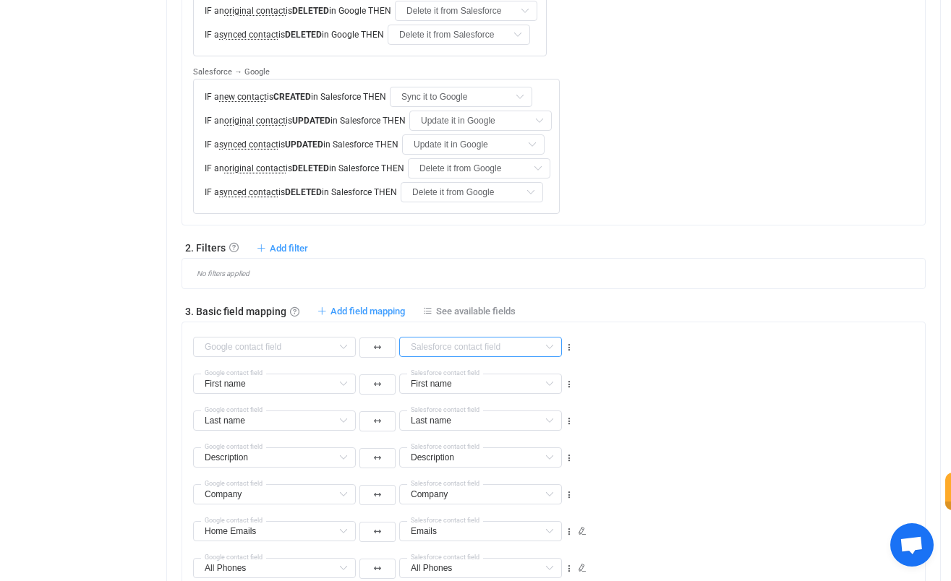
click at [449, 337] on input "text" at bounding box center [480, 347] width 163 height 20
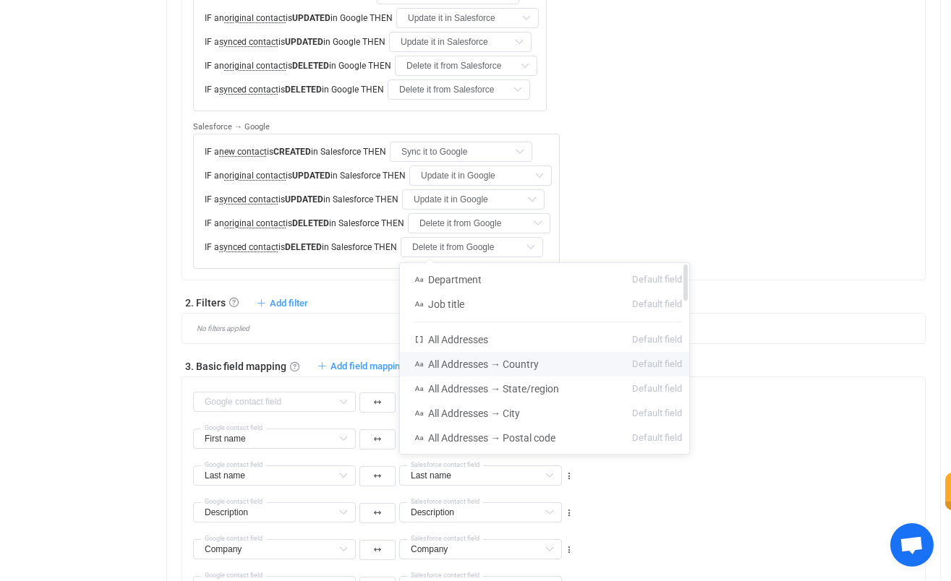
scroll to position [597, 0]
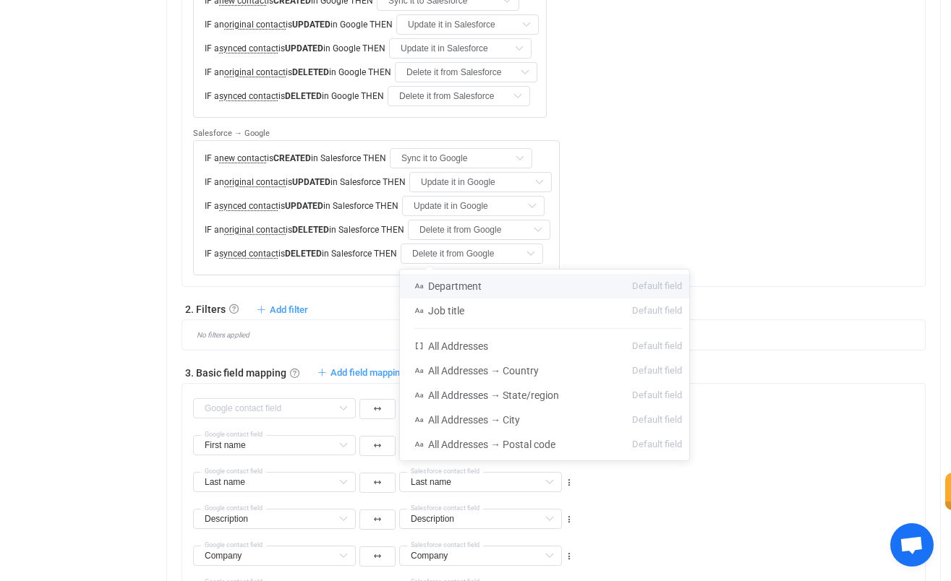
click at [596, 331] on div "No filters applied" at bounding box center [559, 335] width 732 height 8
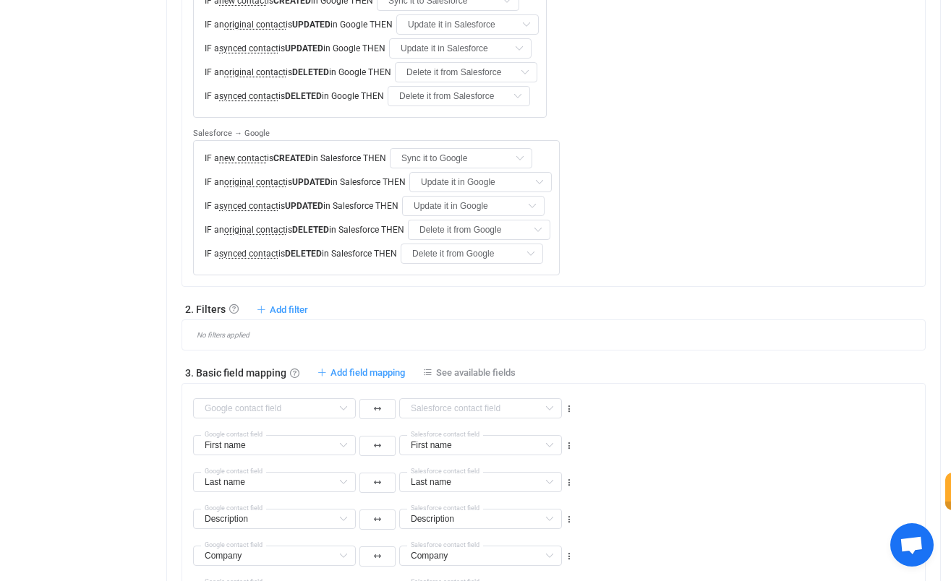
click at [687, 384] on div "Middle name Default field Display name (read-only) Default field Unstructured n…" at bounding box center [559, 402] width 732 height 37
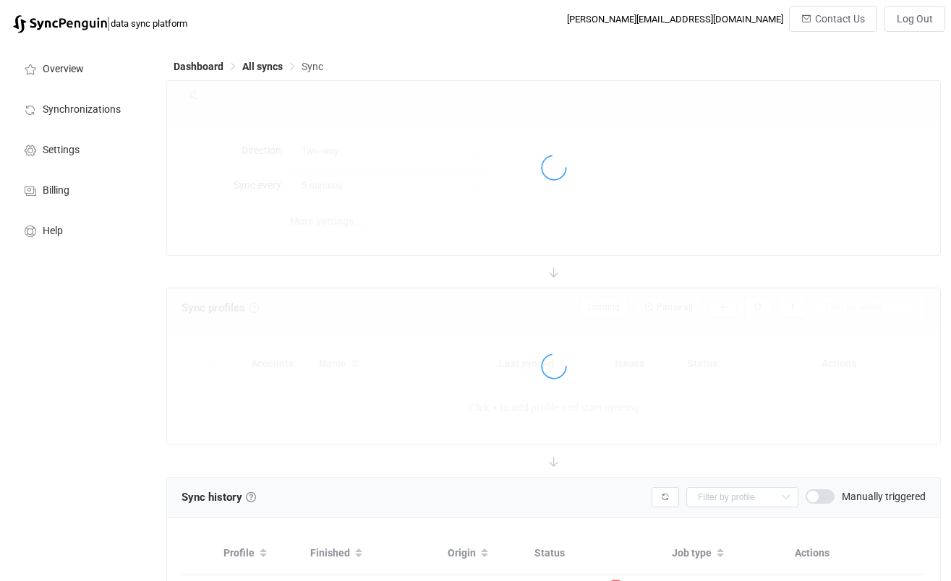
type input "10 minutes"
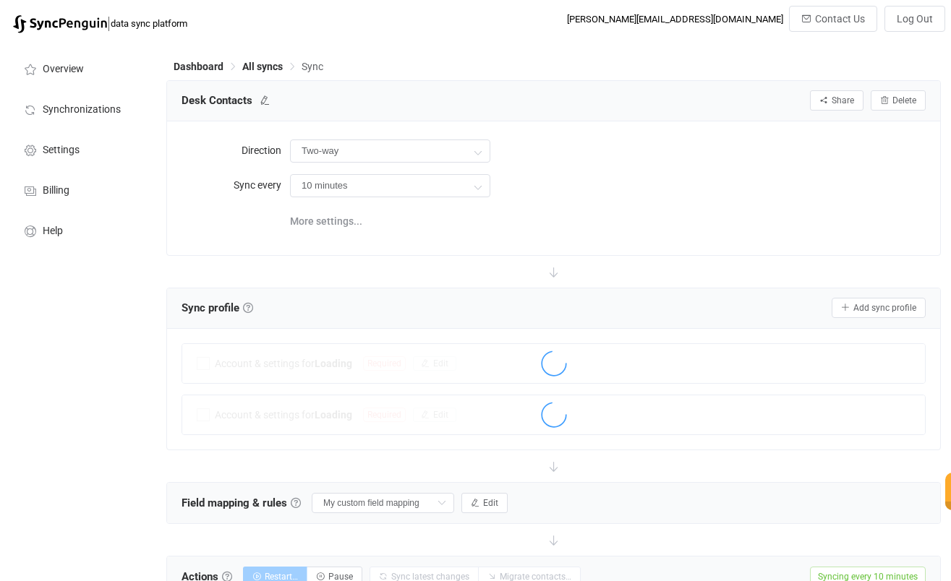
scroll to position [597, 0]
